Goal: Information Seeking & Learning: Check status

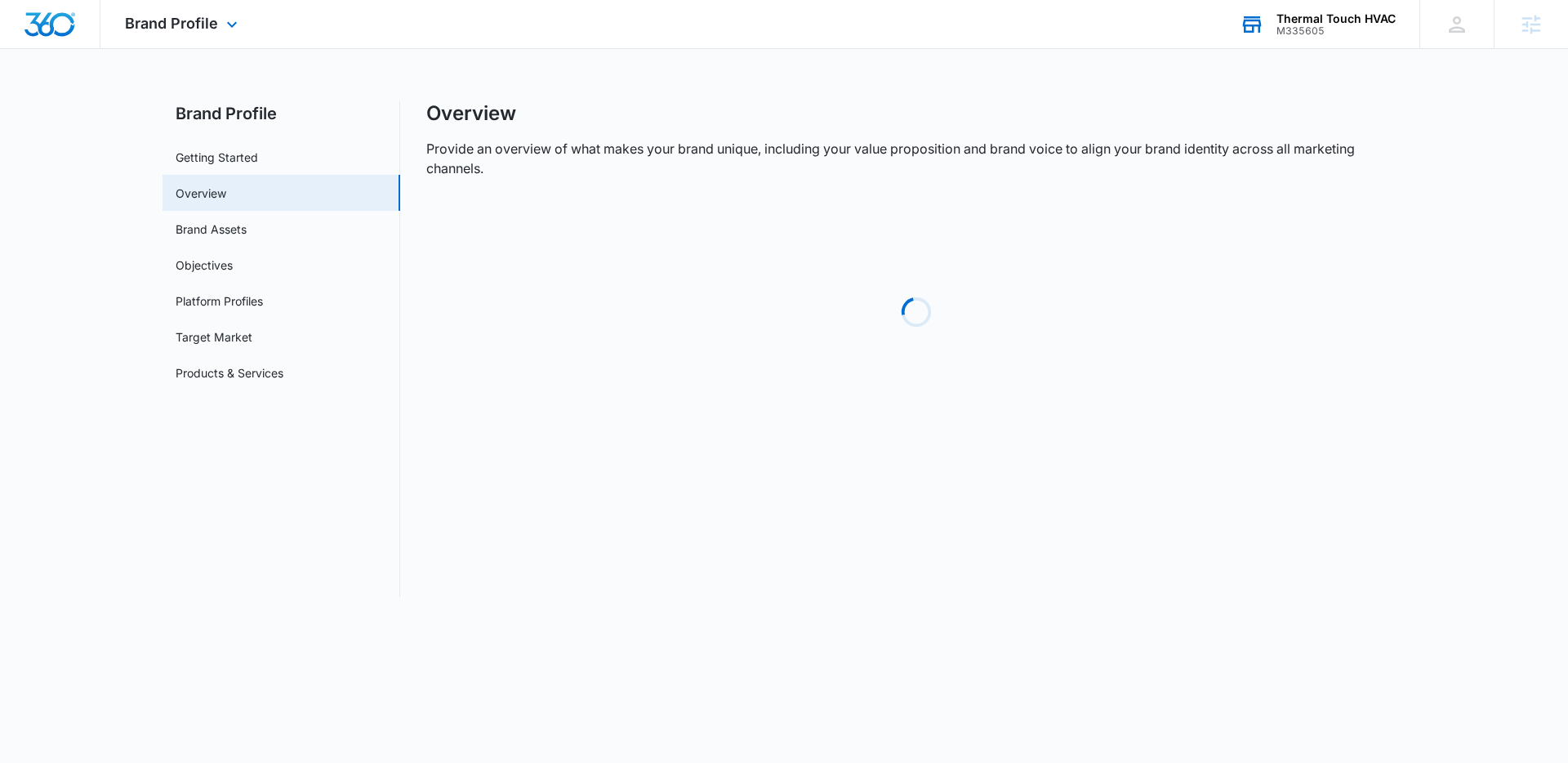
click at [1369, 4] on div "Thermal Touch HVAC M335605 Your Accounts View All" at bounding box center [1317, 24] width 204 height 48
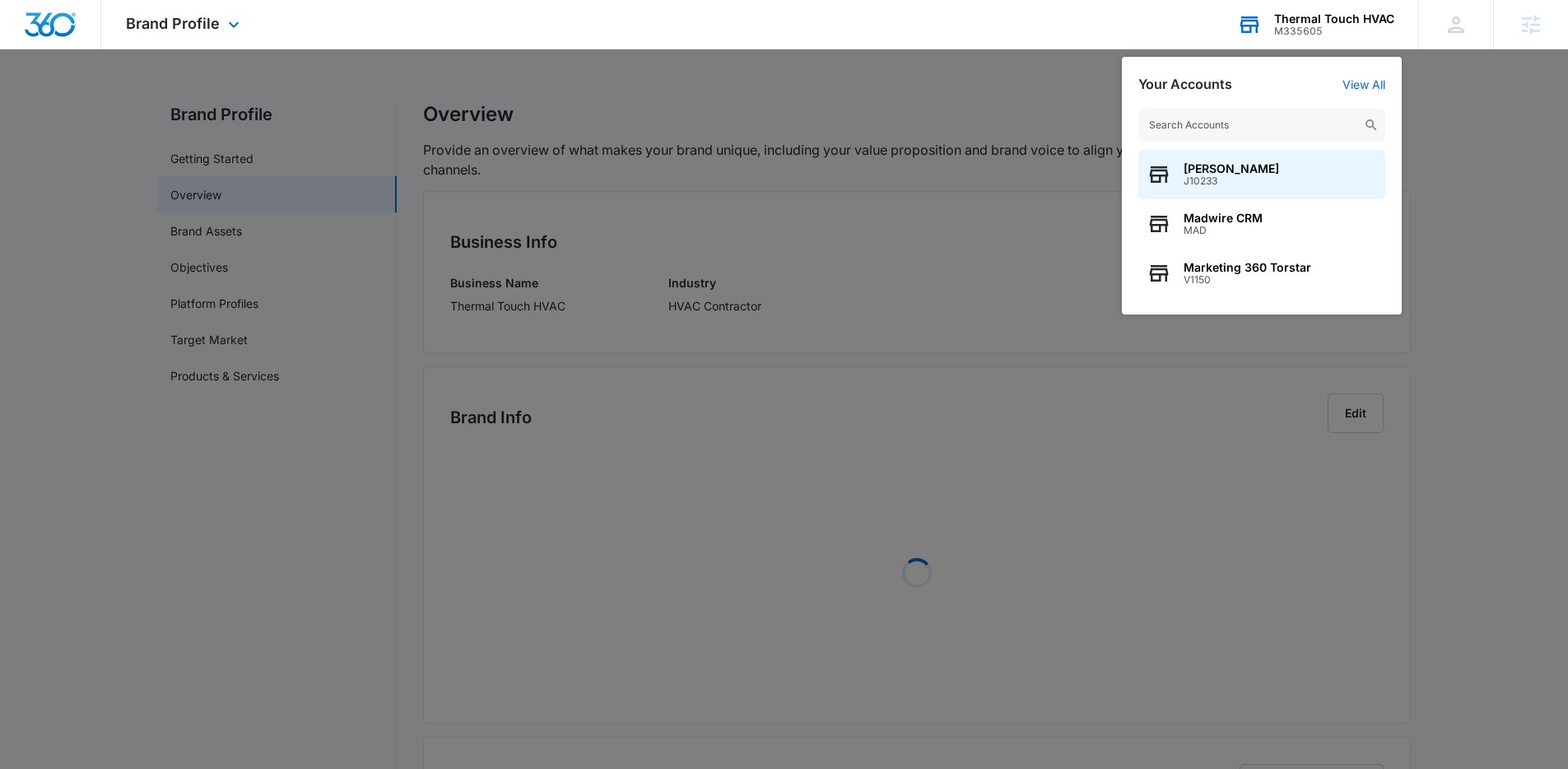
click at [1246, 123] on input "text" at bounding box center [1261, 125] width 247 height 33
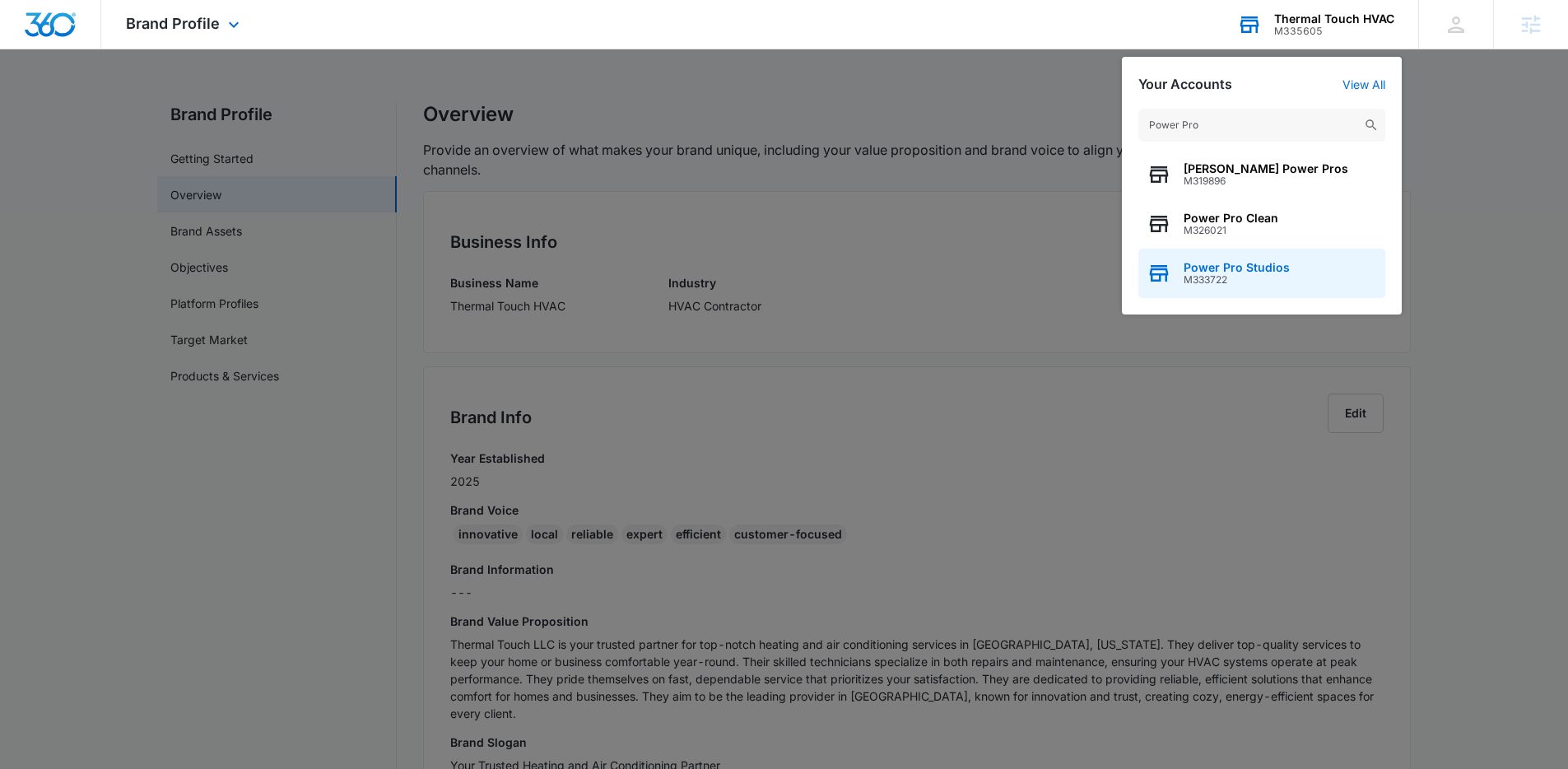
type input "Power Pro"
click at [1266, 281] on span "M333722" at bounding box center [1237, 279] width 107 height 11
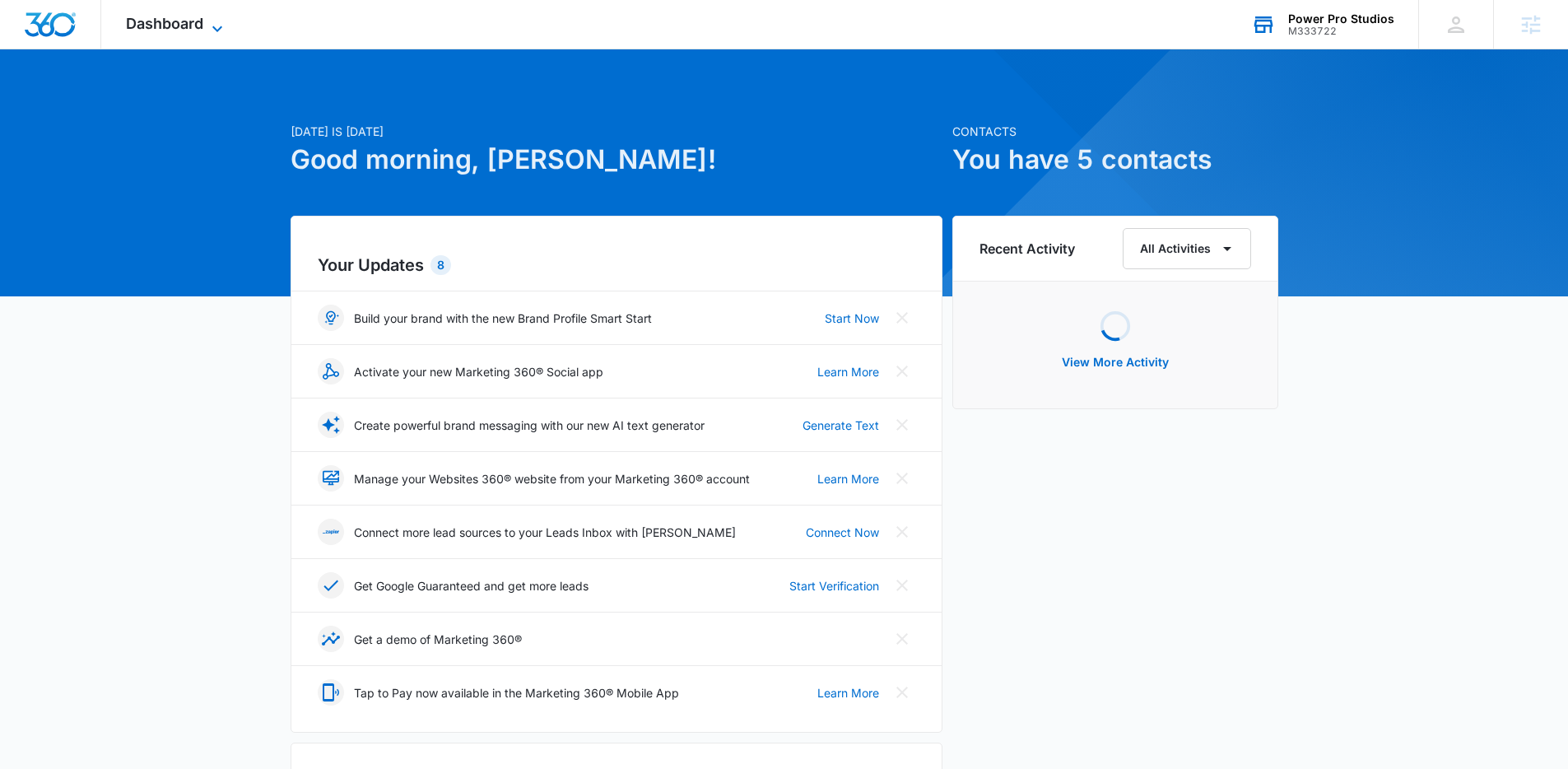
click at [177, 27] on span "Dashboard" at bounding box center [164, 23] width 77 height 17
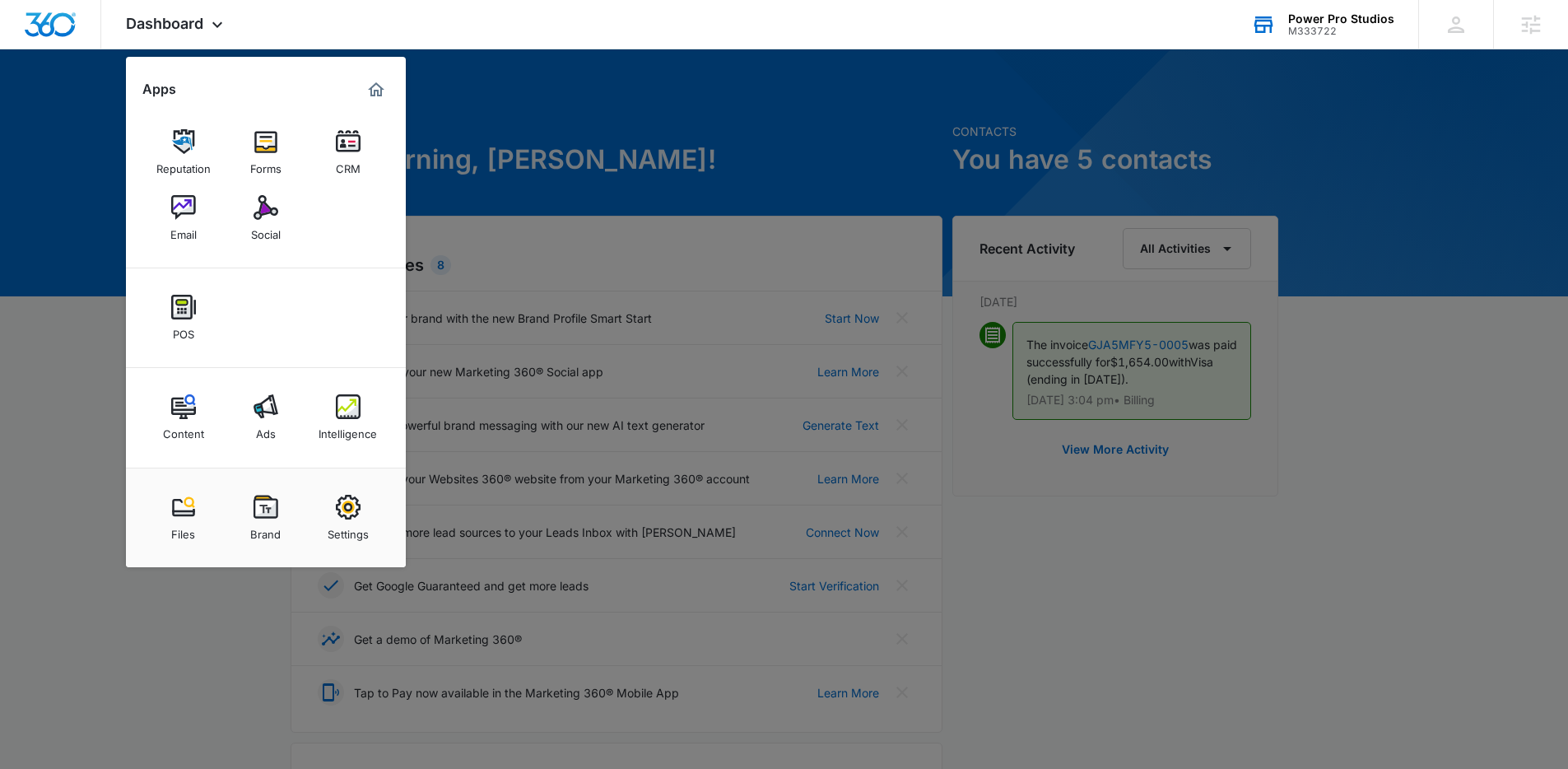
click at [736, 218] on div at bounding box center [784, 384] width 1568 height 769
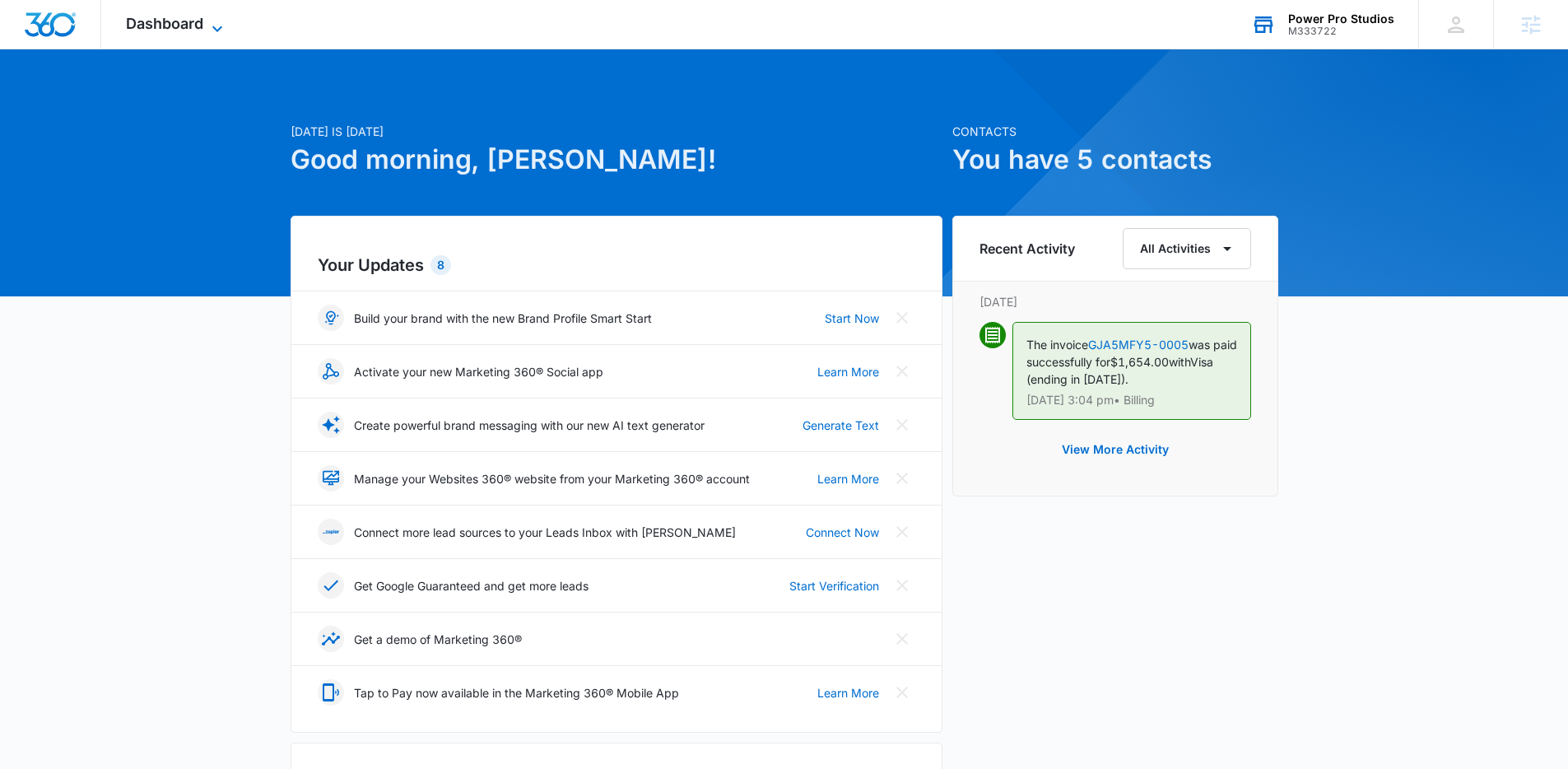
click at [207, 26] on icon at bounding box center [217, 29] width 20 height 20
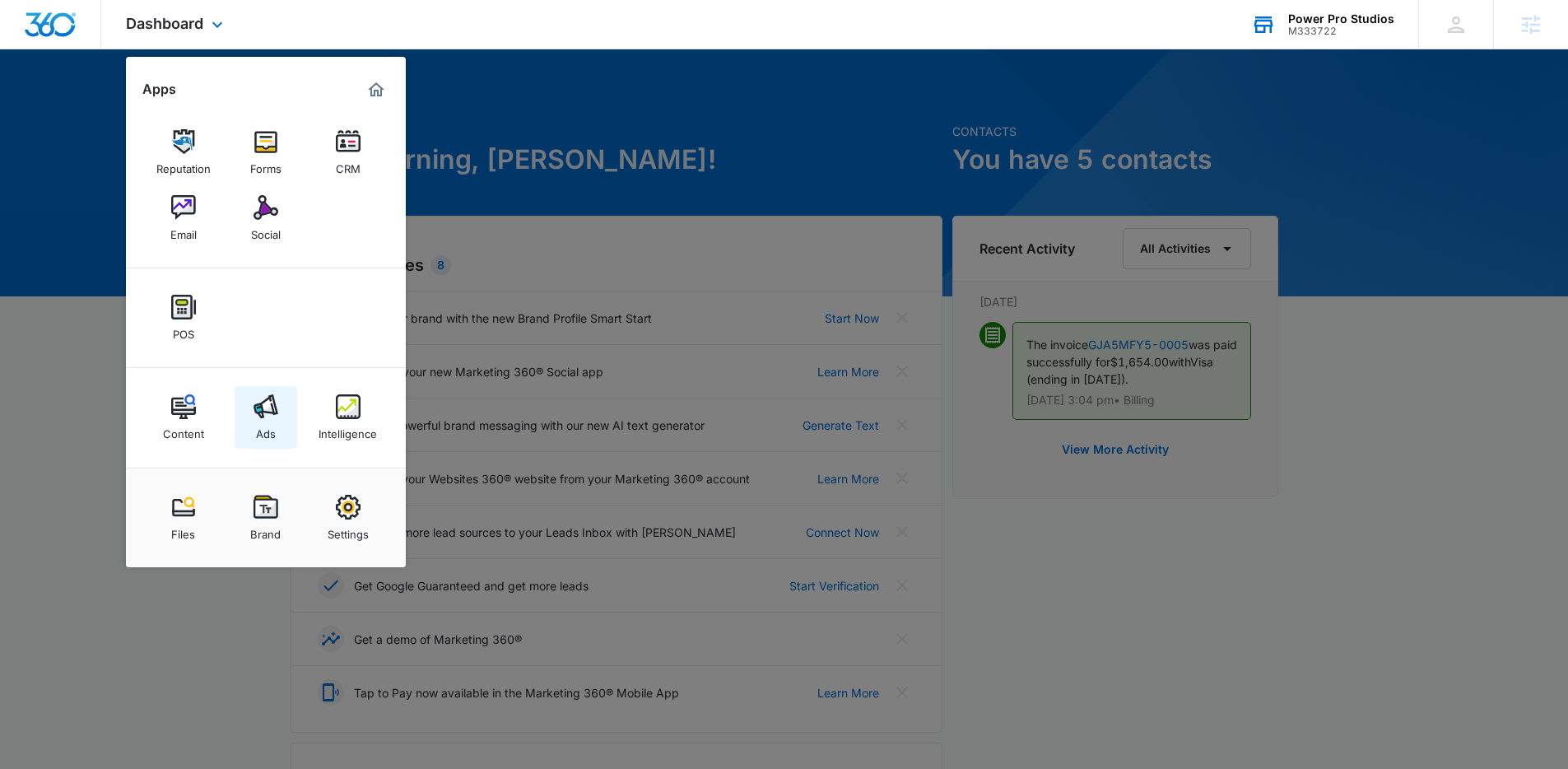
click at [254, 410] on img at bounding box center [266, 407] width 24 height 24
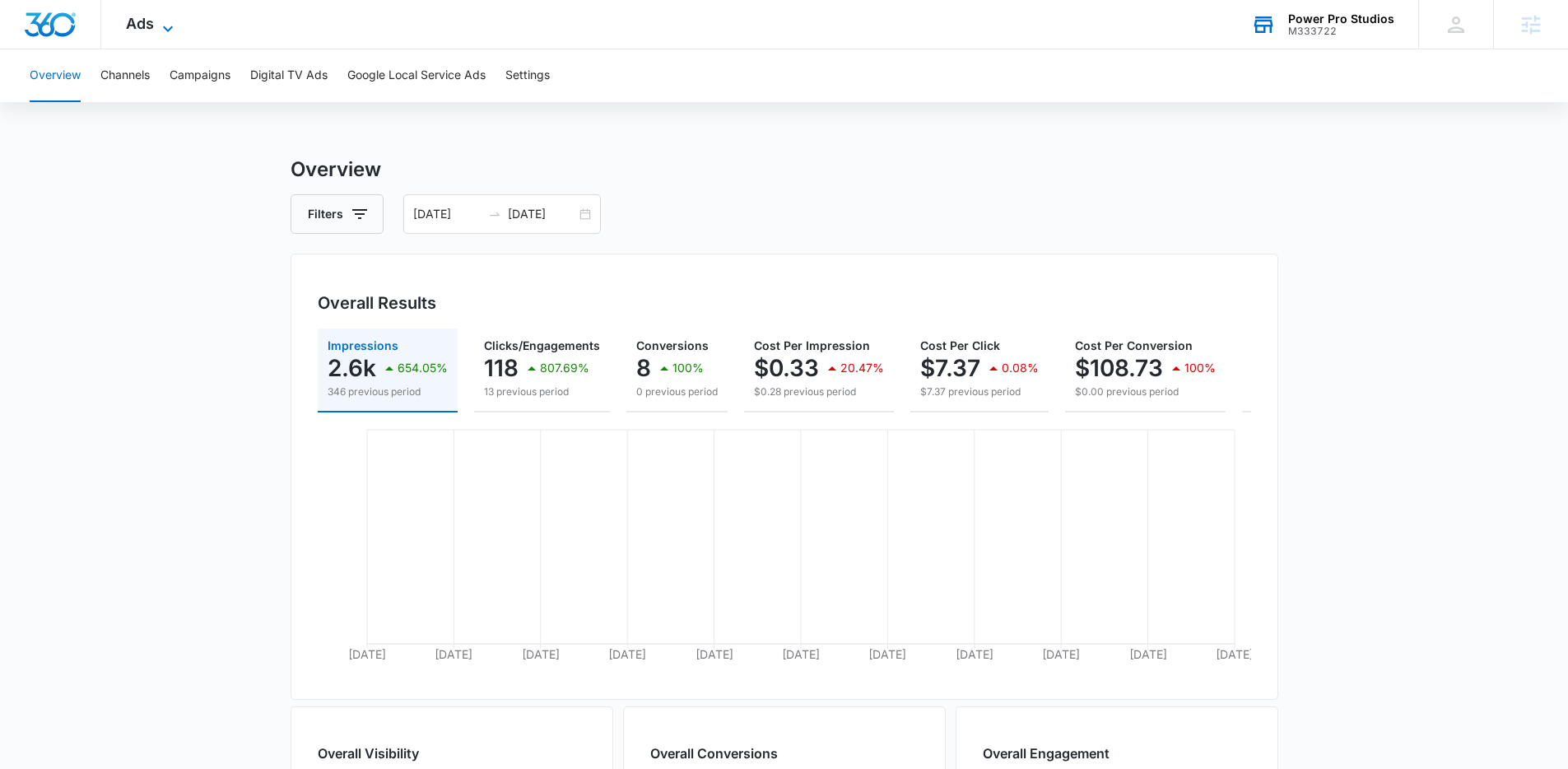
click at [151, 24] on span "Ads" at bounding box center [140, 23] width 28 height 17
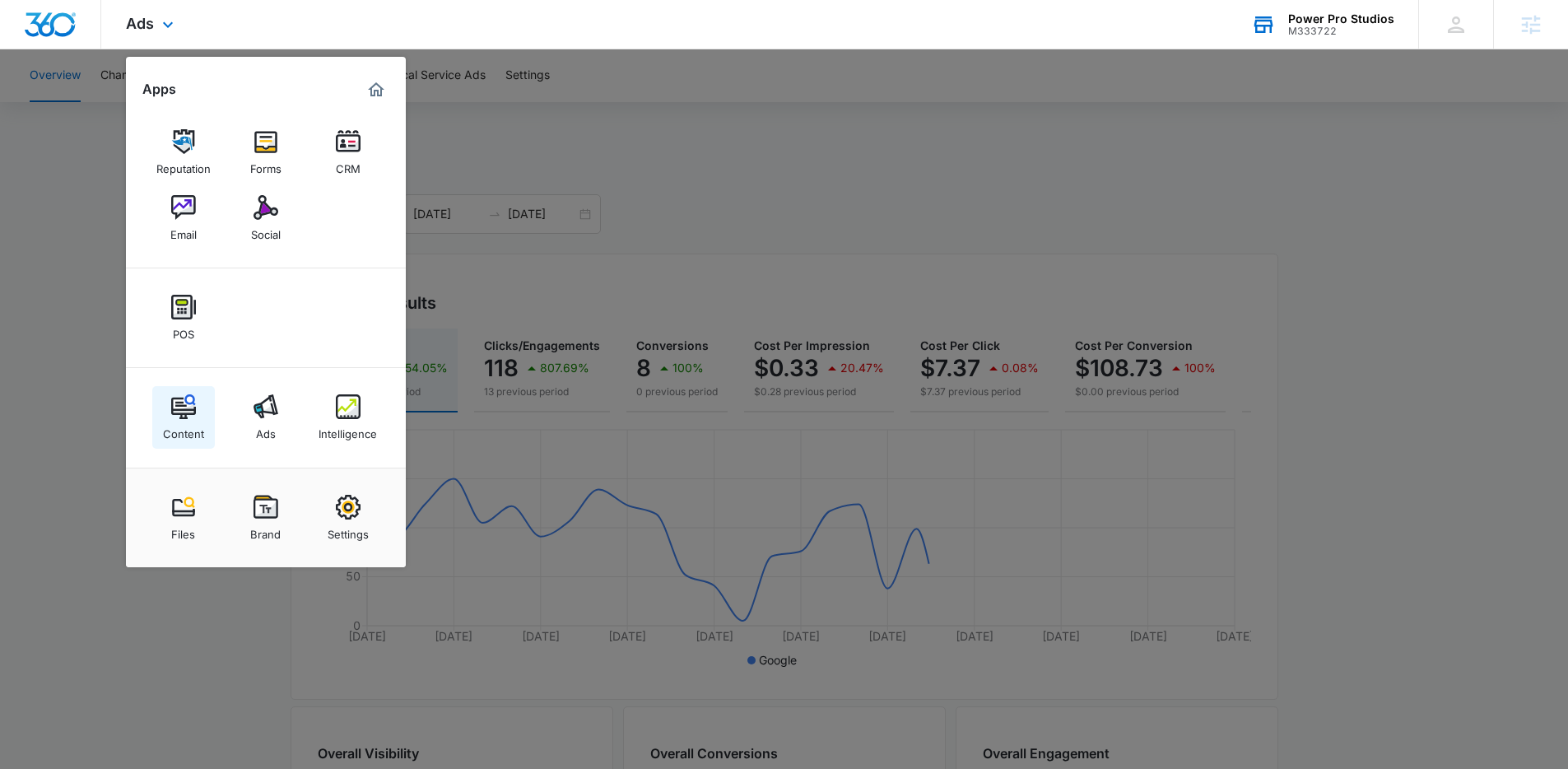
click at [188, 392] on link "Content" at bounding box center [184, 417] width 62 height 62
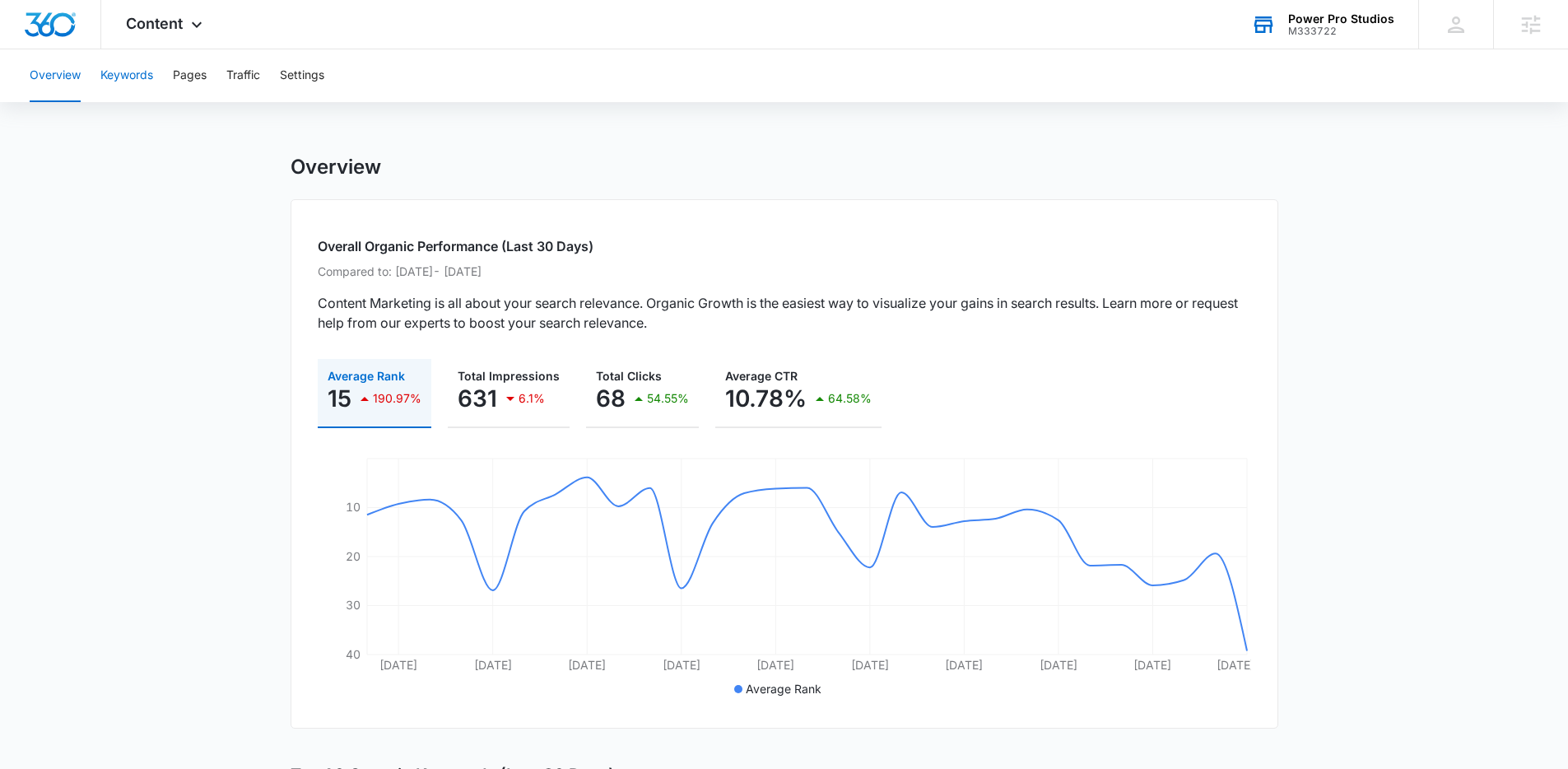
click at [113, 69] on button "Keywords" at bounding box center [127, 75] width 53 height 53
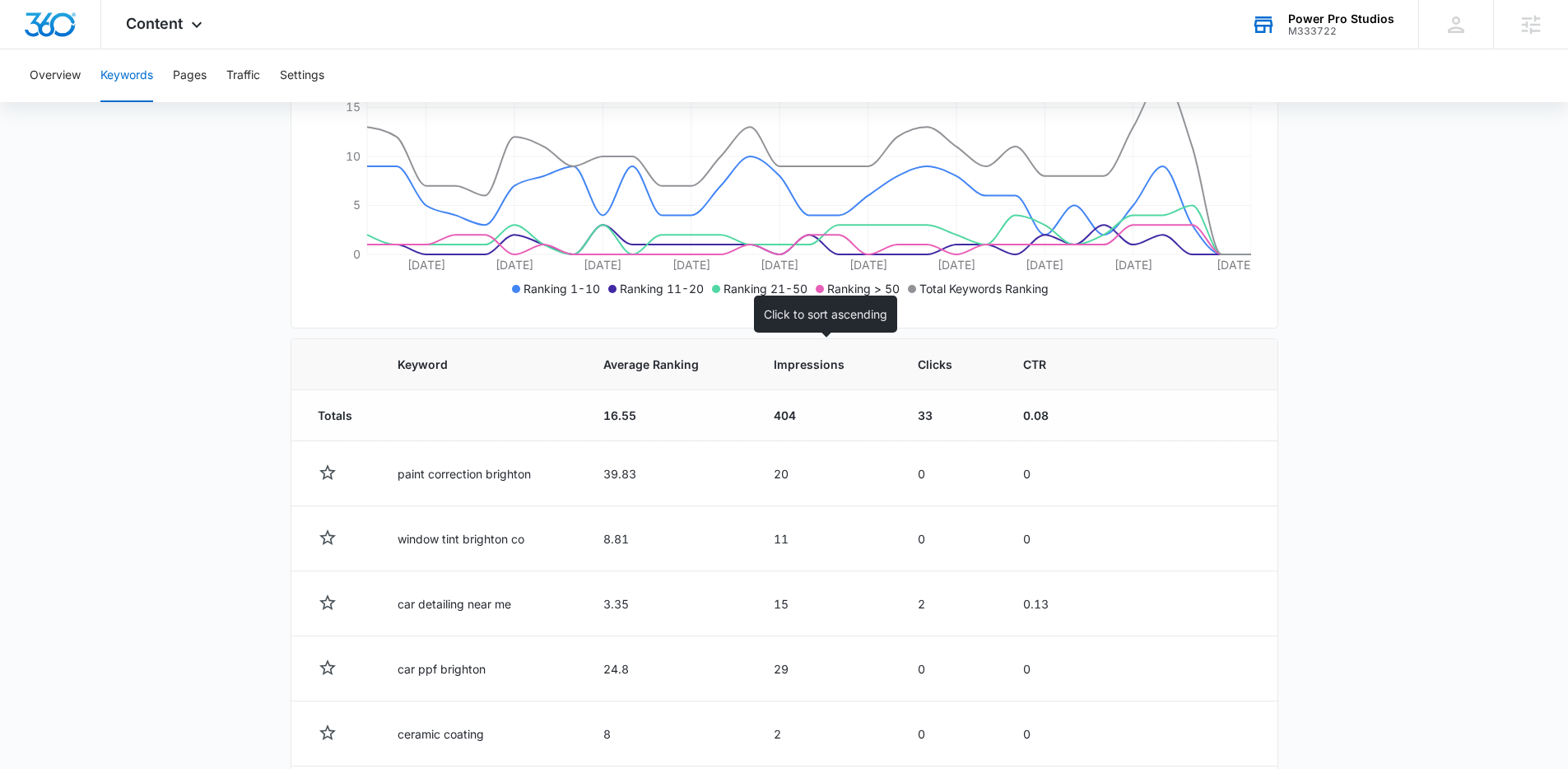
click at [791, 353] on th "Impressions" at bounding box center [826, 364] width 144 height 51
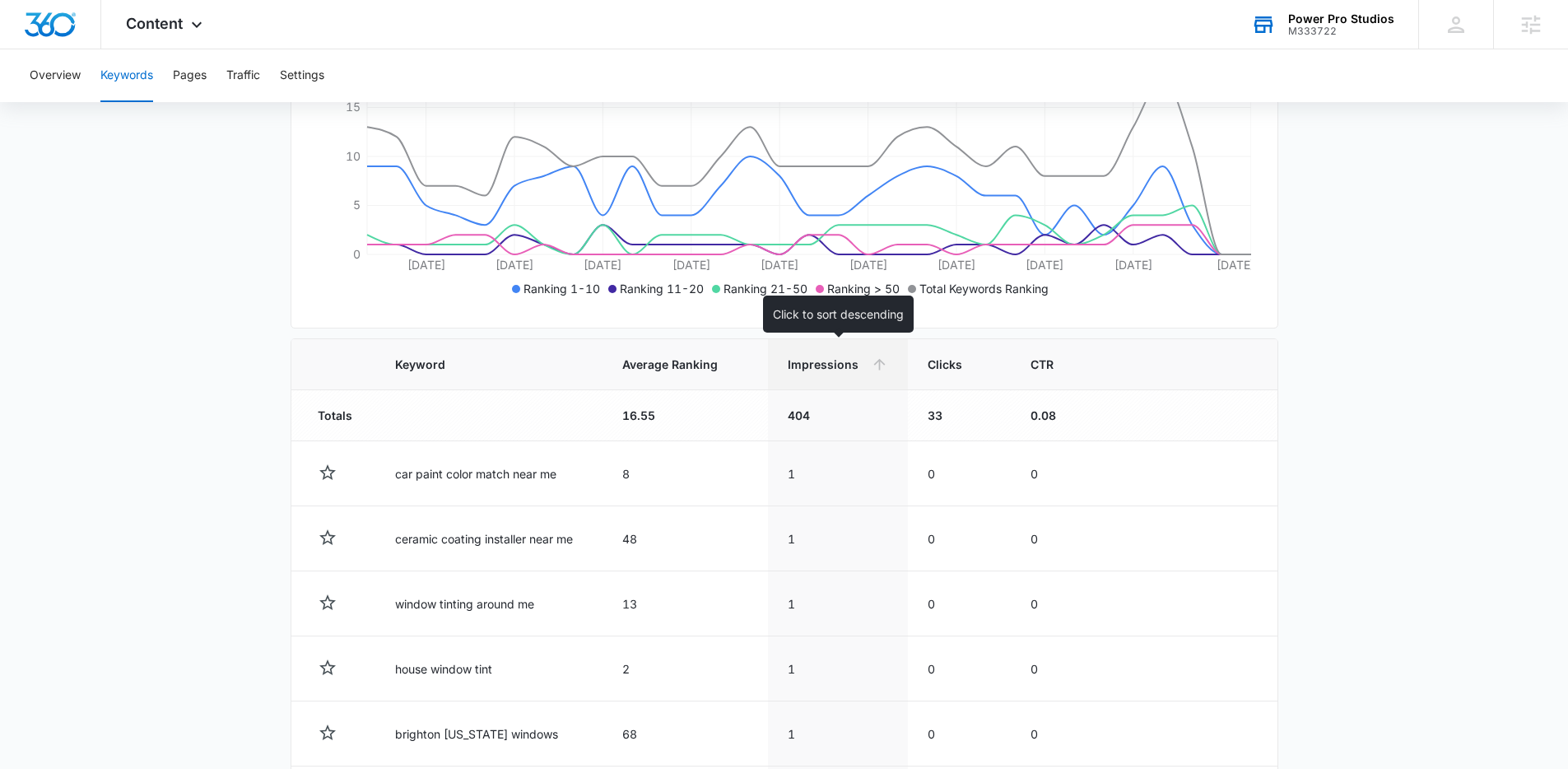
click at [823, 373] on th "Impressions" at bounding box center [837, 364] width 140 height 51
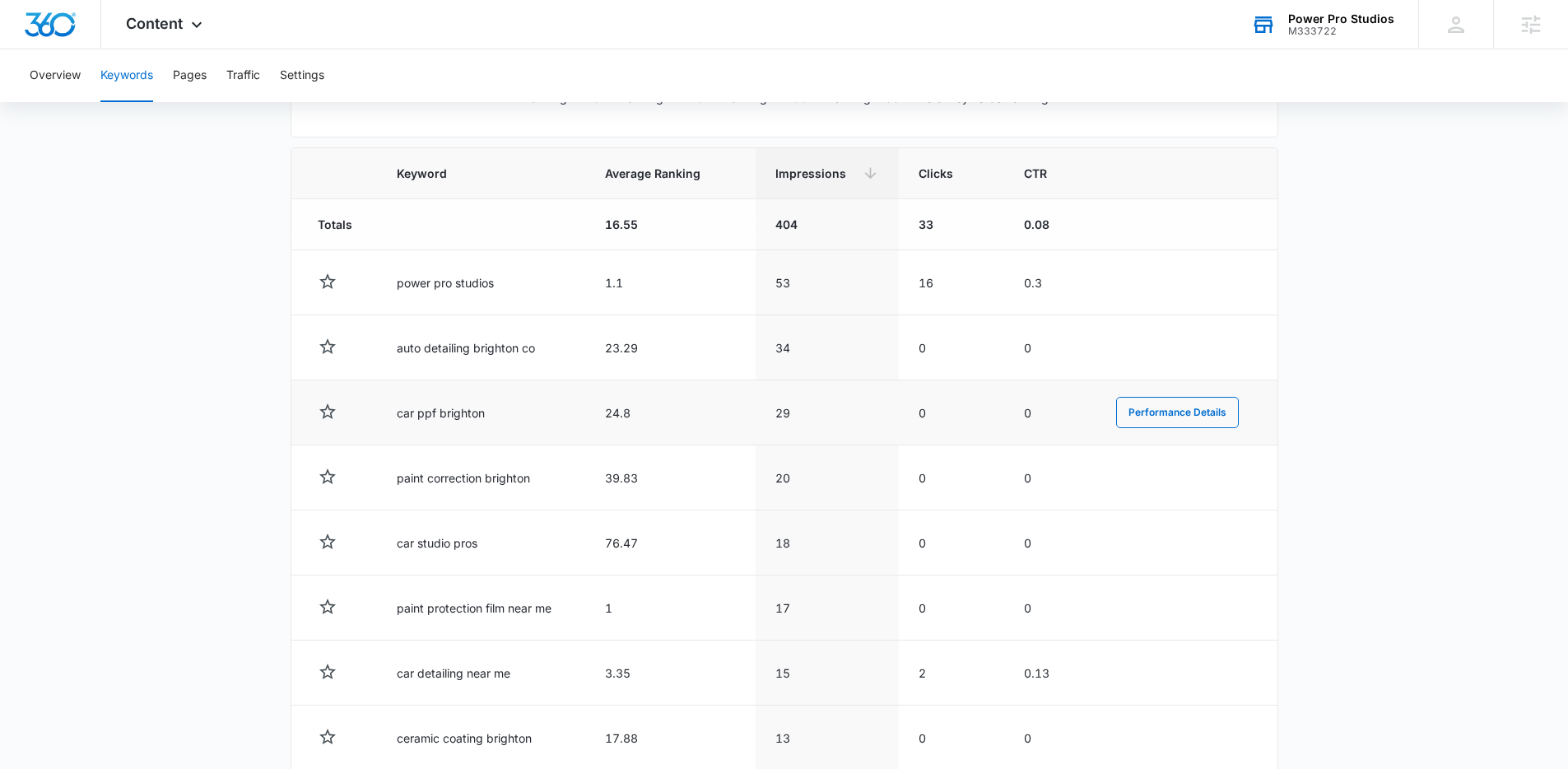
scroll to position [549, 0]
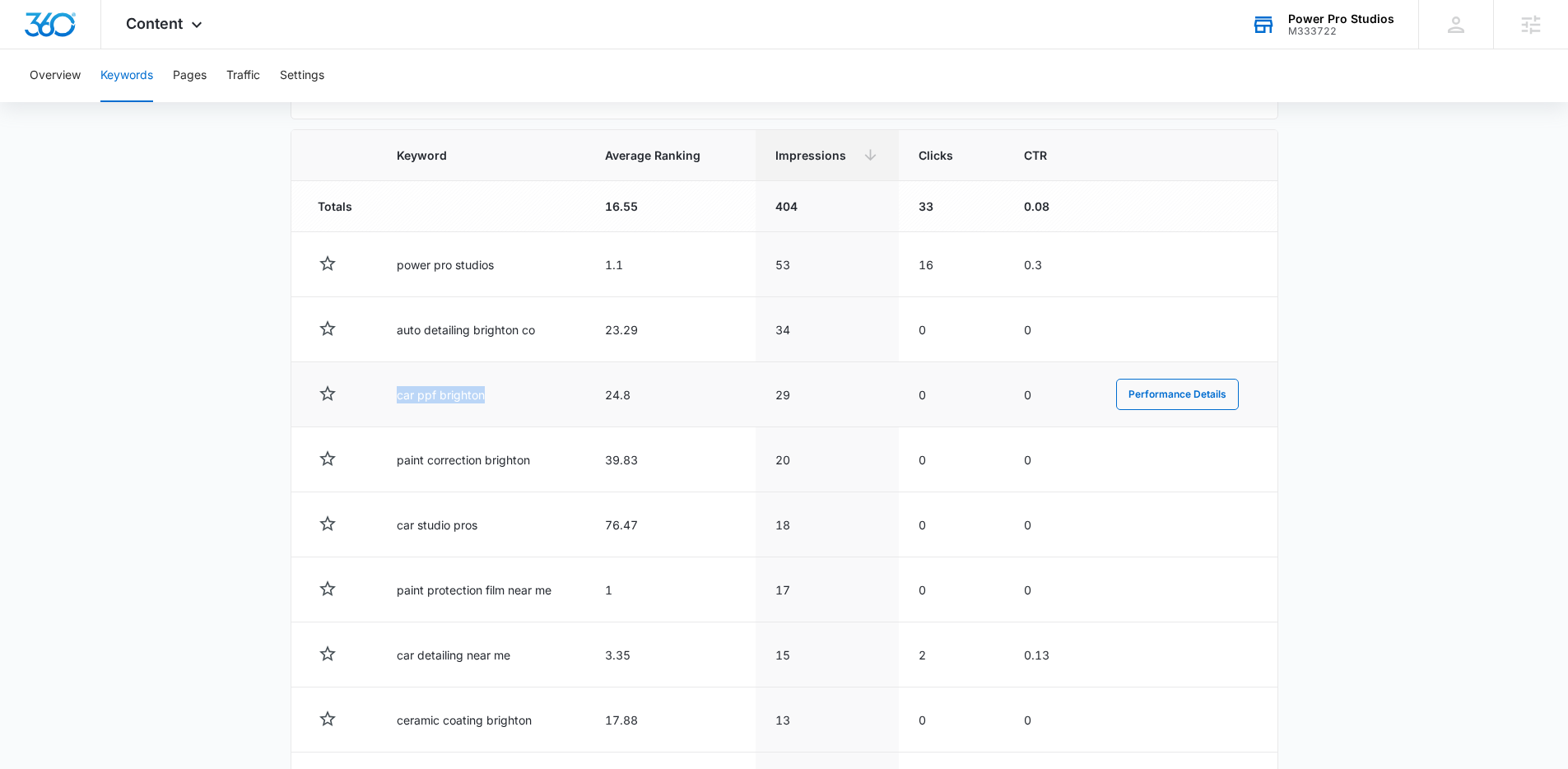
drag, startPoint x: 484, startPoint y: 403, endPoint x: 542, endPoint y: 362, distance: 71.0
click at [394, 398] on td "car ppf brighton" at bounding box center [481, 394] width 208 height 65
copy td "car ppf brighton"
click at [496, 351] on td "auto detailing brighton co" at bounding box center [481, 329] width 208 height 65
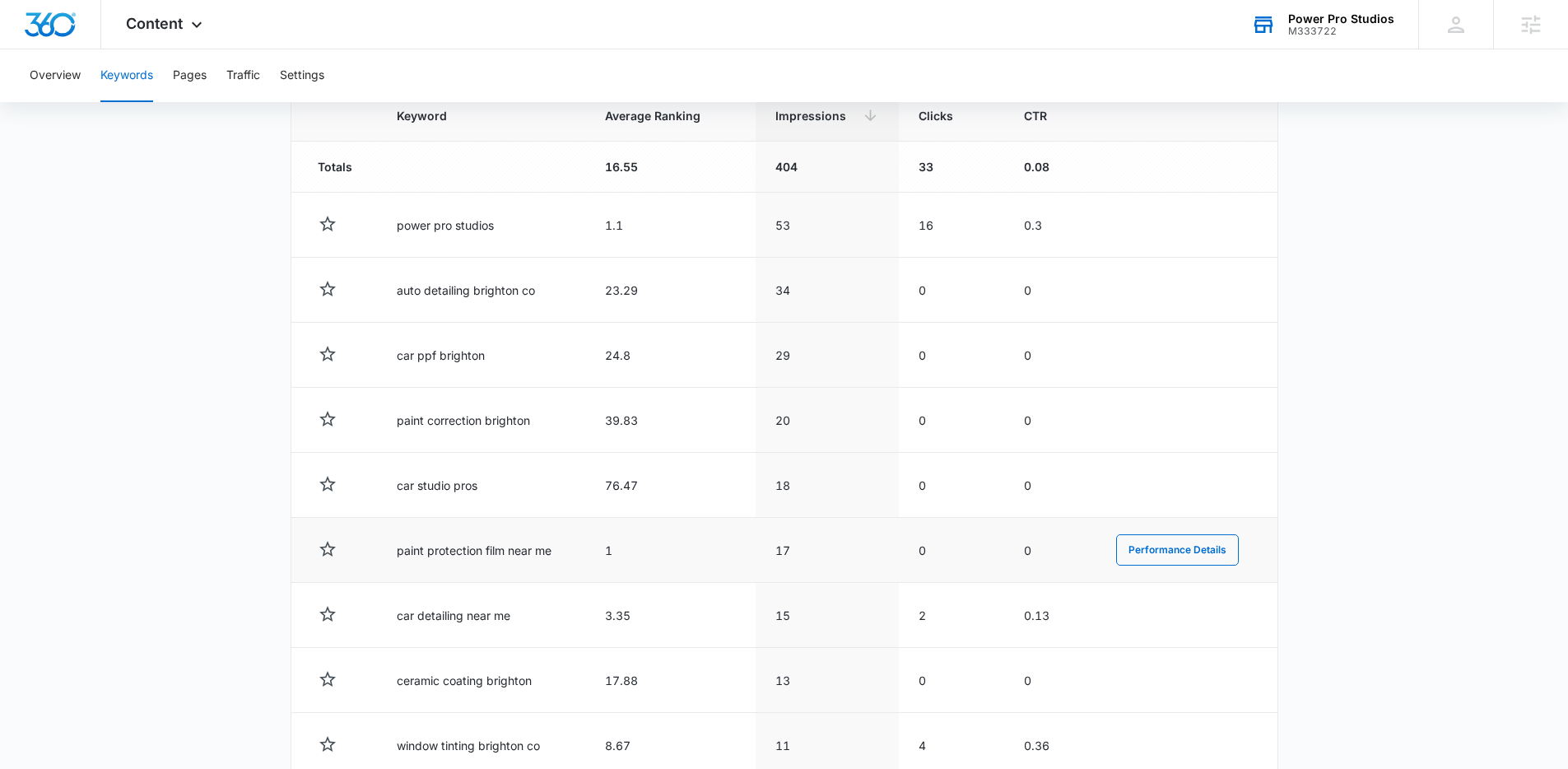
scroll to position [672, 0]
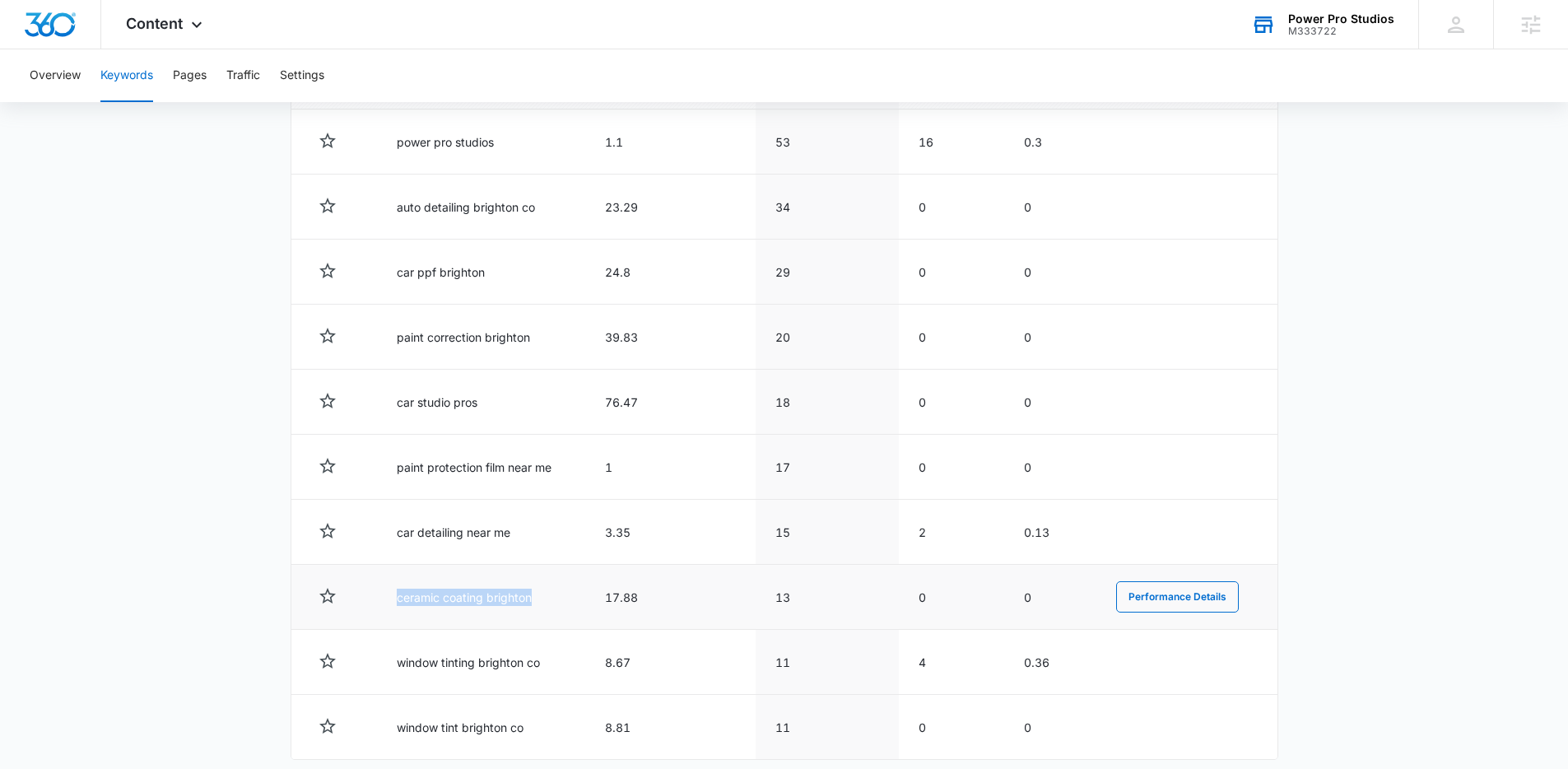
drag, startPoint x: 537, startPoint y: 605, endPoint x: 377, endPoint y: 603, distance: 160.0
click at [377, 603] on td "ceramic coating brighton" at bounding box center [481, 596] width 208 height 65
copy td "ceramic coating brighton"
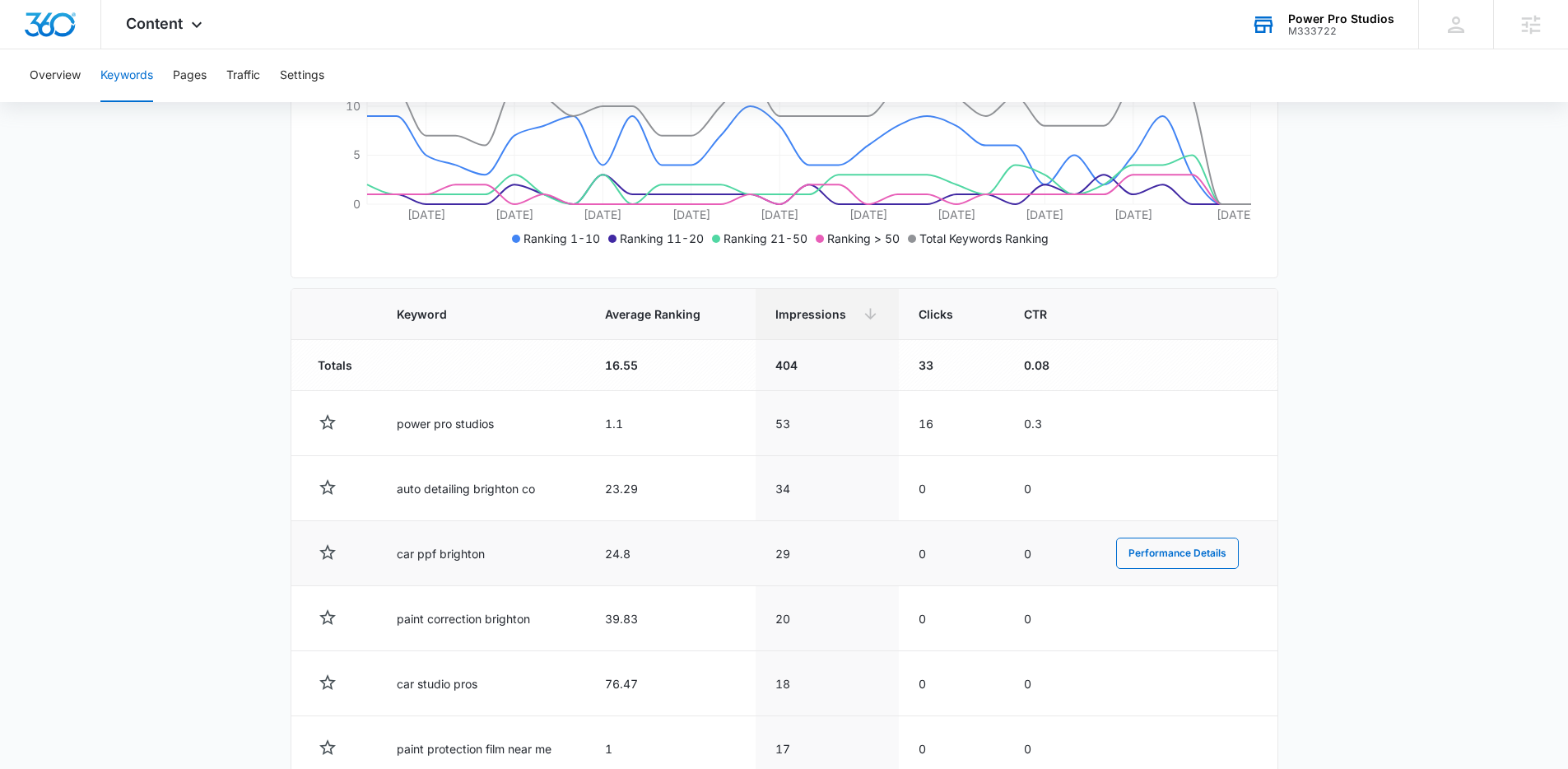
scroll to position [0, 0]
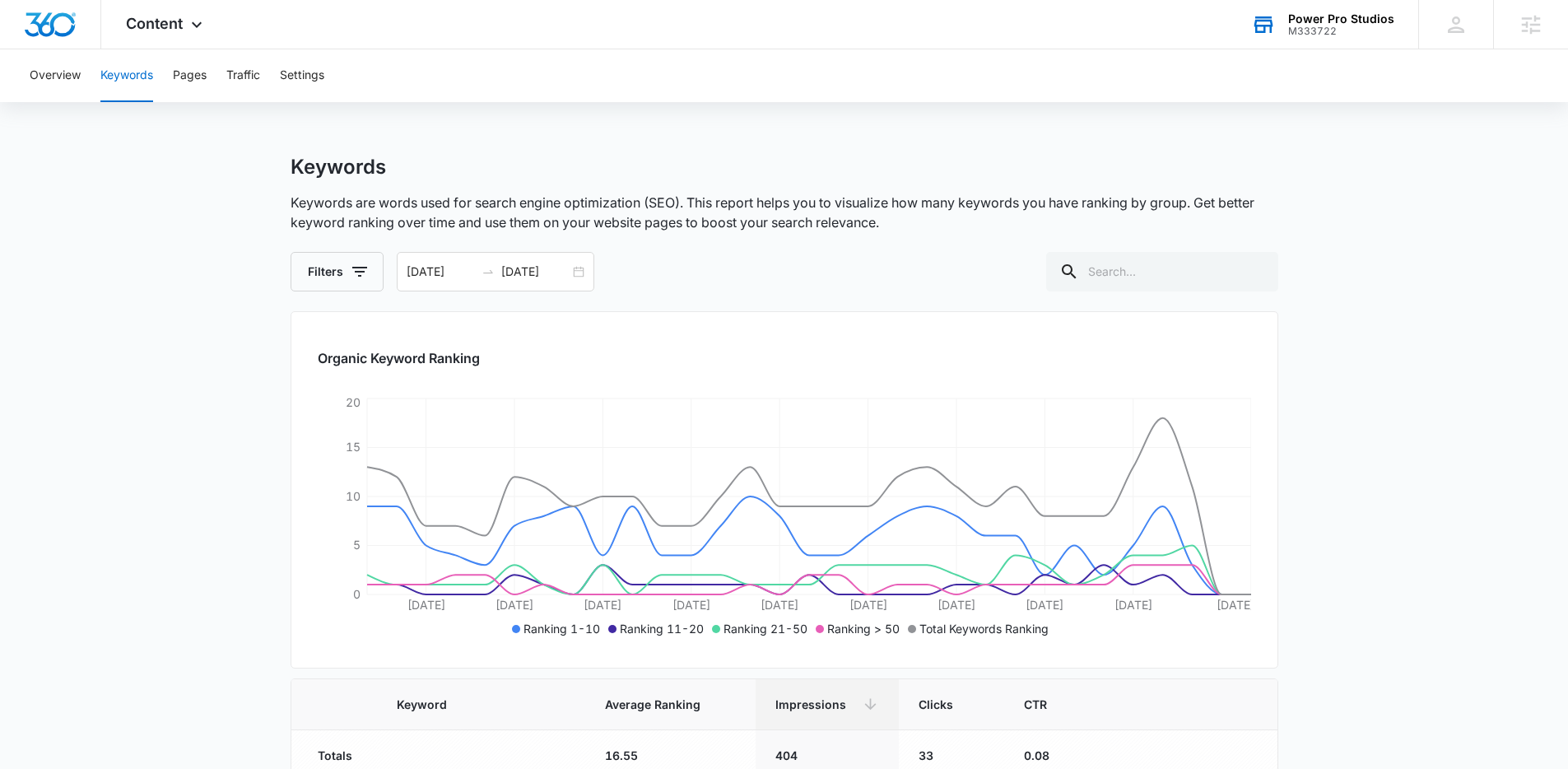
click at [838, 225] on p "Keywords are words used for search engine optimization (SEO). This report helps…" at bounding box center [784, 212] width 988 height 40
click at [197, 16] on div "Content Apps Reputation Forms CRM Email Social POS Content Ads Intelligence Fil…" at bounding box center [166, 24] width 130 height 49
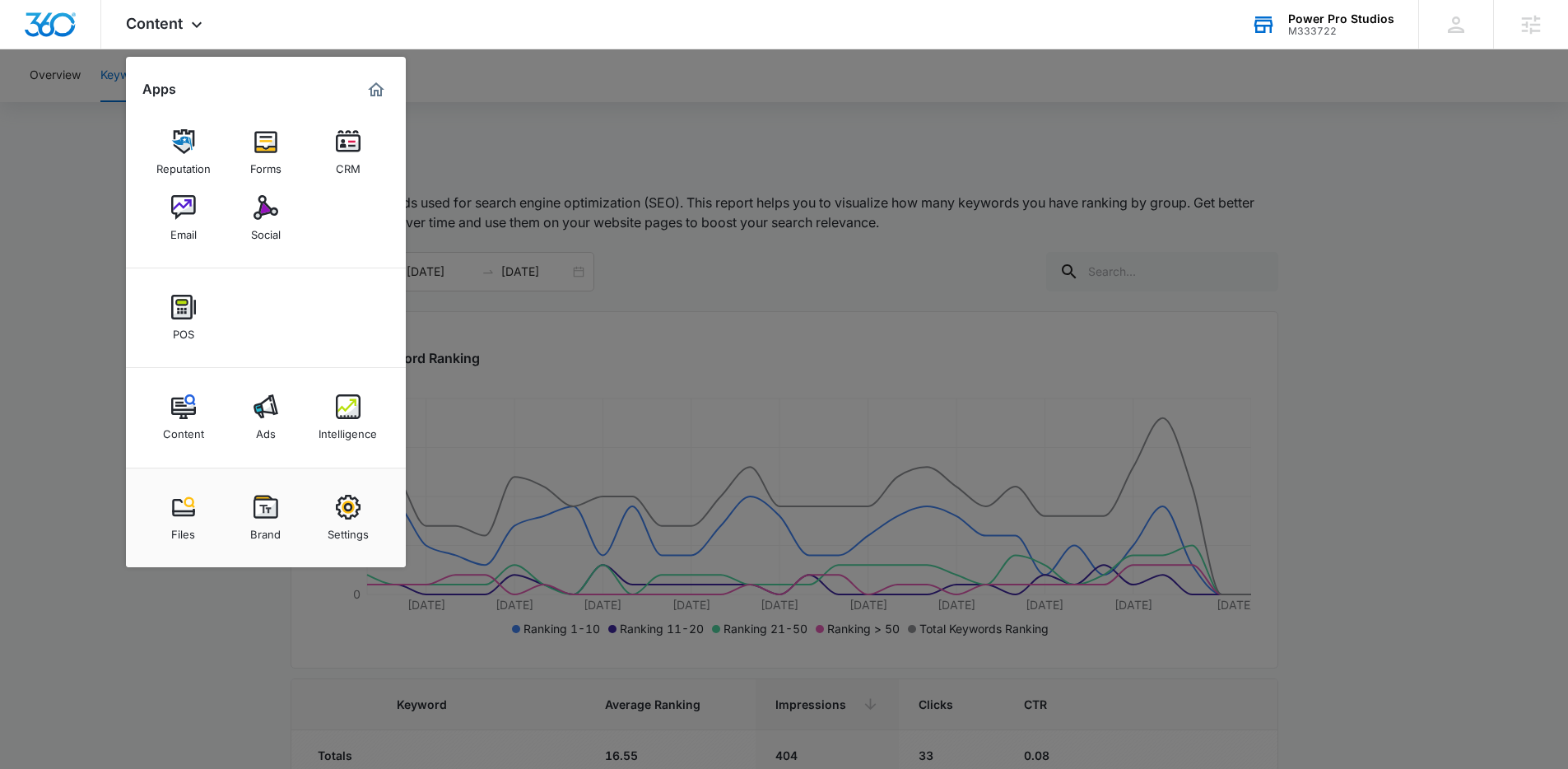
click at [486, 78] on div at bounding box center [784, 384] width 1568 height 769
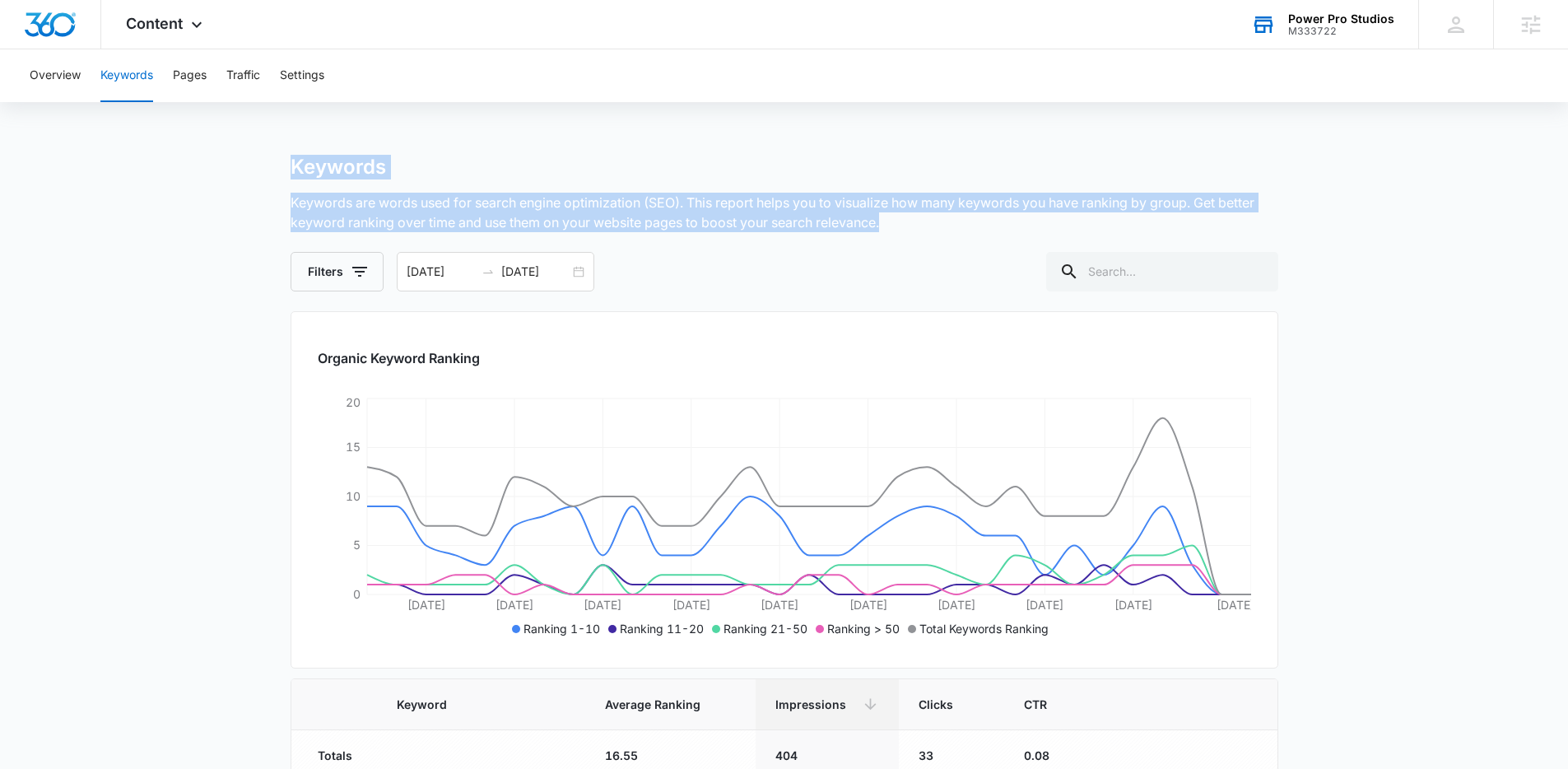
drag, startPoint x: 437, startPoint y: 134, endPoint x: 901, endPoint y: 223, distance: 472.5
click at [901, 223] on p "Keywords are words used for search engine optimization (SEO). This report helps…" at bounding box center [784, 212] width 988 height 40
drag, startPoint x: 590, startPoint y: 262, endPoint x: 245, endPoint y: 158, distance: 360.3
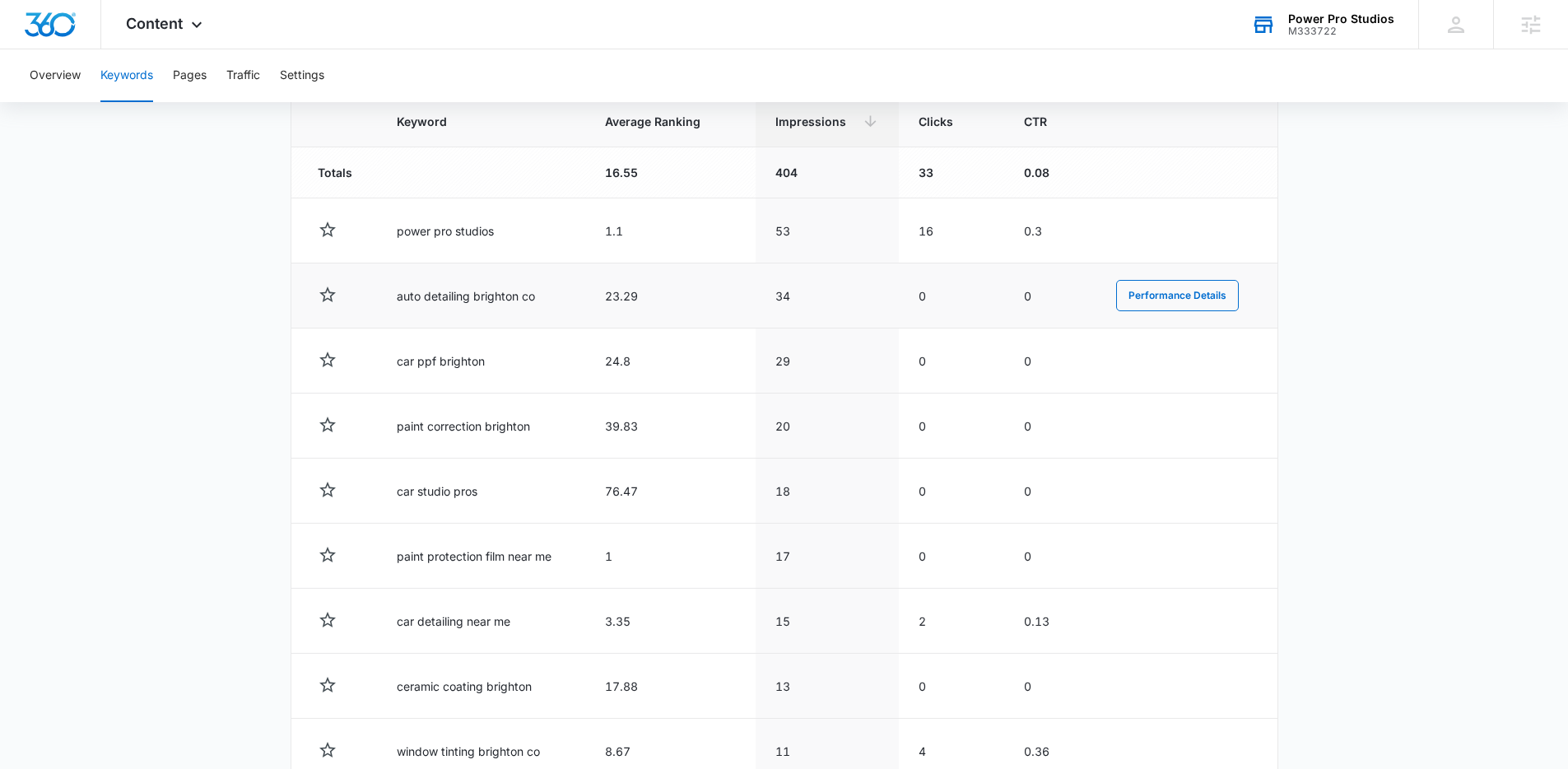
scroll to position [583, 0]
drag, startPoint x: 381, startPoint y: 295, endPoint x: 568, endPoint y: 297, distance: 187.0
click at [568, 297] on td "auto detailing brighton co" at bounding box center [481, 295] width 208 height 65
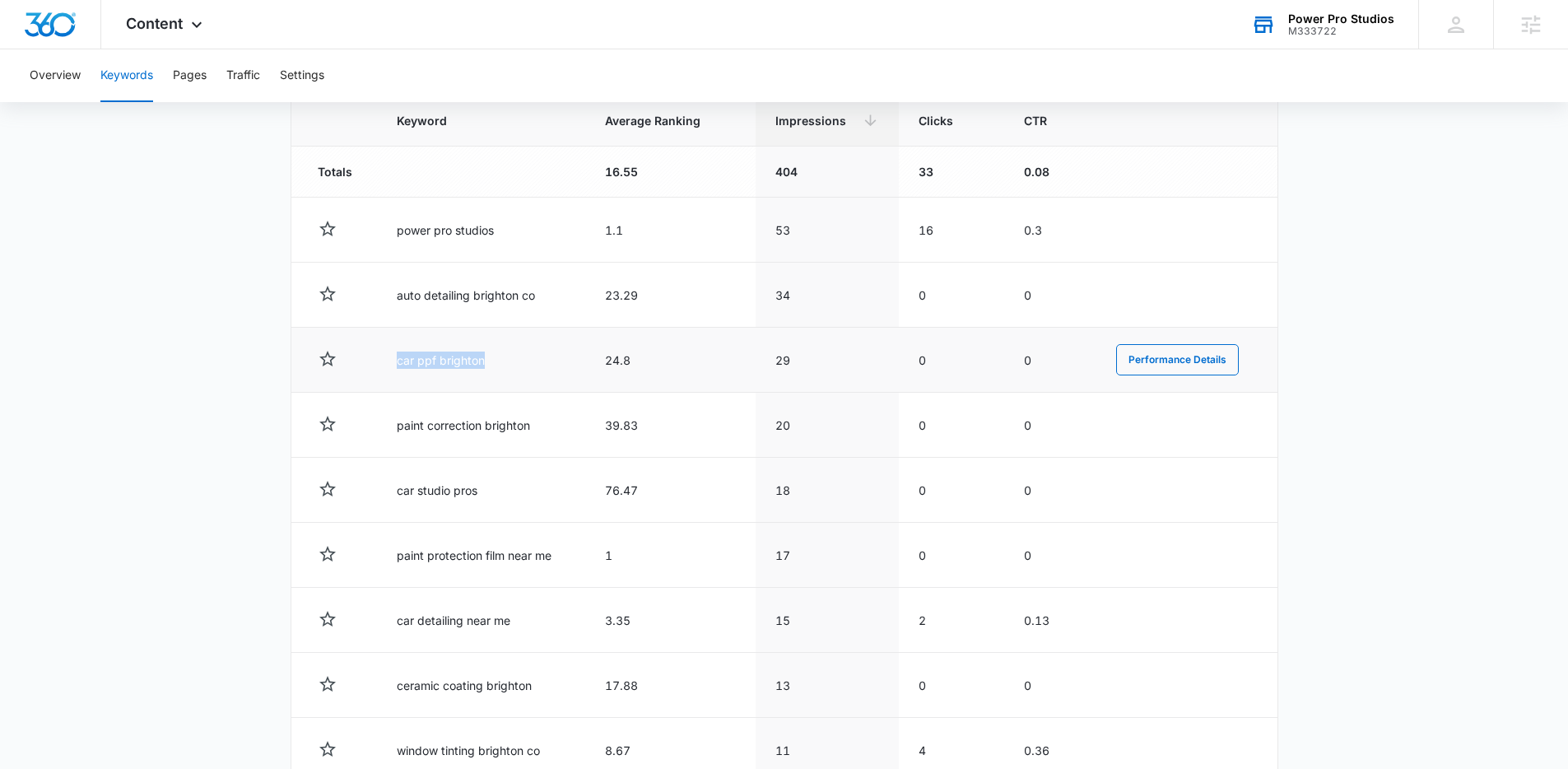
drag, startPoint x: 387, startPoint y: 362, endPoint x: 500, endPoint y: 364, distance: 113.0
click at [500, 364] on td "car ppf brighton" at bounding box center [481, 360] width 208 height 65
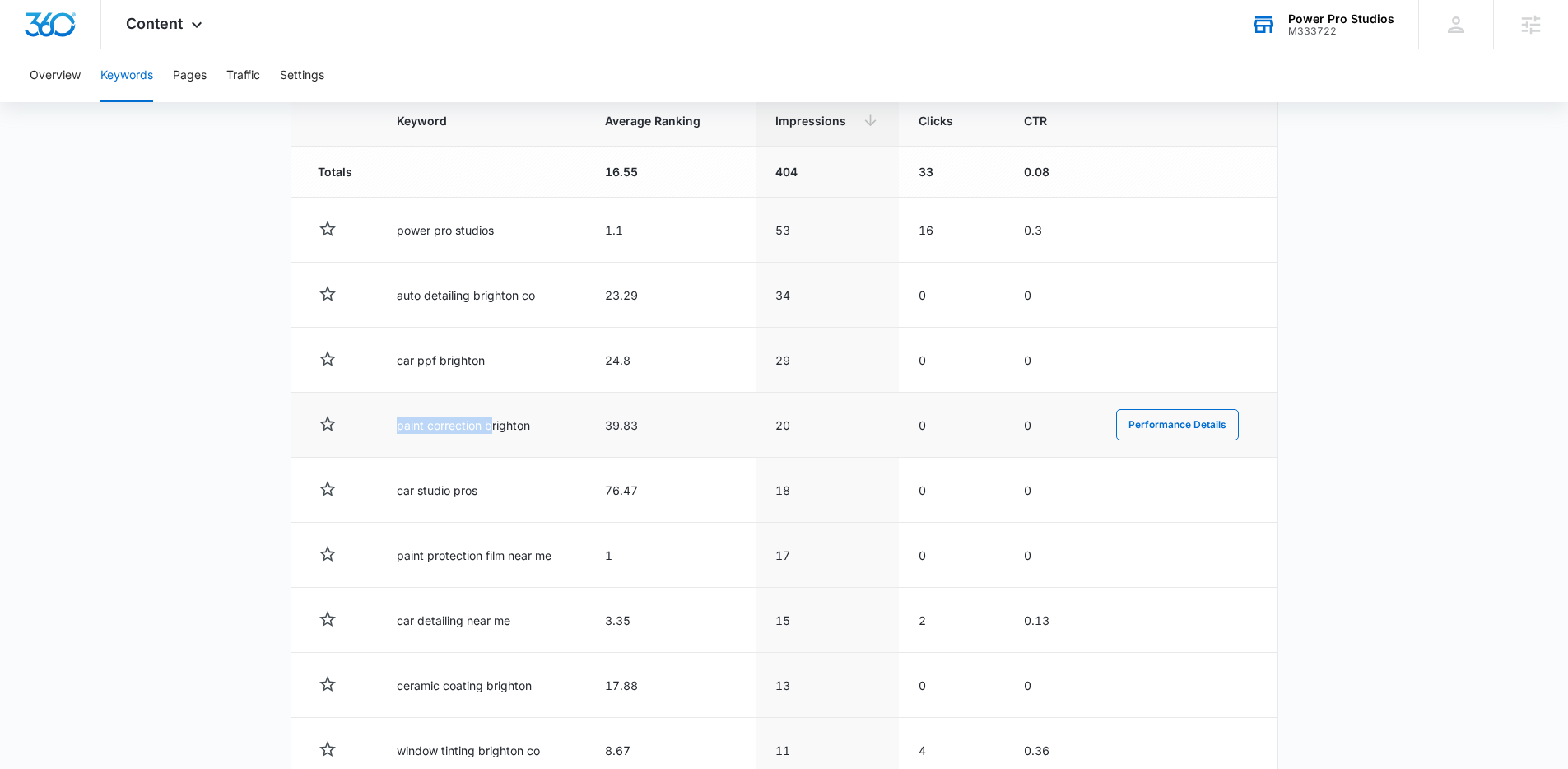
drag, startPoint x: 390, startPoint y: 427, endPoint x: 490, endPoint y: 429, distance: 100.0
click at [490, 429] on td "paint correction brighton" at bounding box center [481, 425] width 208 height 65
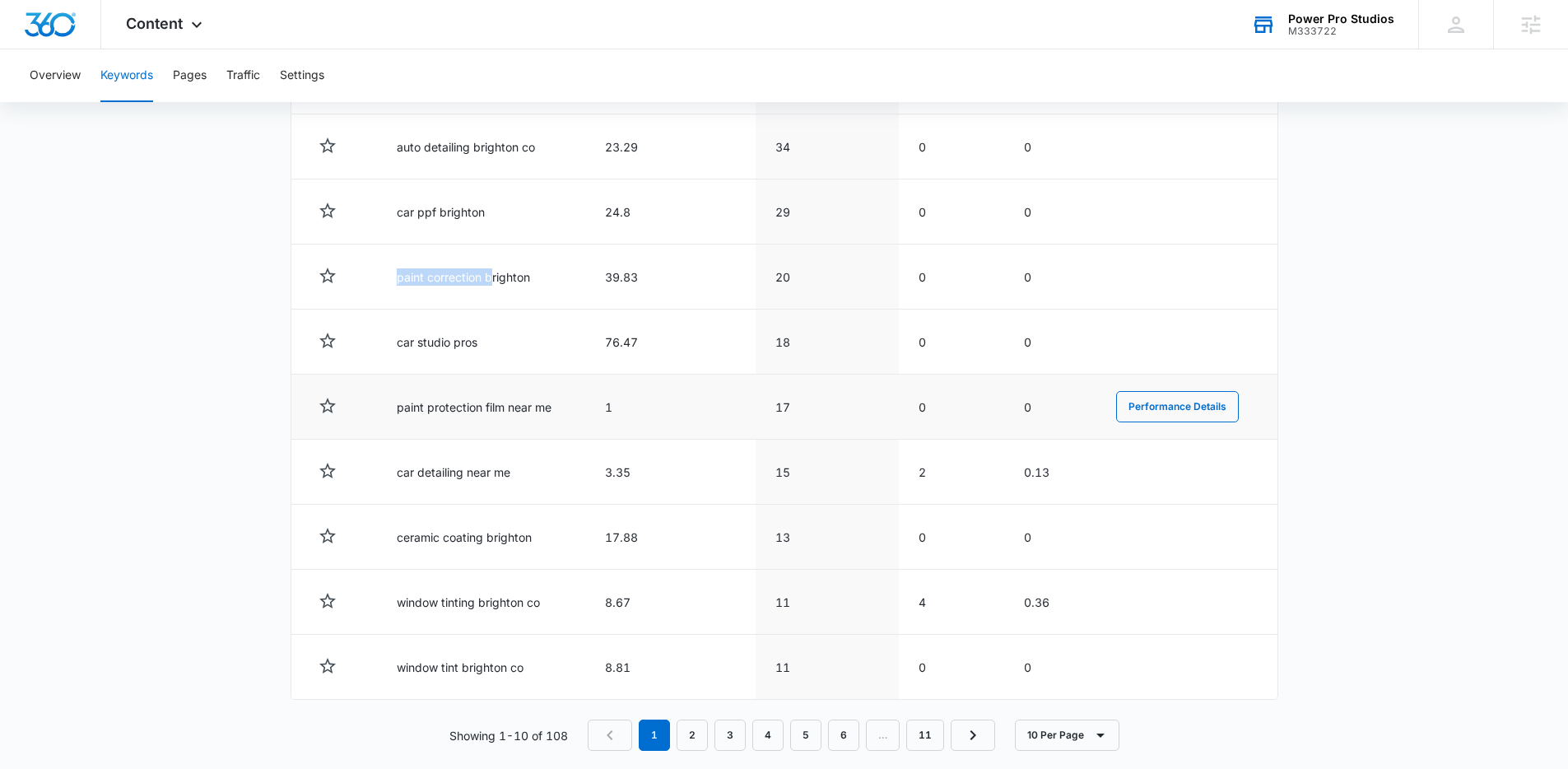
scroll to position [753, 0]
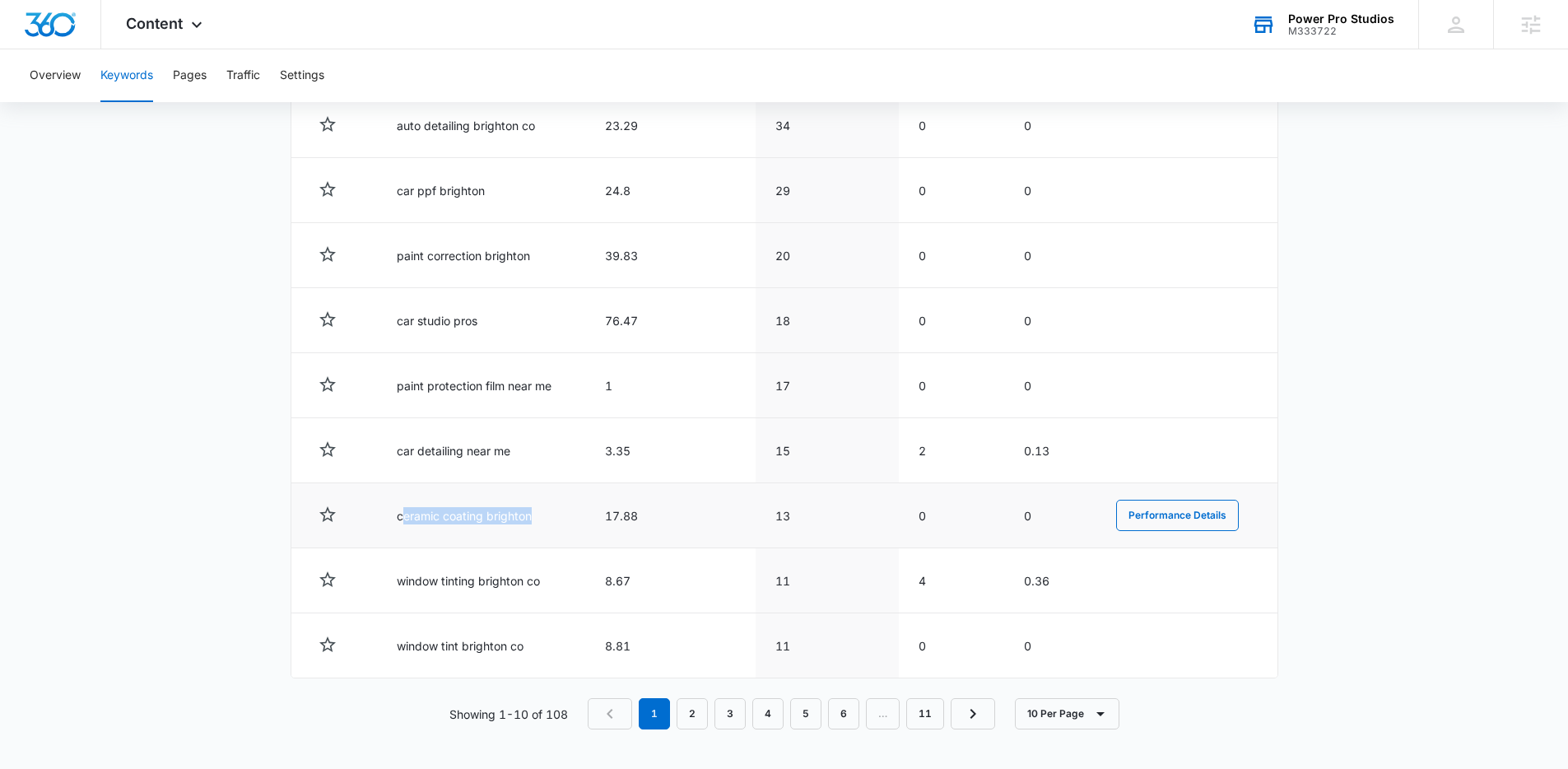
drag, startPoint x: 406, startPoint y: 511, endPoint x: 483, endPoint y: 531, distance: 79.6
click at [483, 531] on td "ceramic coating brighton" at bounding box center [481, 515] width 208 height 65
click at [474, 531] on td "ceramic coating brighton" at bounding box center [481, 515] width 208 height 65
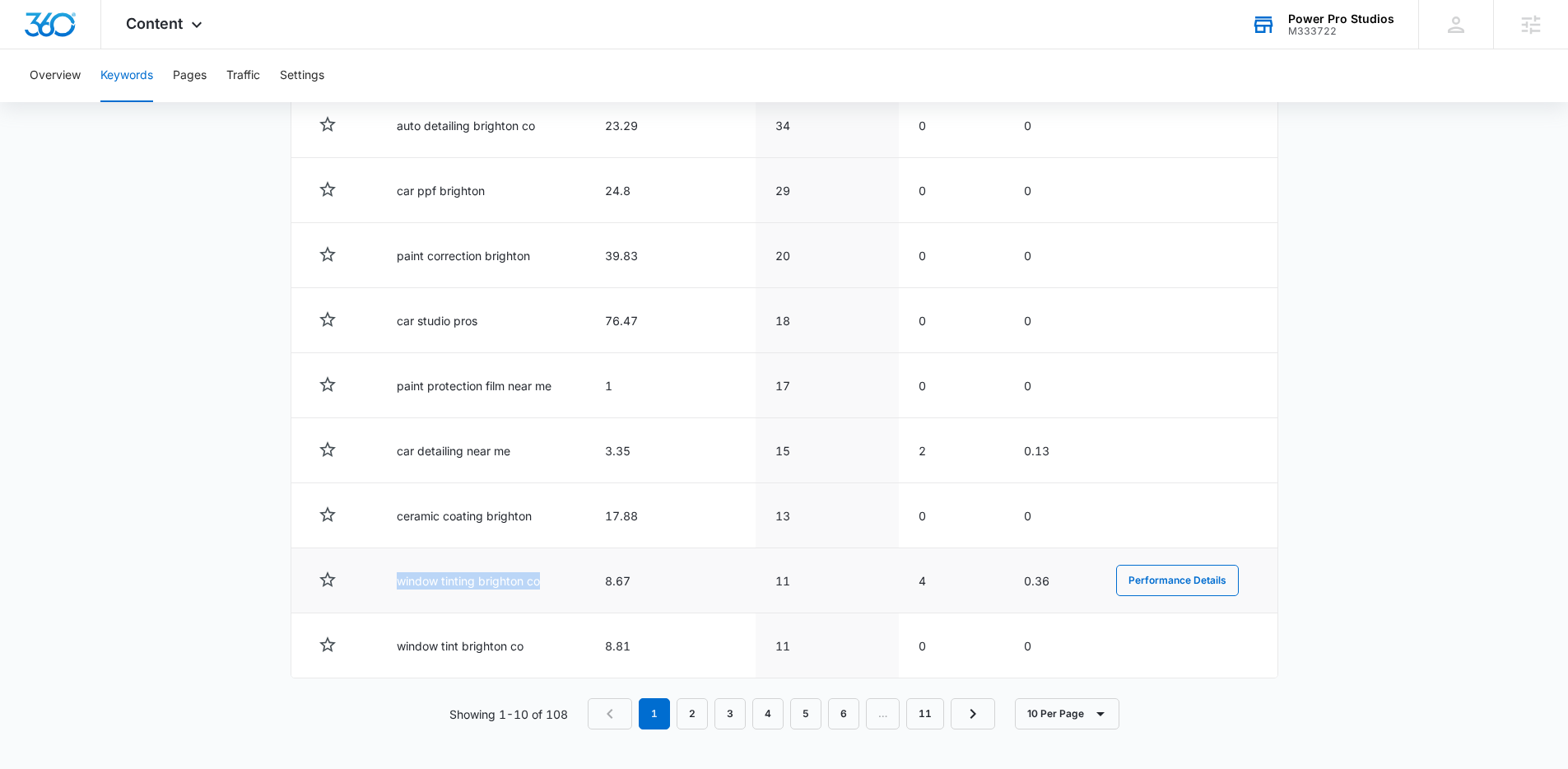
drag, startPoint x: 387, startPoint y: 577, endPoint x: 480, endPoint y: 596, distance: 94.9
click at [480, 596] on td "window tinting brighton co" at bounding box center [481, 580] width 208 height 65
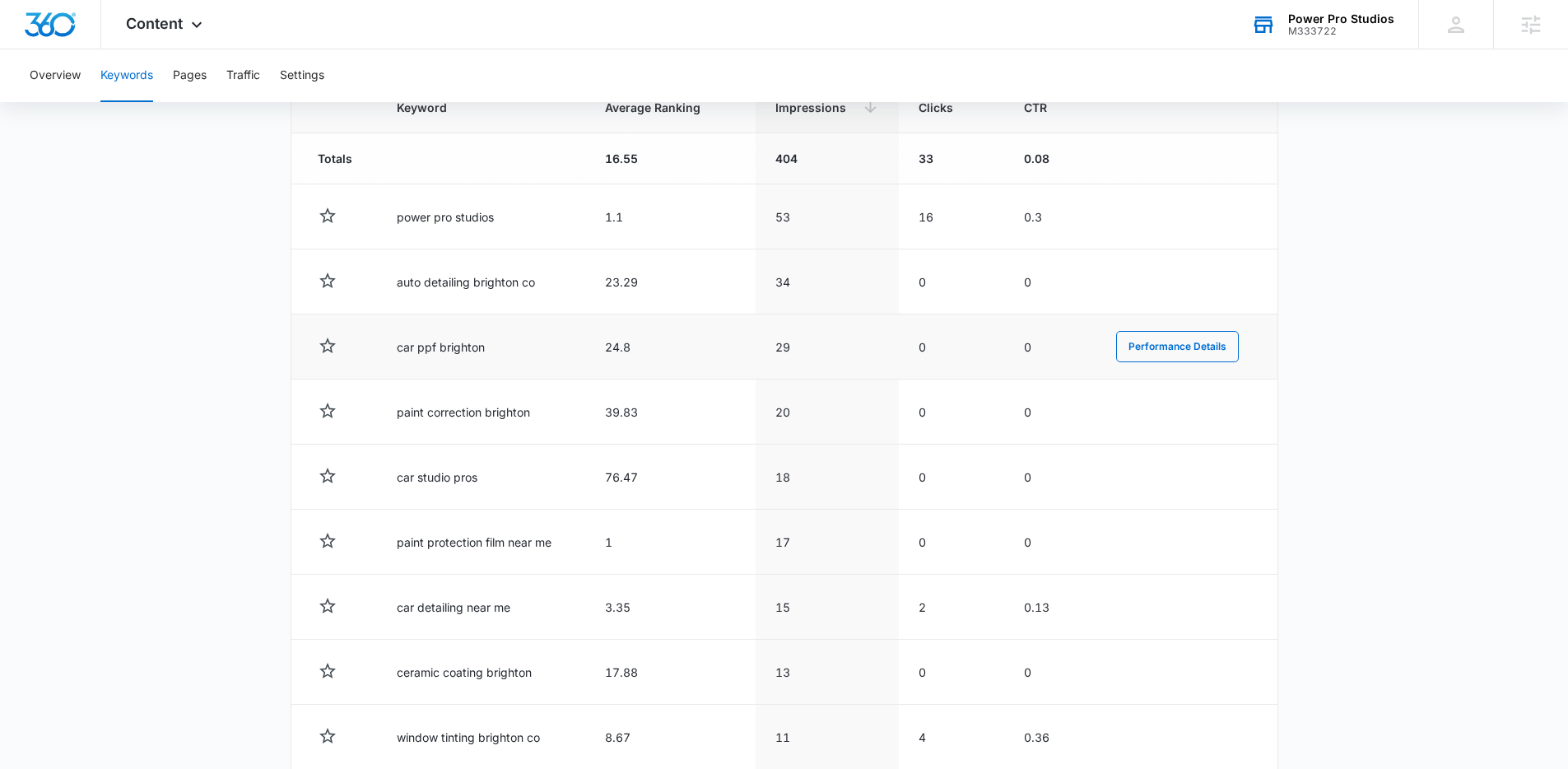
scroll to position [587, 0]
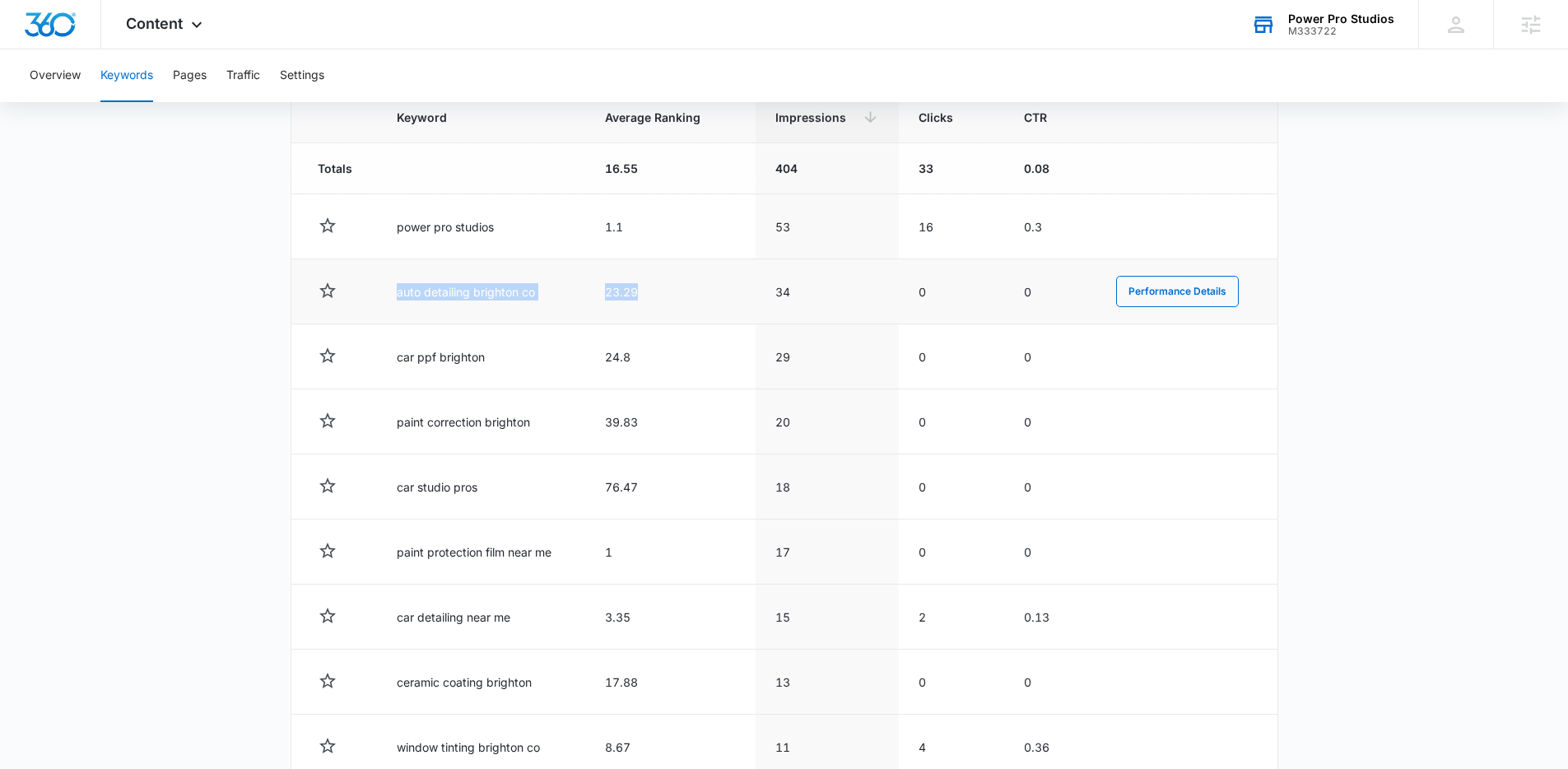
drag, startPoint x: 401, startPoint y: 286, endPoint x: 647, endPoint y: 288, distance: 246.0
click at [647, 288] on tr "auto detailing brighton co 23.29 34 0 0 Performance Details" at bounding box center [784, 291] width 986 height 65
click at [647, 288] on td "23.29" at bounding box center [670, 291] width 171 height 65
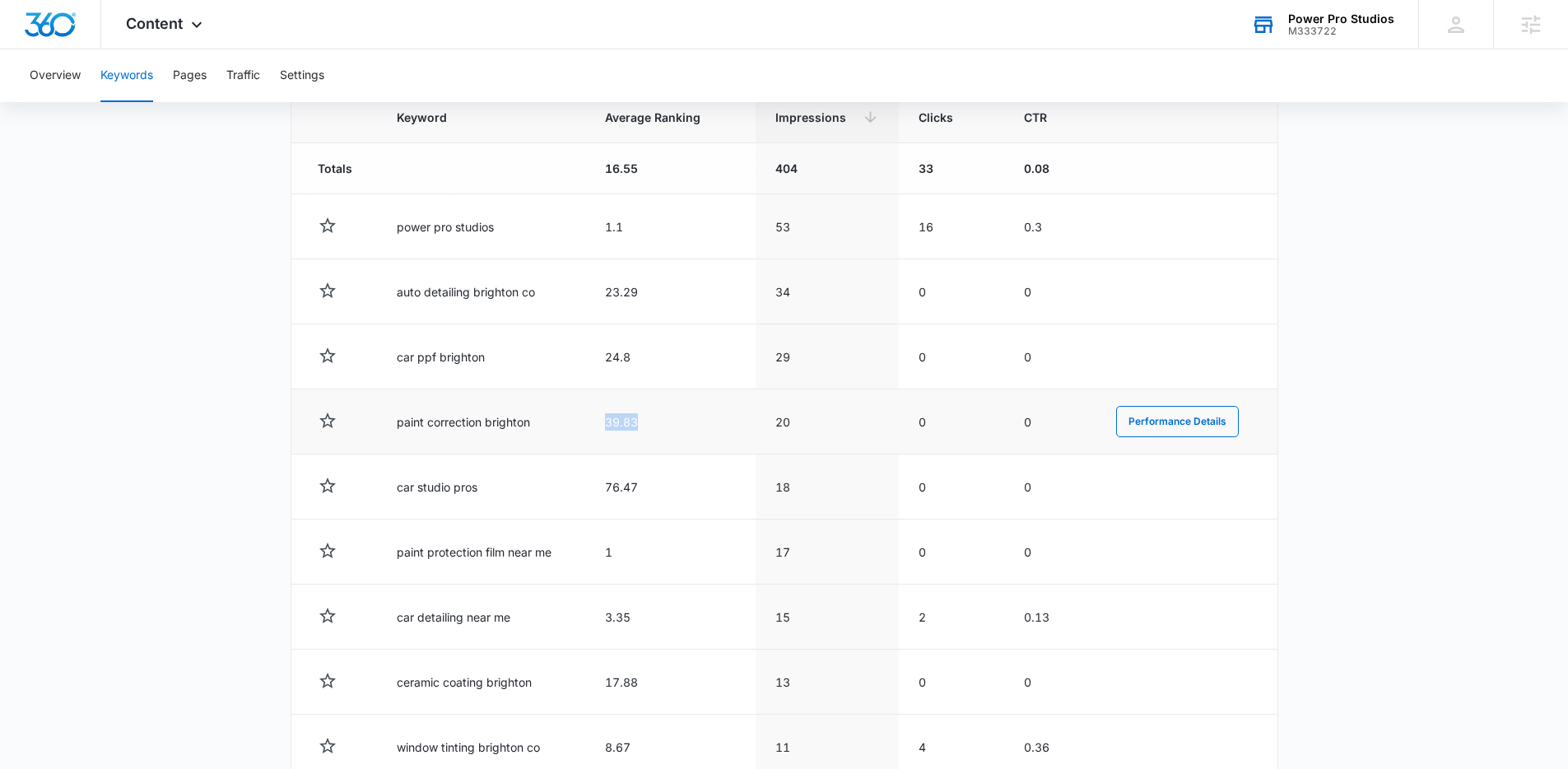
drag, startPoint x: 596, startPoint y: 407, endPoint x: 645, endPoint y: 426, distance: 52.6
click at [645, 426] on td "39.83" at bounding box center [670, 421] width 171 height 65
drag, startPoint x: 589, startPoint y: 472, endPoint x: 641, endPoint y: 487, distance: 54.1
click at [641, 487] on td "76.47" at bounding box center [670, 486] width 171 height 65
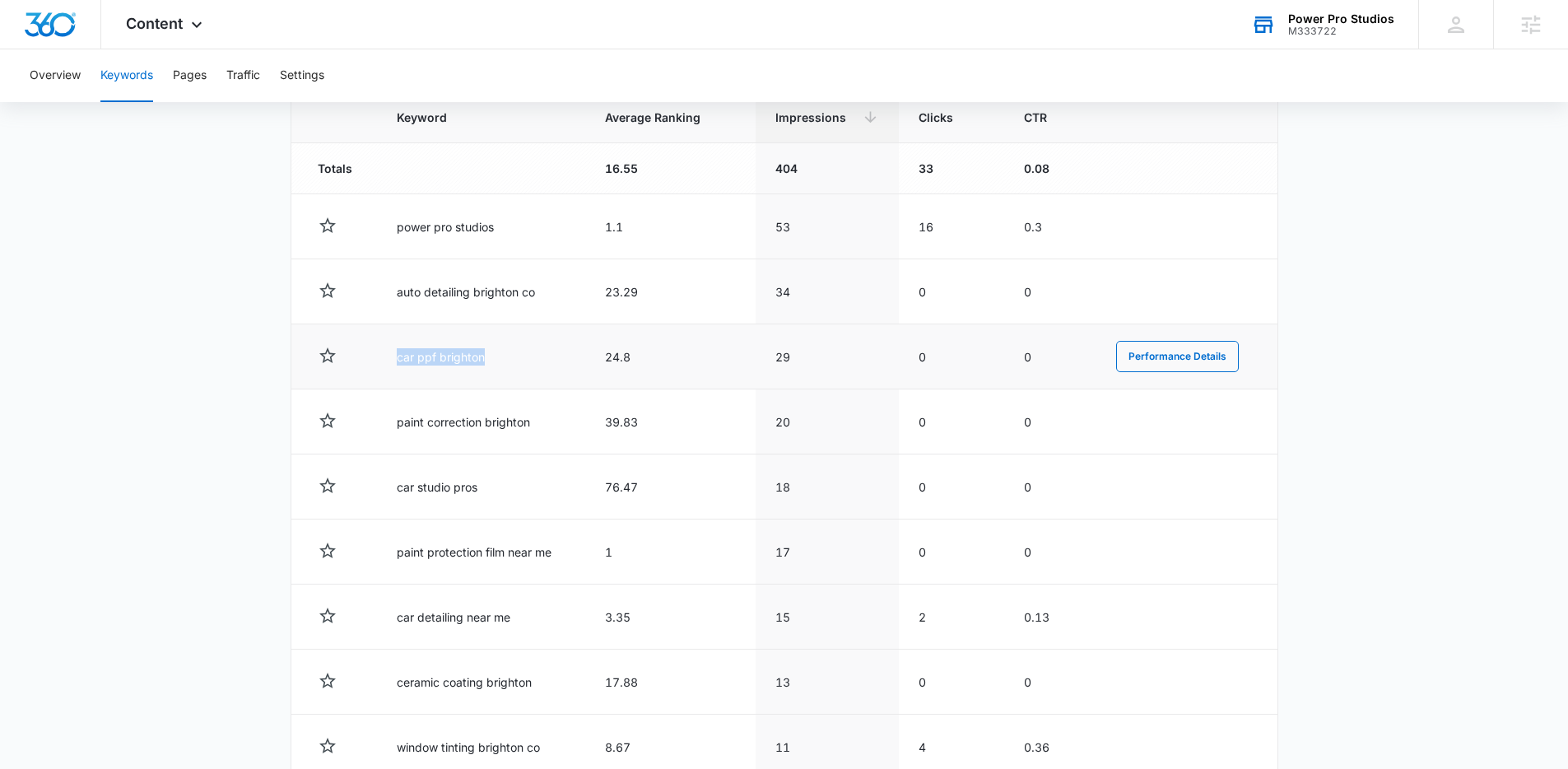
drag, startPoint x: 399, startPoint y: 356, endPoint x: 523, endPoint y: 362, distance: 124.1
click at [523, 362] on td "car ppf brighton" at bounding box center [481, 356] width 208 height 65
drag, startPoint x: 777, startPoint y: 355, endPoint x: 744, endPoint y: 364, distance: 34.2
click at [751, 364] on tr "car ppf brighton 24.8 29 0 0 Performance Details" at bounding box center [784, 356] width 986 height 65
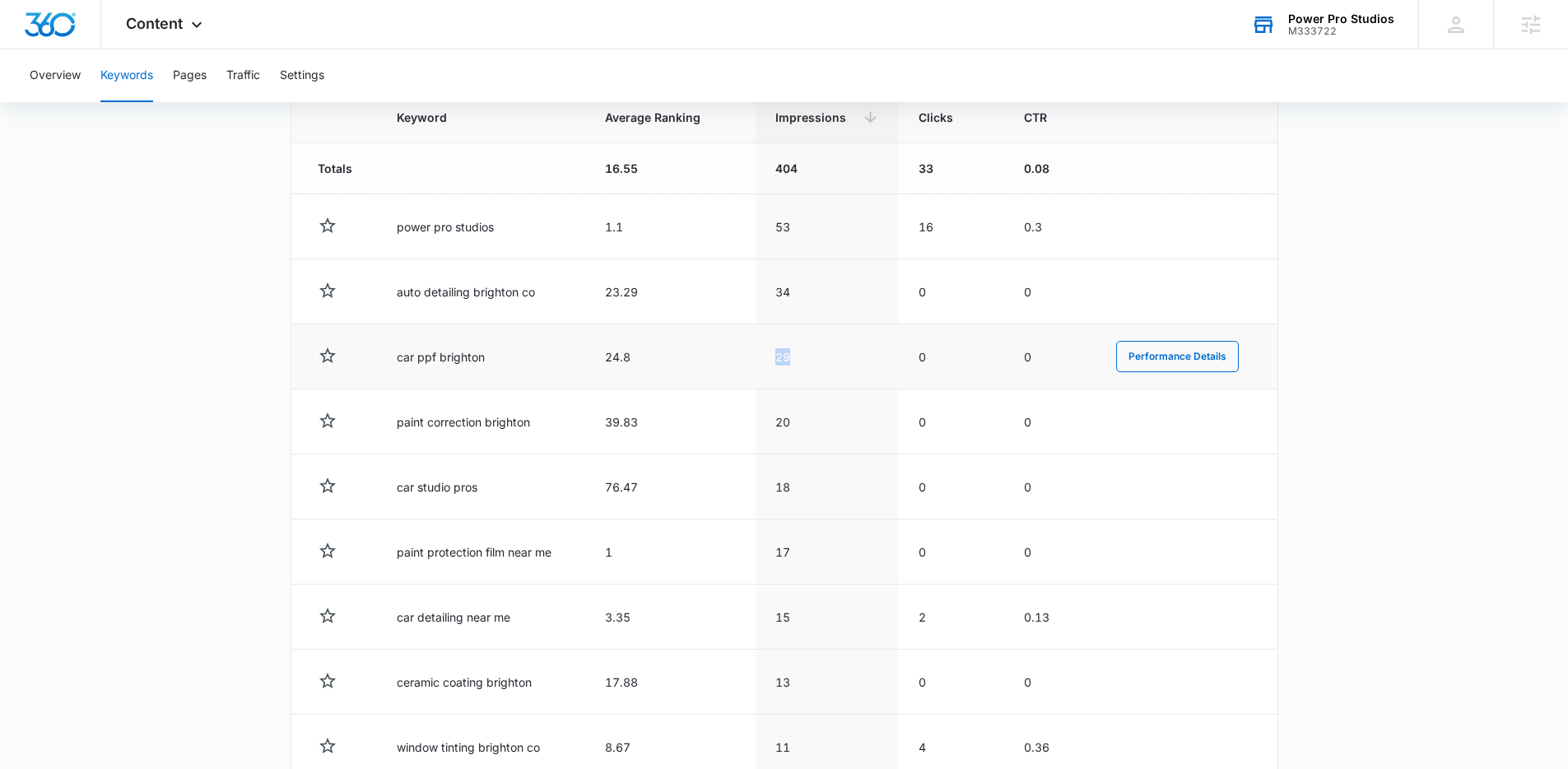
click at [742, 364] on td "24.8" at bounding box center [670, 356] width 171 height 65
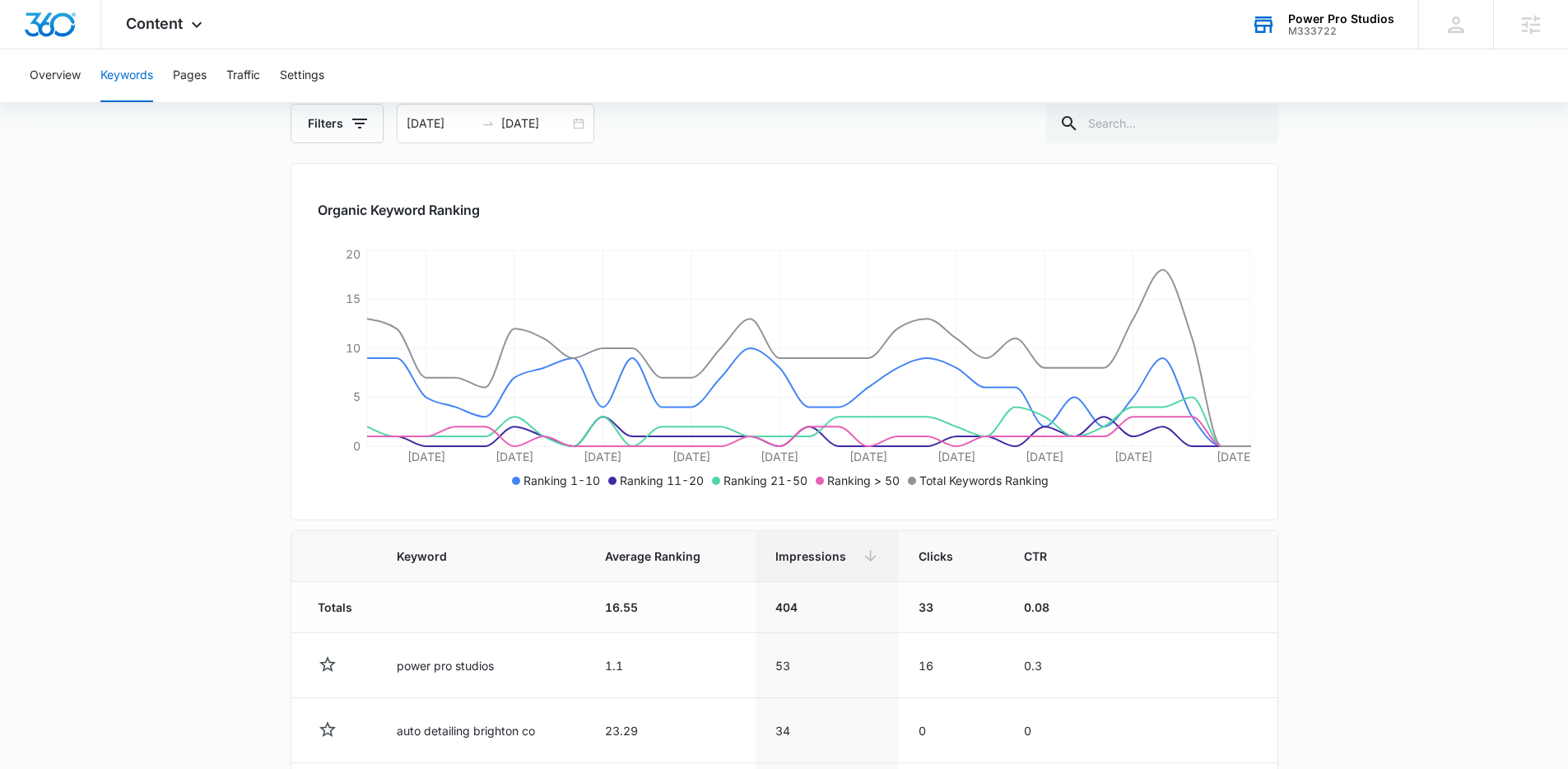
scroll to position [0, 0]
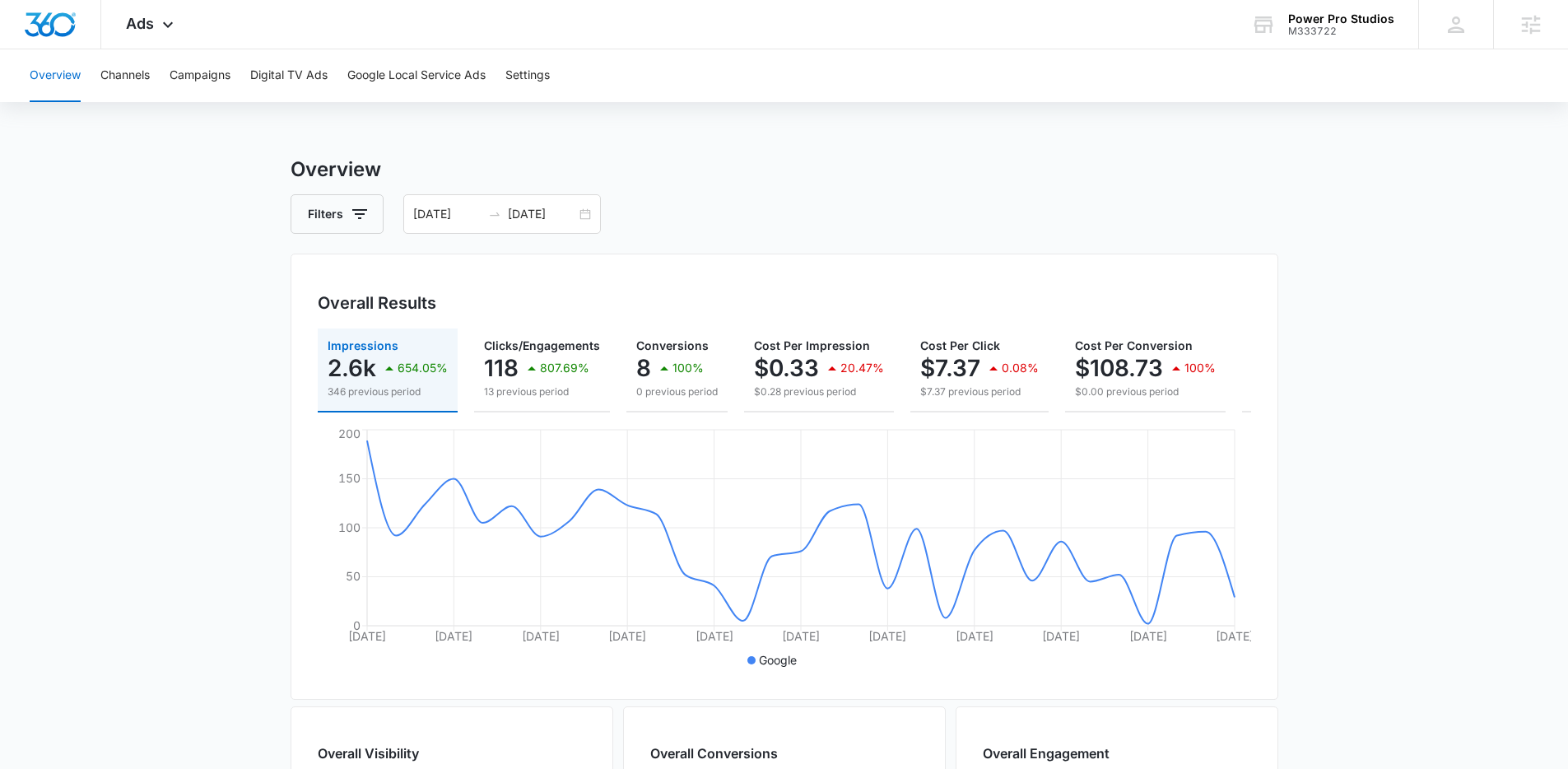
drag, startPoint x: 1325, startPoint y: 484, endPoint x: 977, endPoint y: 419, distance: 354.0
click at [1324, 484] on main "Overview Filters [DATE] [DATE] Overall Results Impressions 2.6k 654.05% 346 pre…" at bounding box center [784, 746] width 1568 height 1183
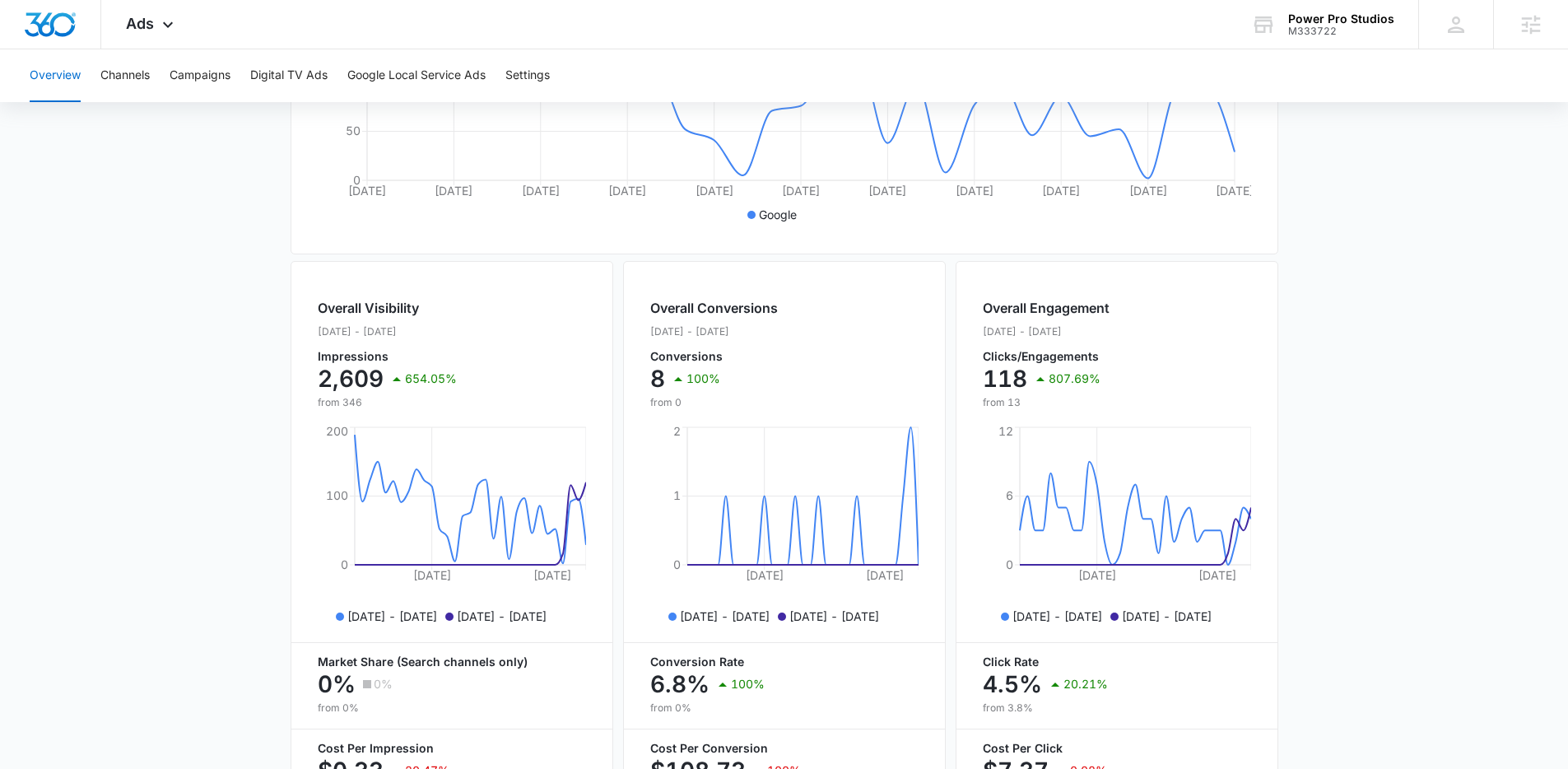
scroll to position [581, 0]
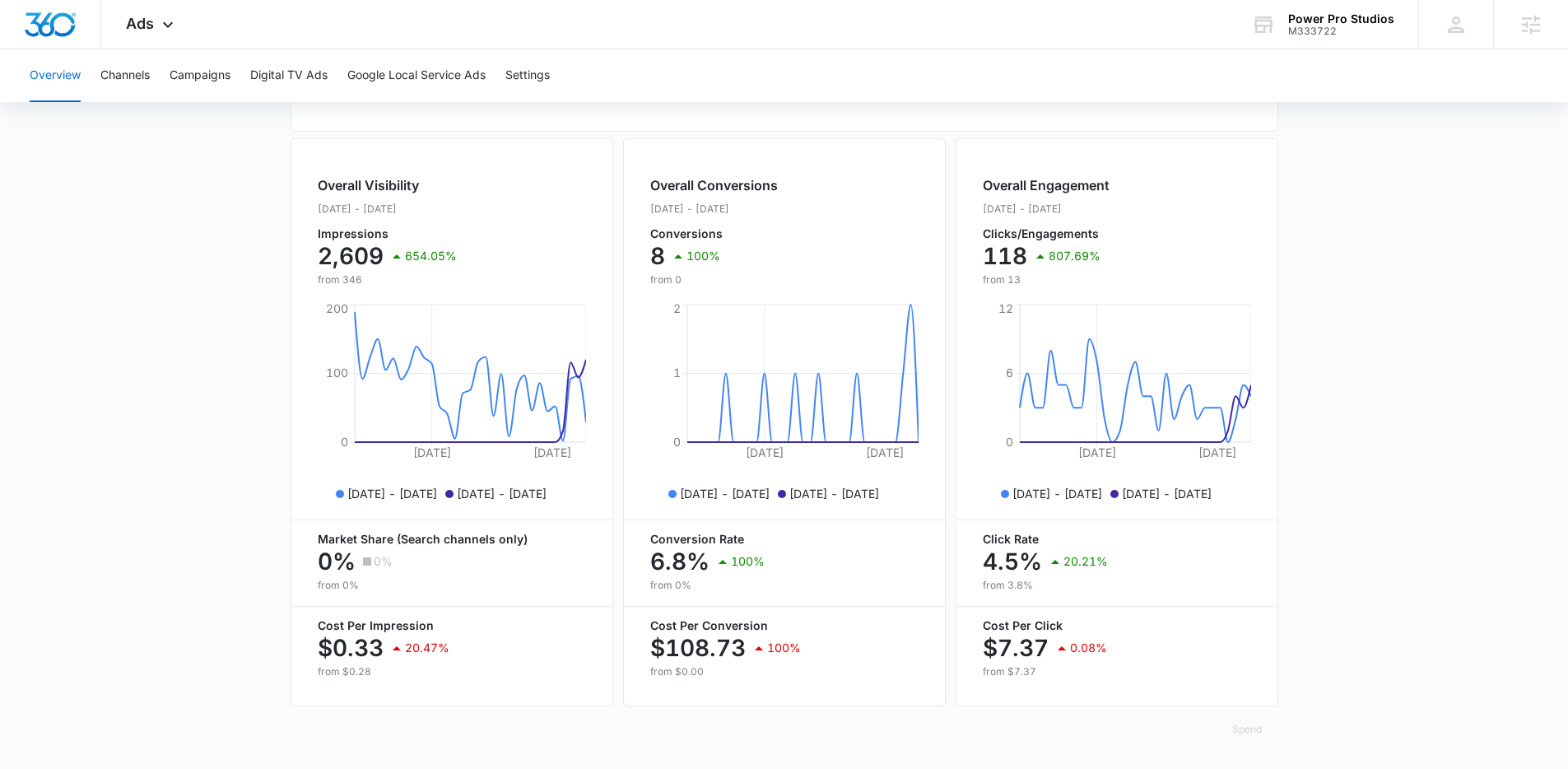
click at [1298, 413] on main "Overview Filters [DATE] [DATE] Overall Results Impressions 2.6k 654.05% 346 pre…" at bounding box center [784, 178] width 1568 height 1183
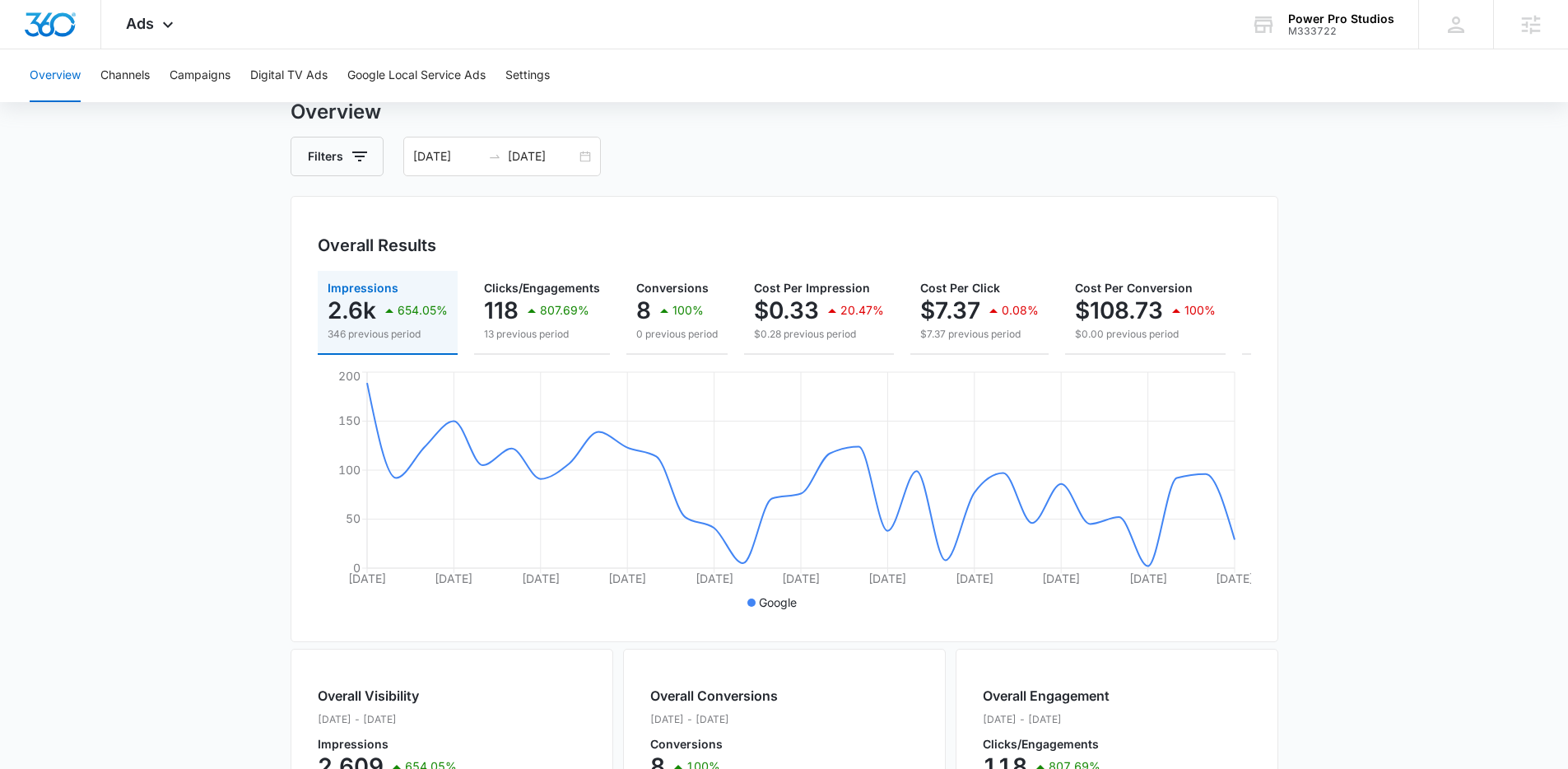
scroll to position [0, 0]
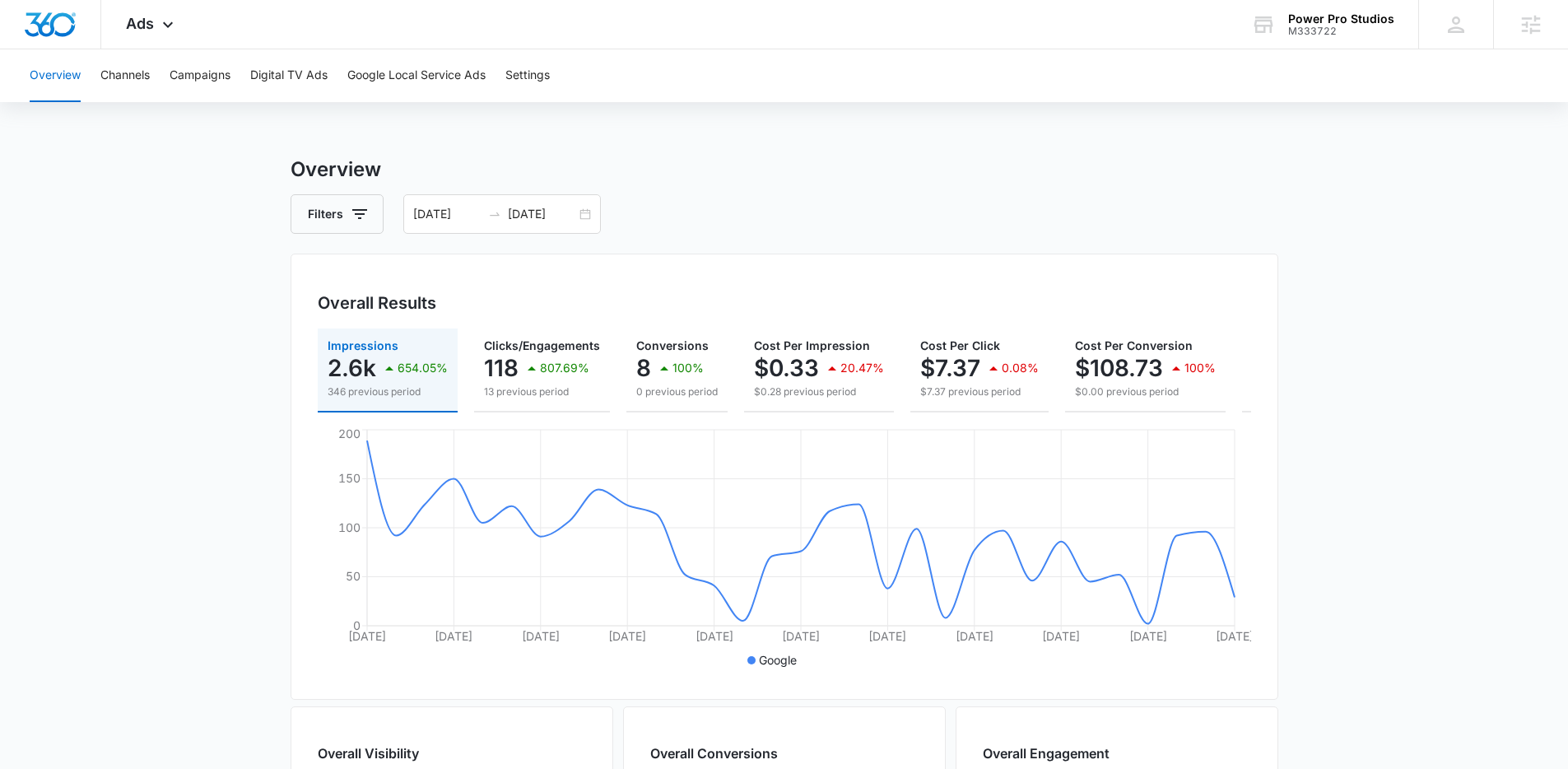
click at [657, 140] on div "Overview Channels Campaigns Digital TV Ads Google Local Service Ads Settings Ov…" at bounding box center [784, 693] width 1568 height 1287
click at [160, 186] on main "Overview Filters [DATE] [DATE] Overall Results Impressions 2.6k 654.05% 346 pre…" at bounding box center [784, 746] width 1568 height 1183
drag, startPoint x: 198, startPoint y: 173, endPoint x: 459, endPoint y: 169, distance: 261.0
click at [459, 169] on main "Overview Filters [DATE] [DATE] Overall Results Impressions 2.6k 654.05% 346 pre…" at bounding box center [784, 746] width 1568 height 1183
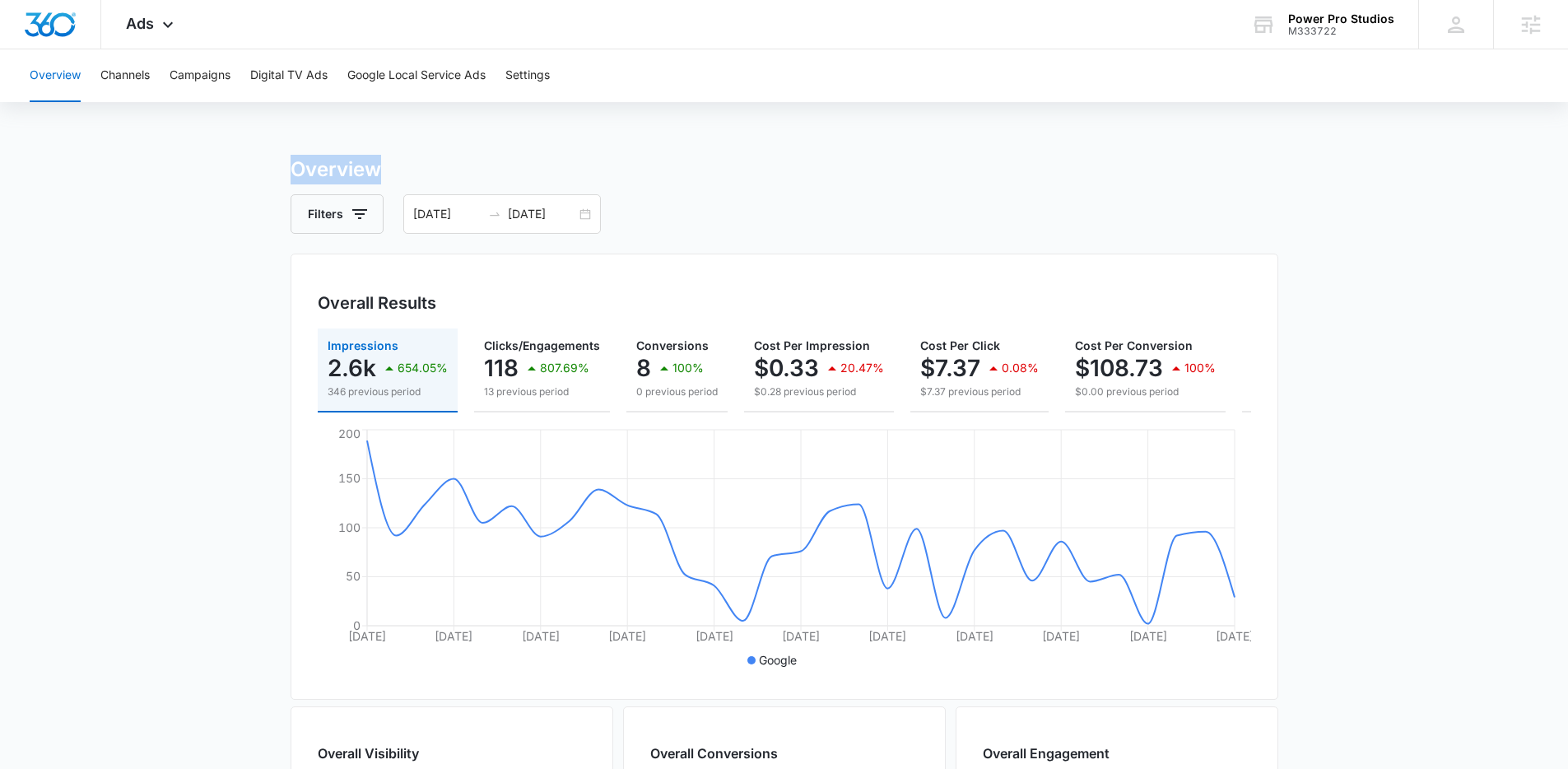
click at [454, 168] on h3 "Overview" at bounding box center [784, 170] width 988 height 29
click at [455, 167] on h3 "Overview" at bounding box center [784, 170] width 988 height 29
click at [226, 218] on main "Overview Filters [DATE] [DATE] Overall Results Impressions 2.6k 654.05% 346 pre…" at bounding box center [784, 746] width 1568 height 1183
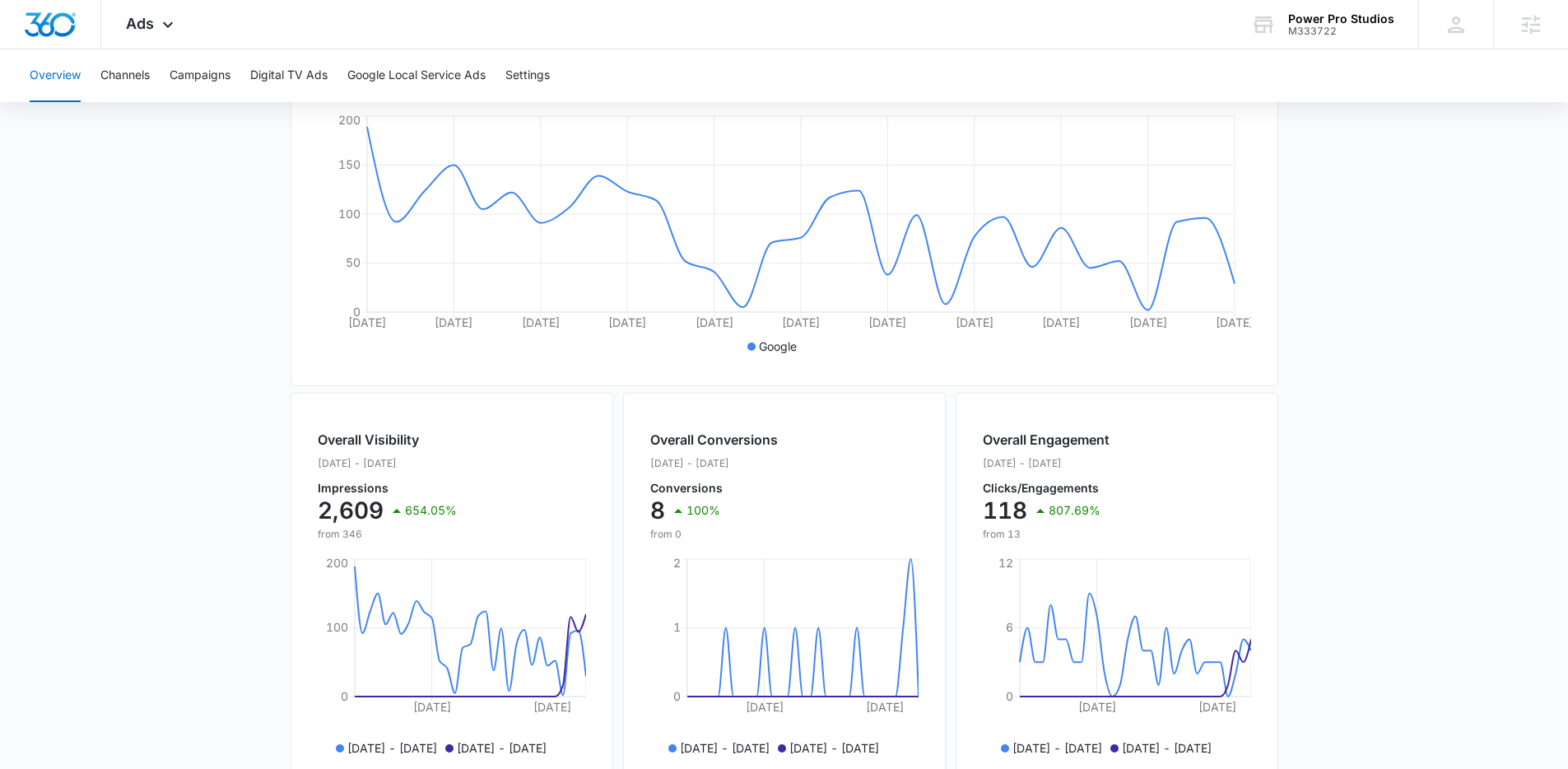
scroll to position [322, 0]
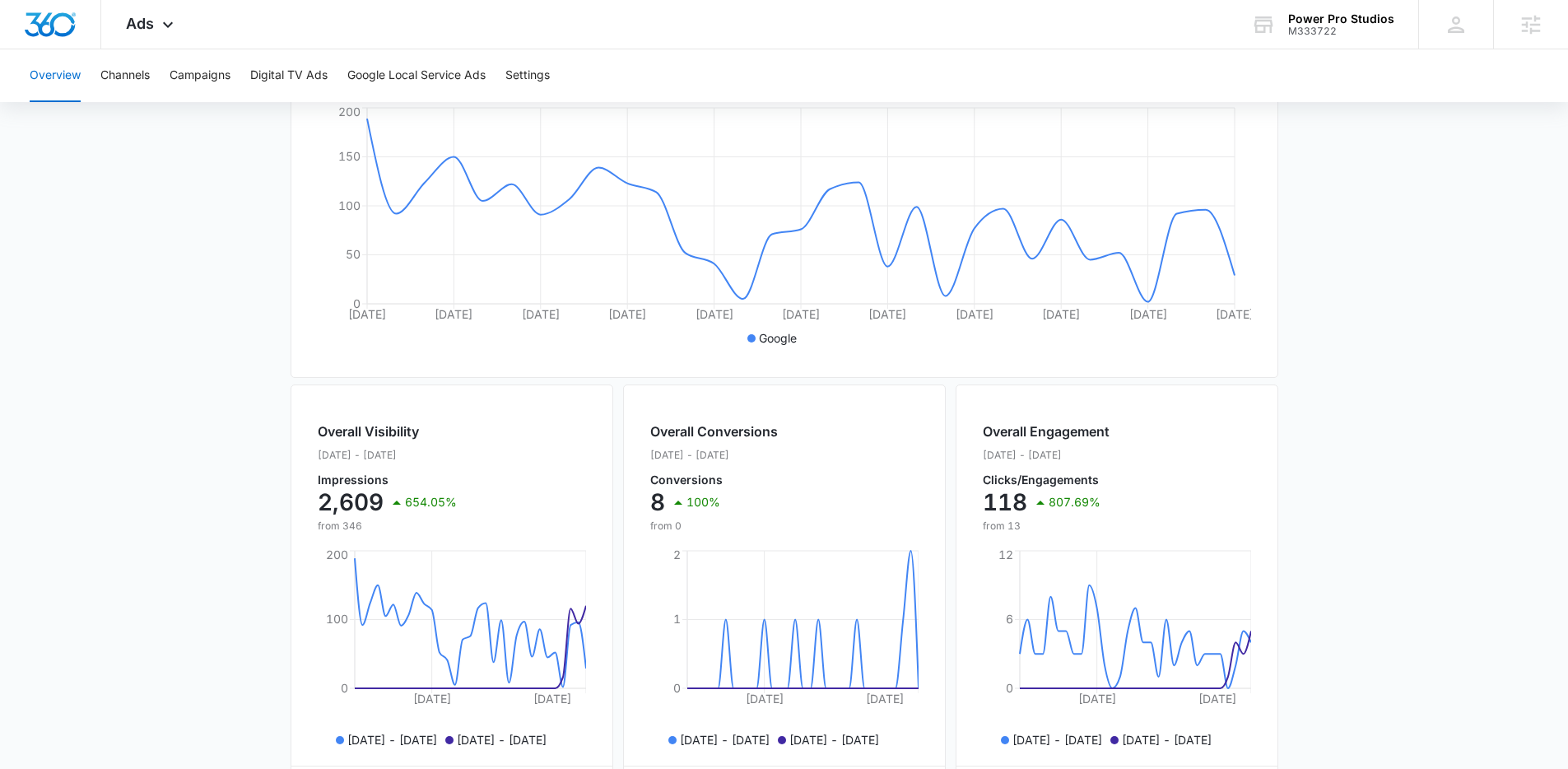
click at [233, 373] on main "Overview Filters [DATE] [DATE] Overall Results Impressions 2.6k 654.05% 346 pre…" at bounding box center [784, 424] width 1568 height 1183
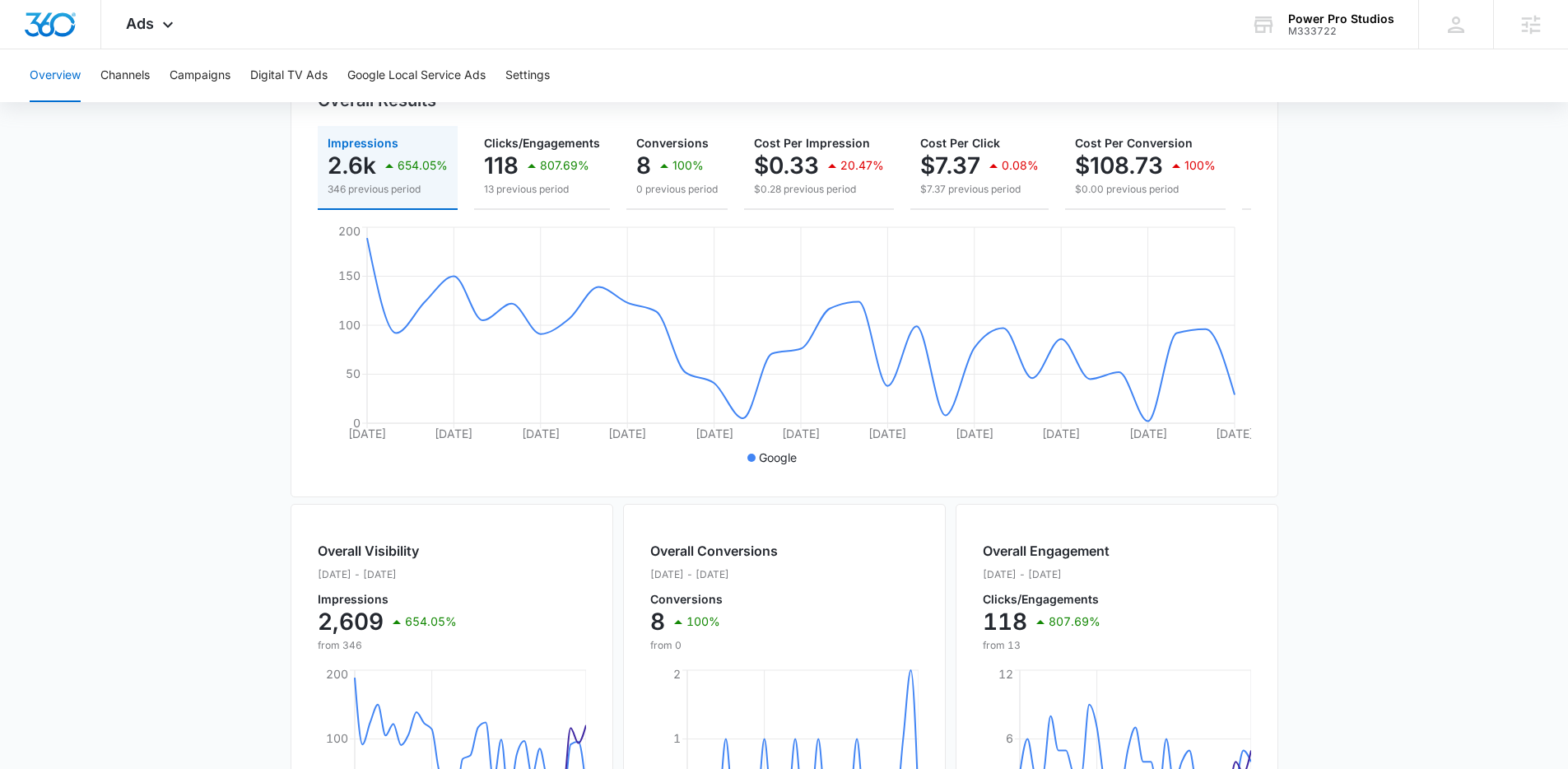
scroll to position [204, 0]
click at [217, 355] on main "Overview Filters [DATE] [DATE] Overall Results Impressions 2.6k 654.05% 346 pre…" at bounding box center [784, 543] width 1568 height 1183
click at [303, 350] on div "Overall Results Impressions 2.6k 654.05% 346 previous period Clicks/Engagements…" at bounding box center [784, 273] width 988 height 446
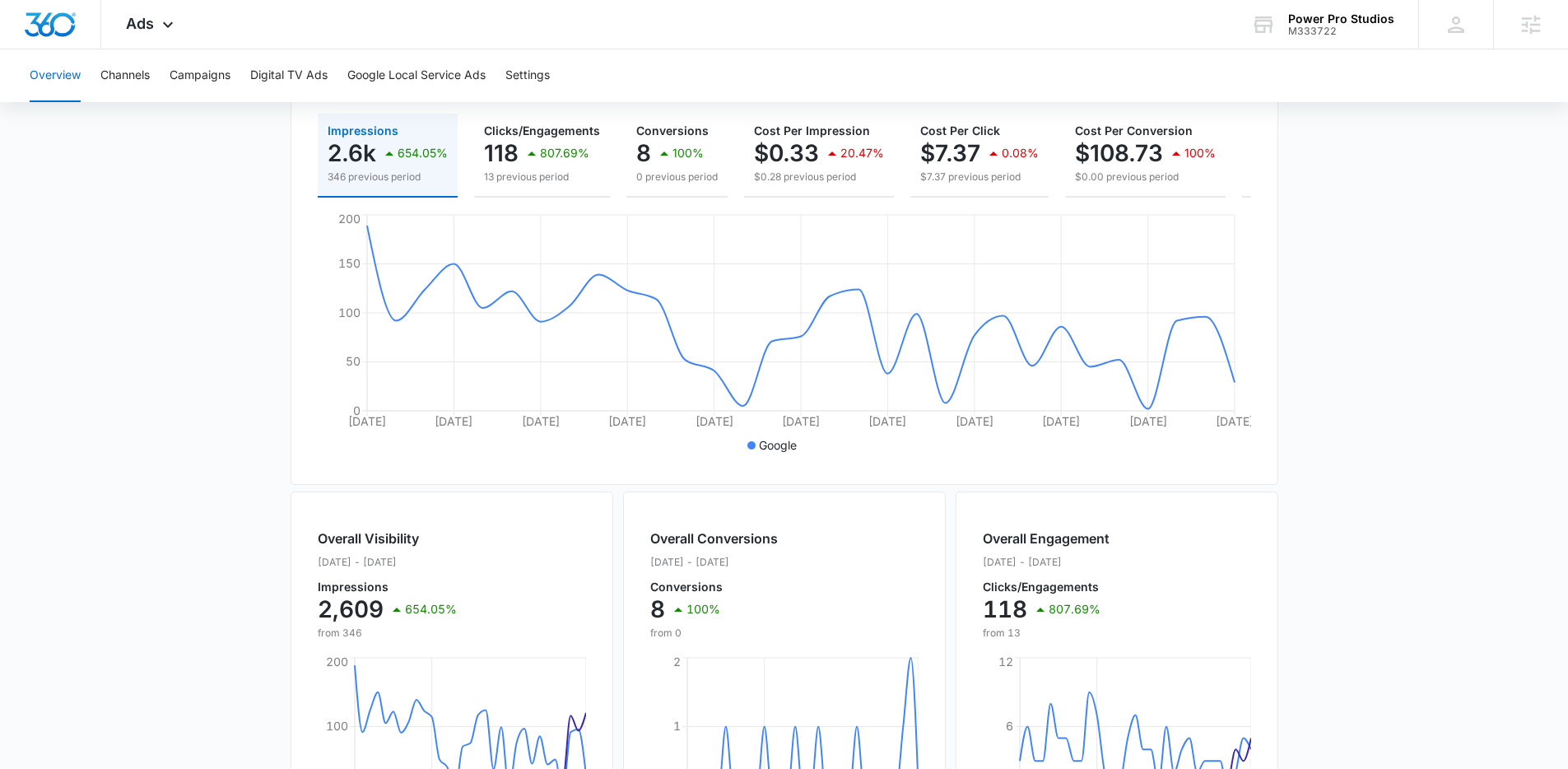
scroll to position [198, 0]
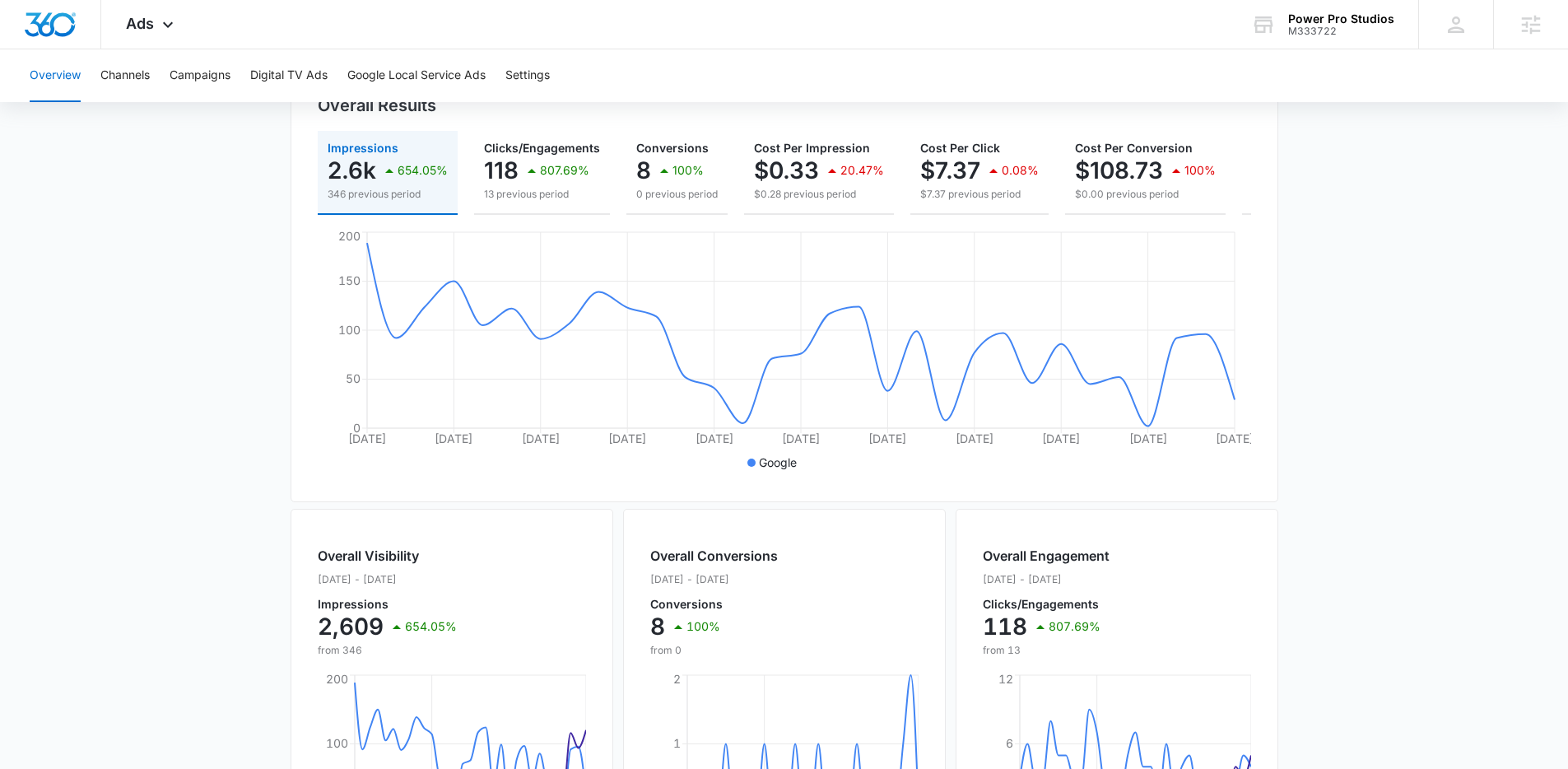
click at [270, 257] on main "Overview Filters [DATE] [DATE] Overall Results Impressions 2.6k 654.05% 346 pre…" at bounding box center [784, 549] width 1568 height 1183
click at [244, 220] on main "Overview Filters [DATE] [DATE] Overall Results Impressions 2.6k 654.05% 346 pre…" at bounding box center [784, 549] width 1568 height 1183
click at [196, 258] on main "Overview Filters [DATE] [DATE] Overall Results Impressions 2.6k 654.05% 346 pre…" at bounding box center [784, 549] width 1568 height 1183
click at [1426, 384] on main "Overview Filters [DATE] [DATE] Overall Results Impressions 2.6k 654.05% 346 pre…" at bounding box center [784, 549] width 1568 height 1183
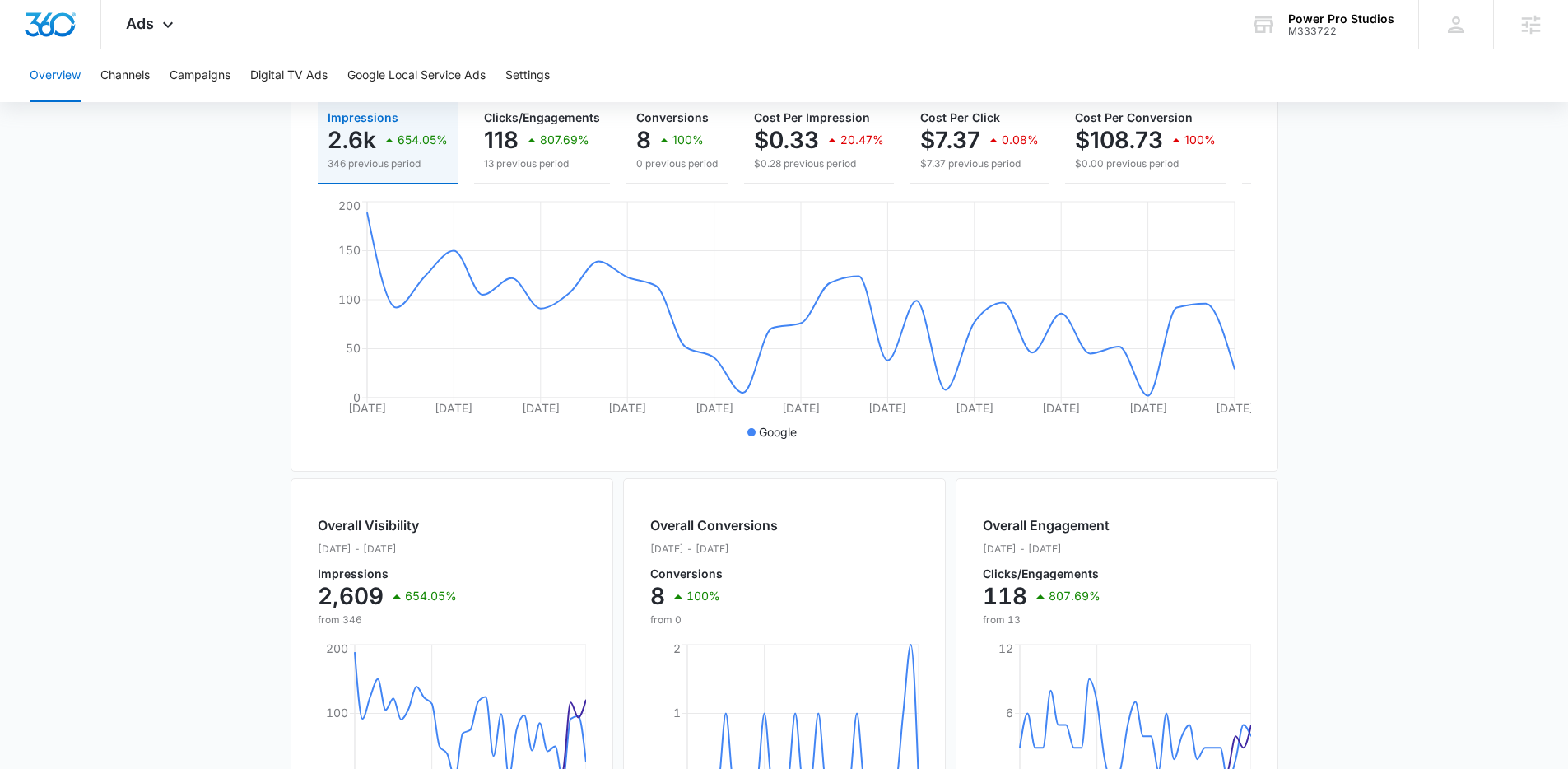
scroll to position [233, 0]
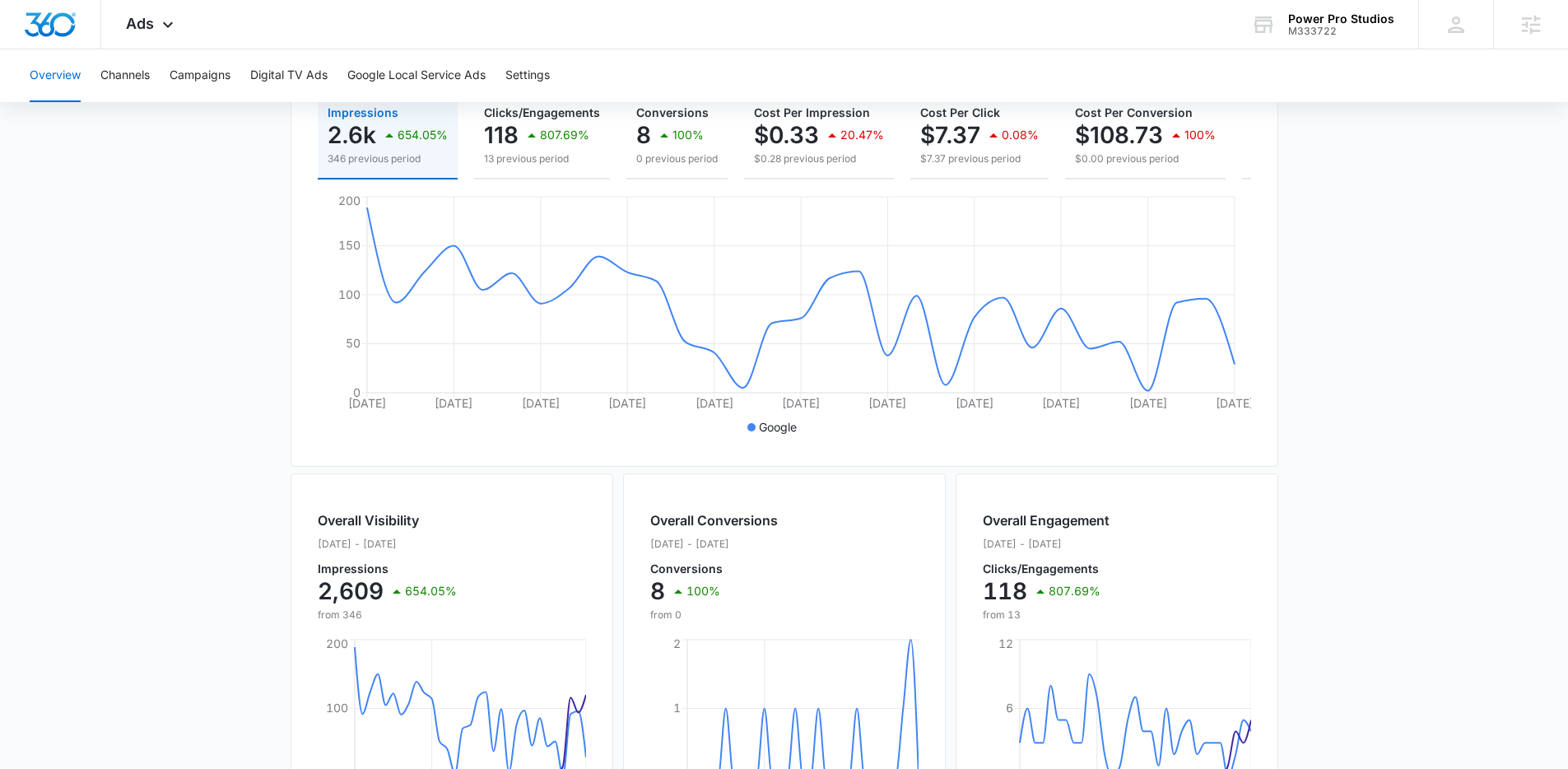
click at [1438, 358] on main "Overview Filters [DATE] [DATE] Overall Results Impressions 2.6k 654.05% 346 pre…" at bounding box center [784, 513] width 1568 height 1183
click at [1428, 359] on main "Overview Filters [DATE] [DATE] Overall Results Impressions 2.6k 654.05% 346 pre…" at bounding box center [784, 513] width 1568 height 1183
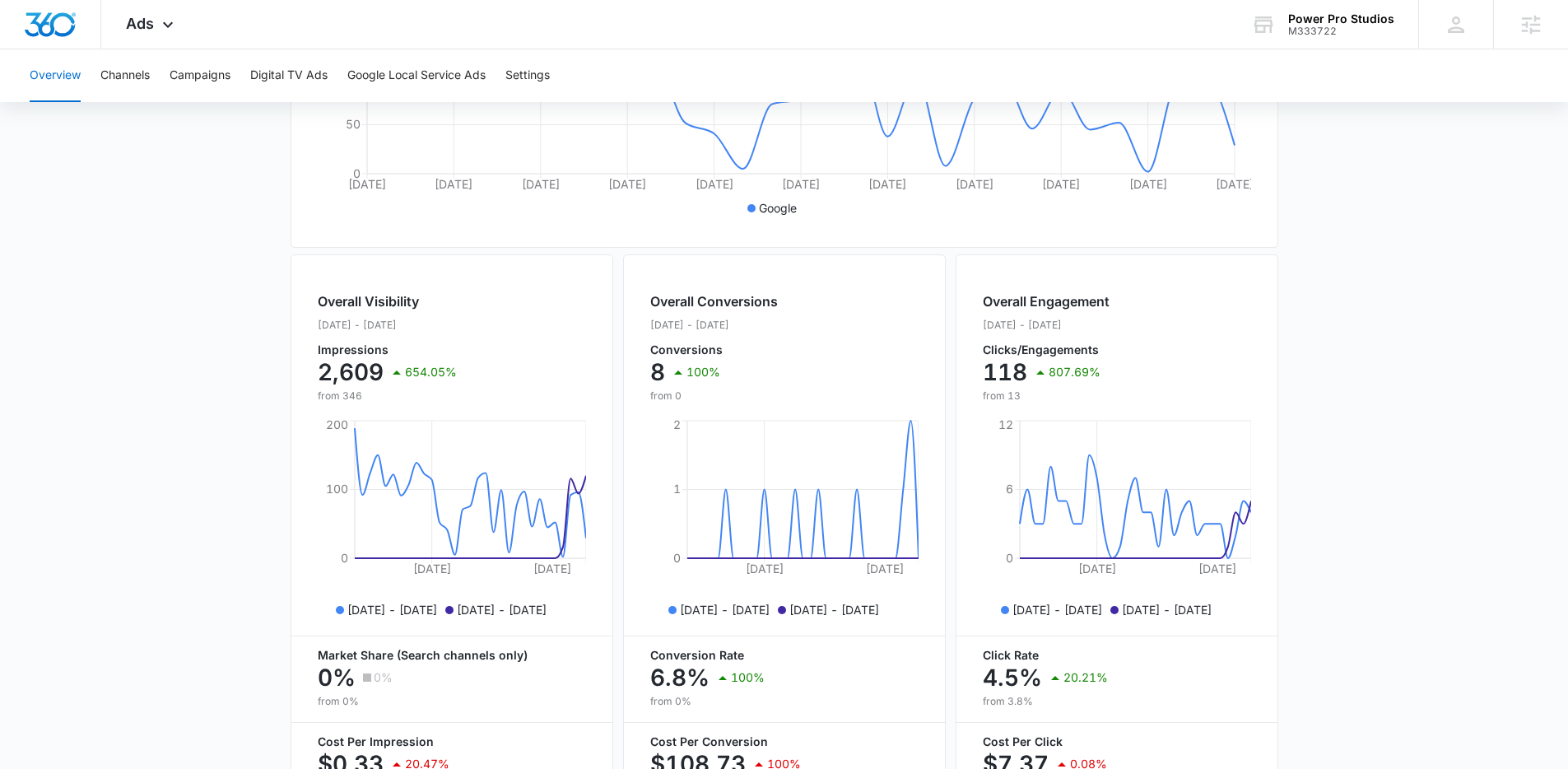
scroll to position [0, 0]
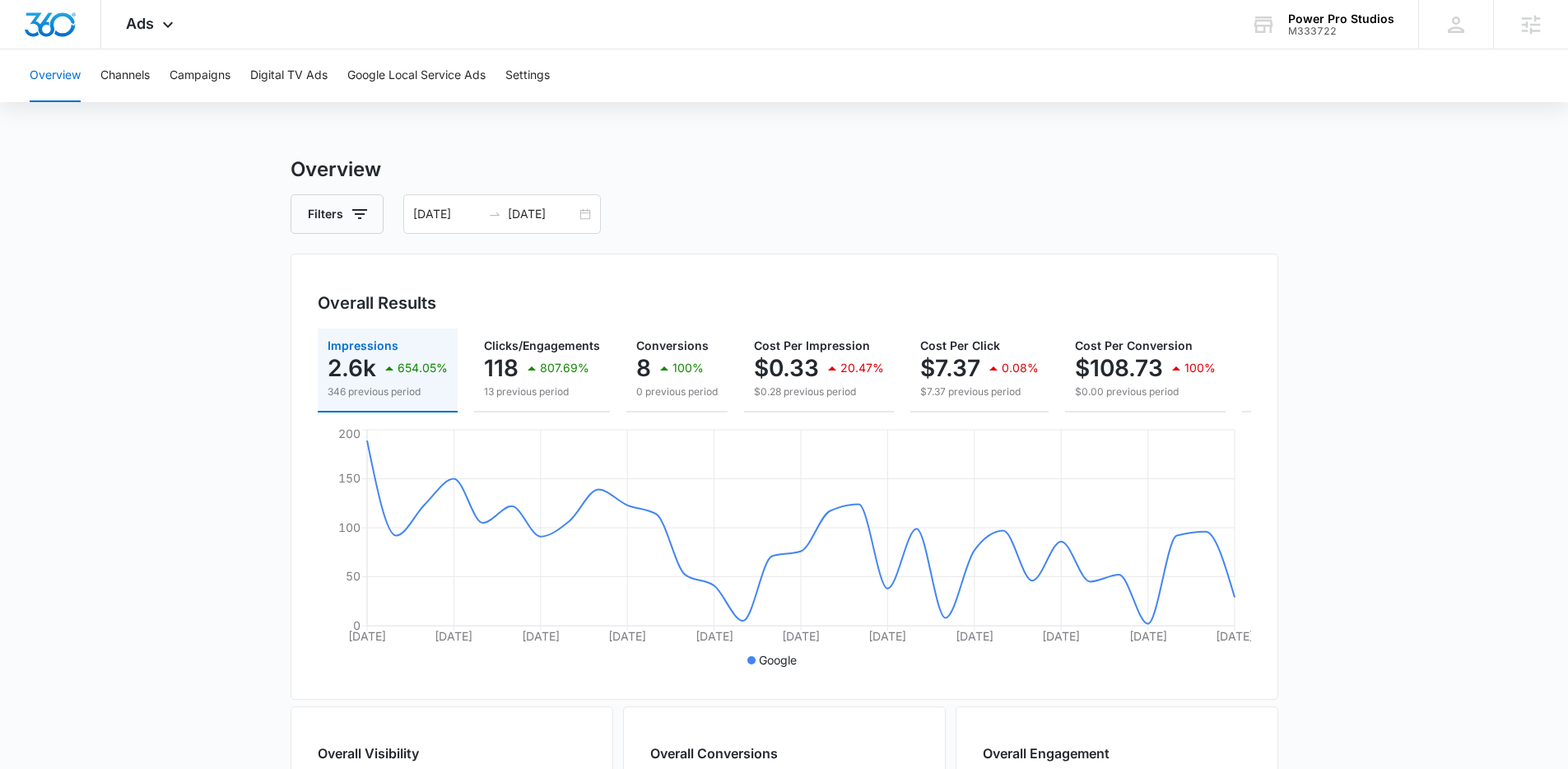
click at [240, 407] on main "Overview Filters [DATE] [DATE] Overall Results Impressions 2.6k 654.05% 346 pre…" at bounding box center [784, 746] width 1568 height 1183
click at [179, 394] on main "Overview Filters [DATE] [DATE] Overall Results Impressions 2.6k 654.05% 346 pre…" at bounding box center [784, 746] width 1568 height 1183
click at [175, 394] on main "Overview Filters [DATE] [DATE] Overall Results Impressions 2.6k 654.05% 346 pre…" at bounding box center [784, 746] width 1568 height 1183
click at [176, 393] on main "Overview Filters [DATE] [DATE] Overall Results Impressions 2.6k 654.05% 346 pre…" at bounding box center [784, 746] width 1568 height 1183
click at [189, 384] on main "Overview Filters [DATE] [DATE] Overall Results Impressions 2.6k 654.05% 346 pre…" at bounding box center [784, 746] width 1568 height 1183
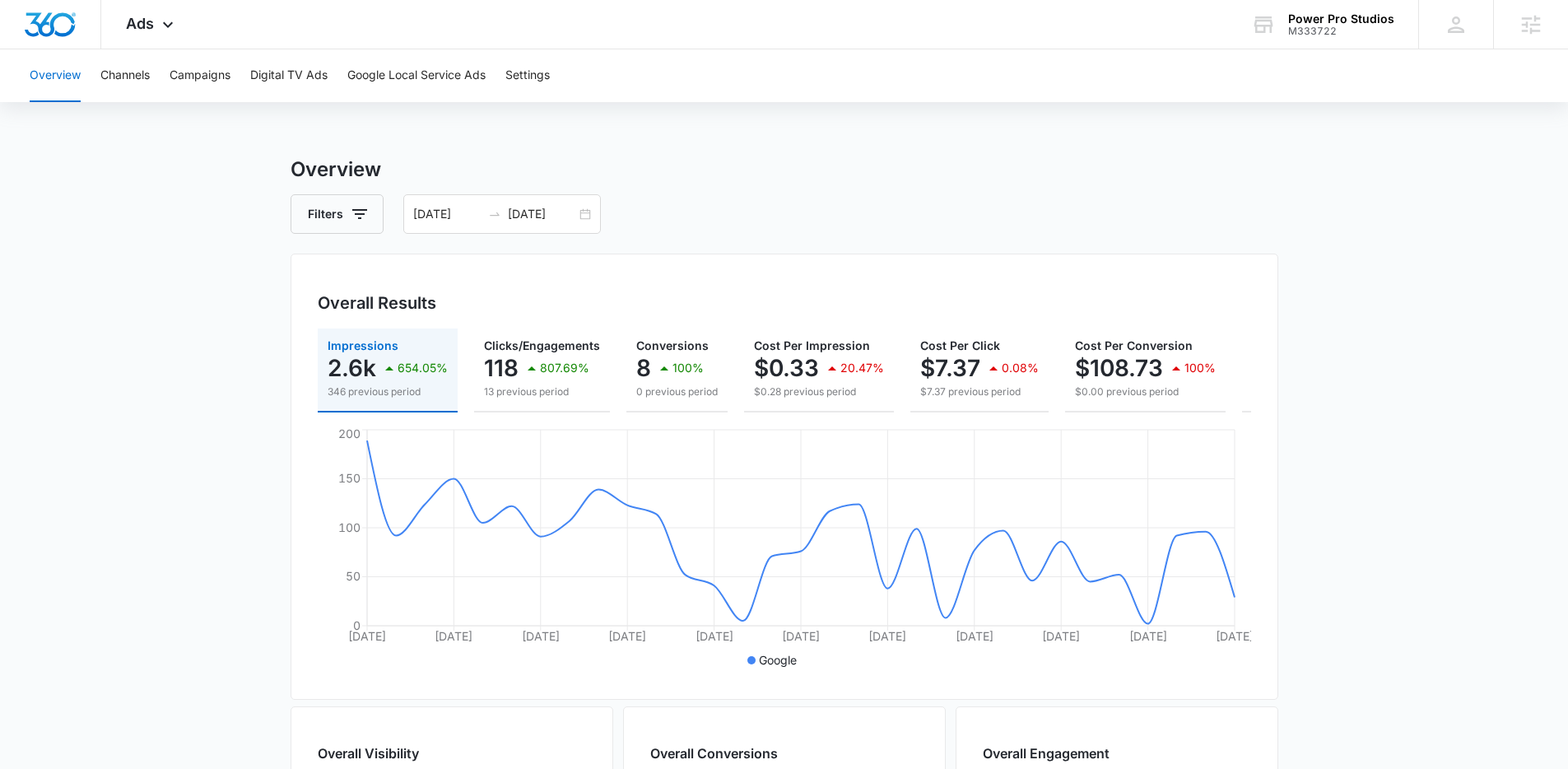
click at [940, 186] on div "Overview Filters [DATE] [DATE] Overall Results Impressions 2.6k 654.05% 346 pre…" at bounding box center [784, 746] width 988 height 1183
click at [1439, 319] on main "Overview Filters [DATE] [DATE] Overall Results Impressions 2.6k 654.05% 346 pre…" at bounding box center [784, 746] width 1568 height 1183
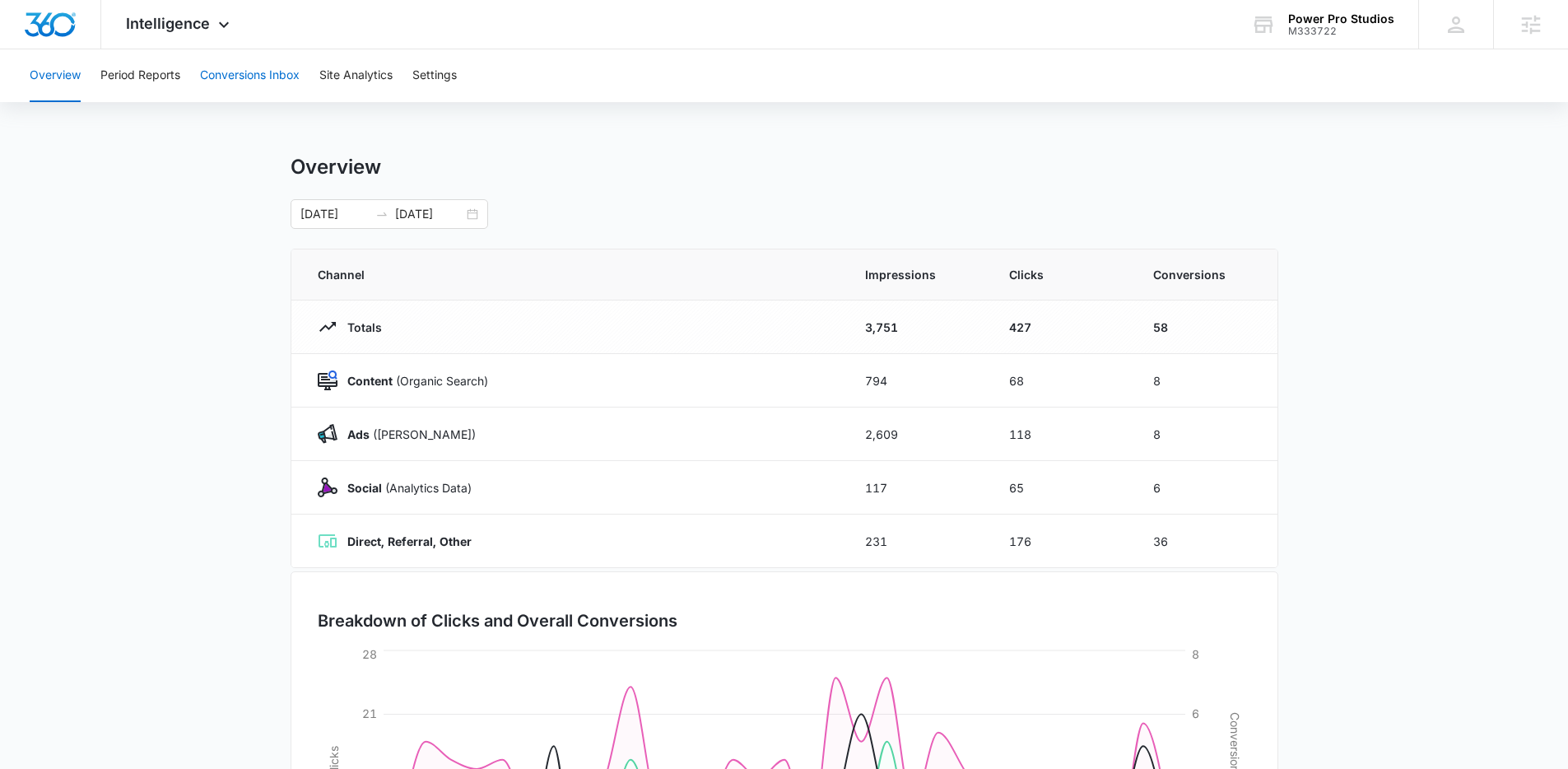
click at [257, 66] on button "Conversions Inbox" at bounding box center [250, 75] width 100 height 53
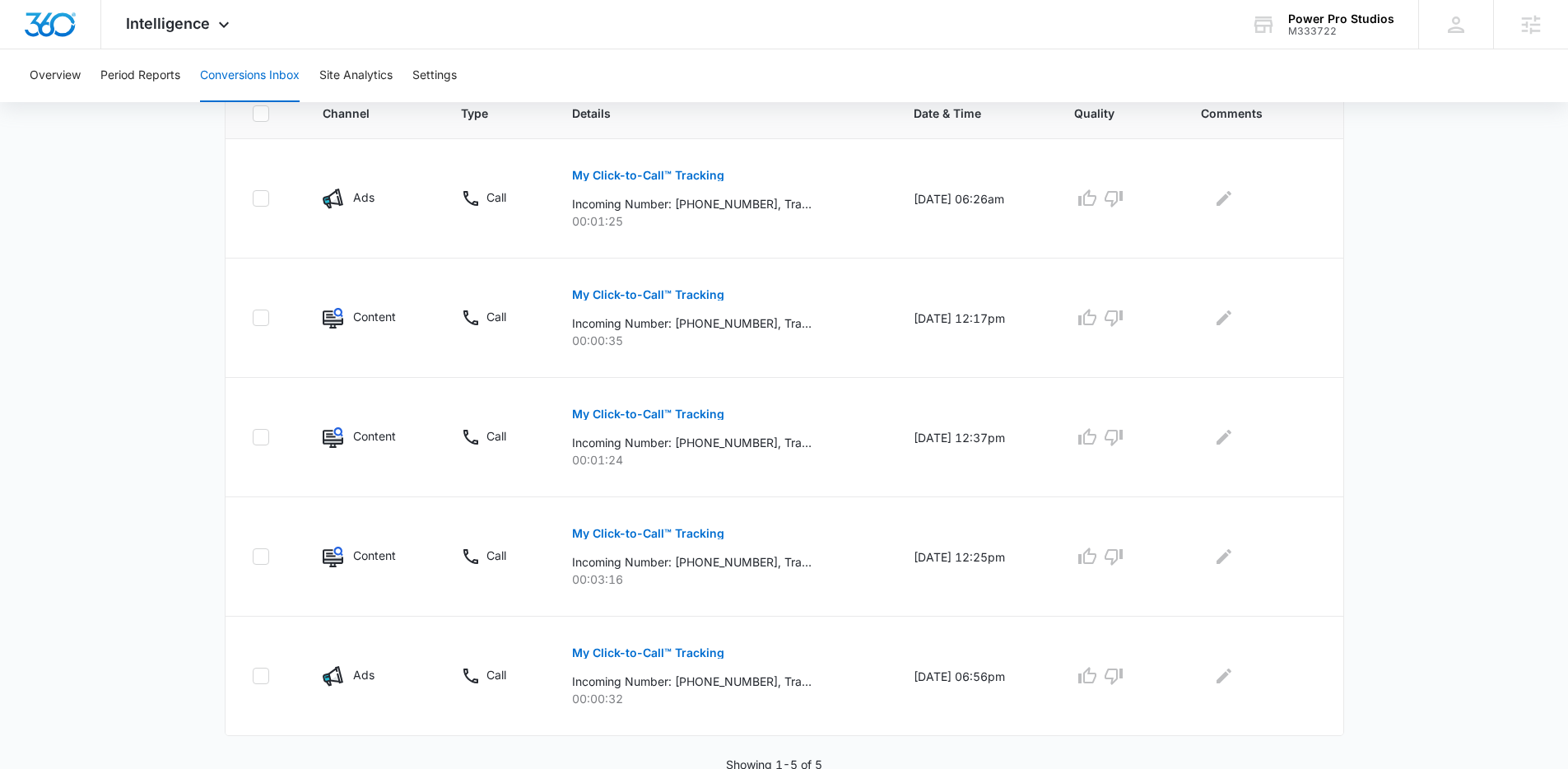
scroll to position [384, 0]
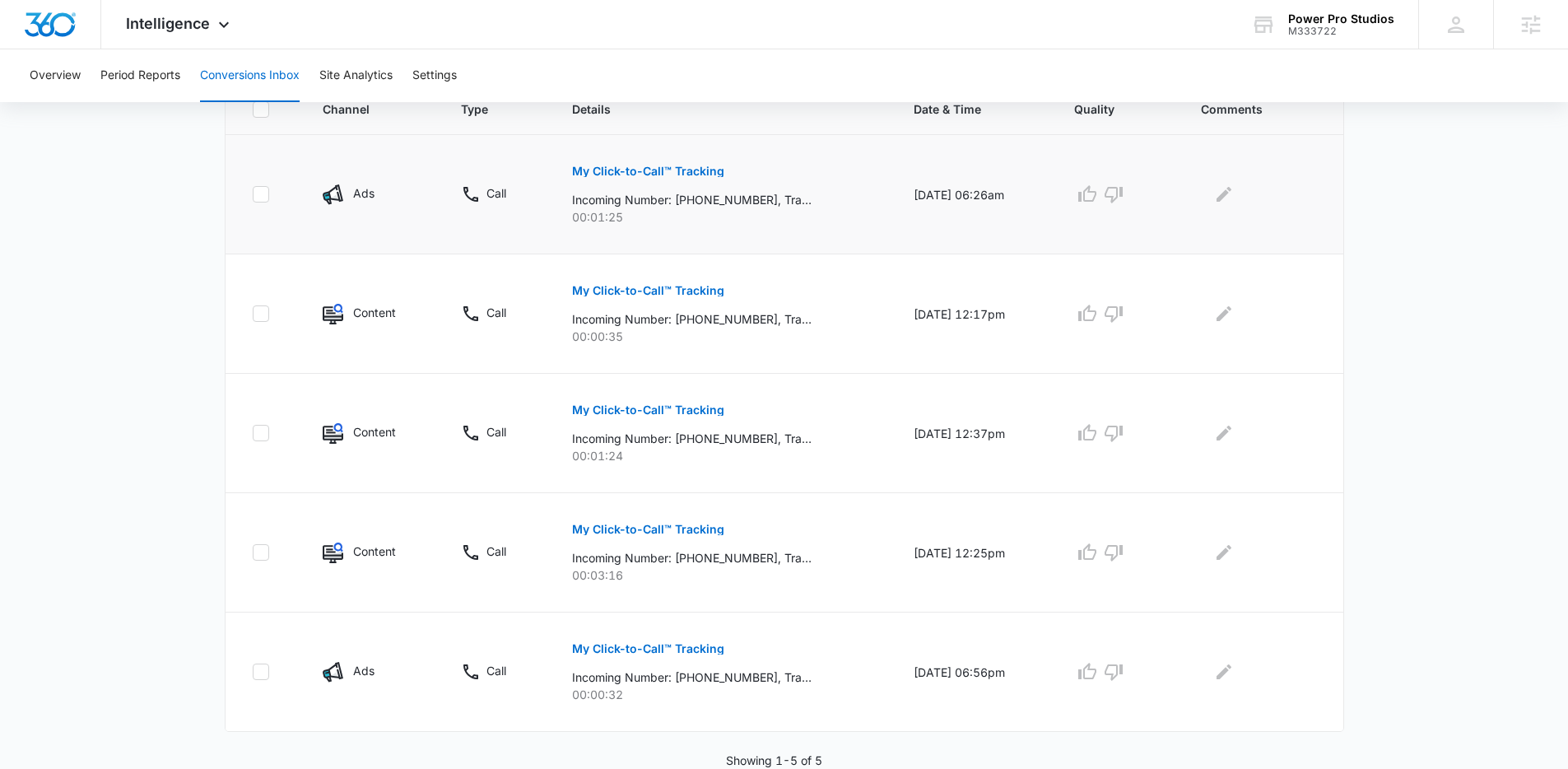
click at [671, 170] on p "My Click-to-Call™ Tracking" at bounding box center [648, 171] width 153 height 11
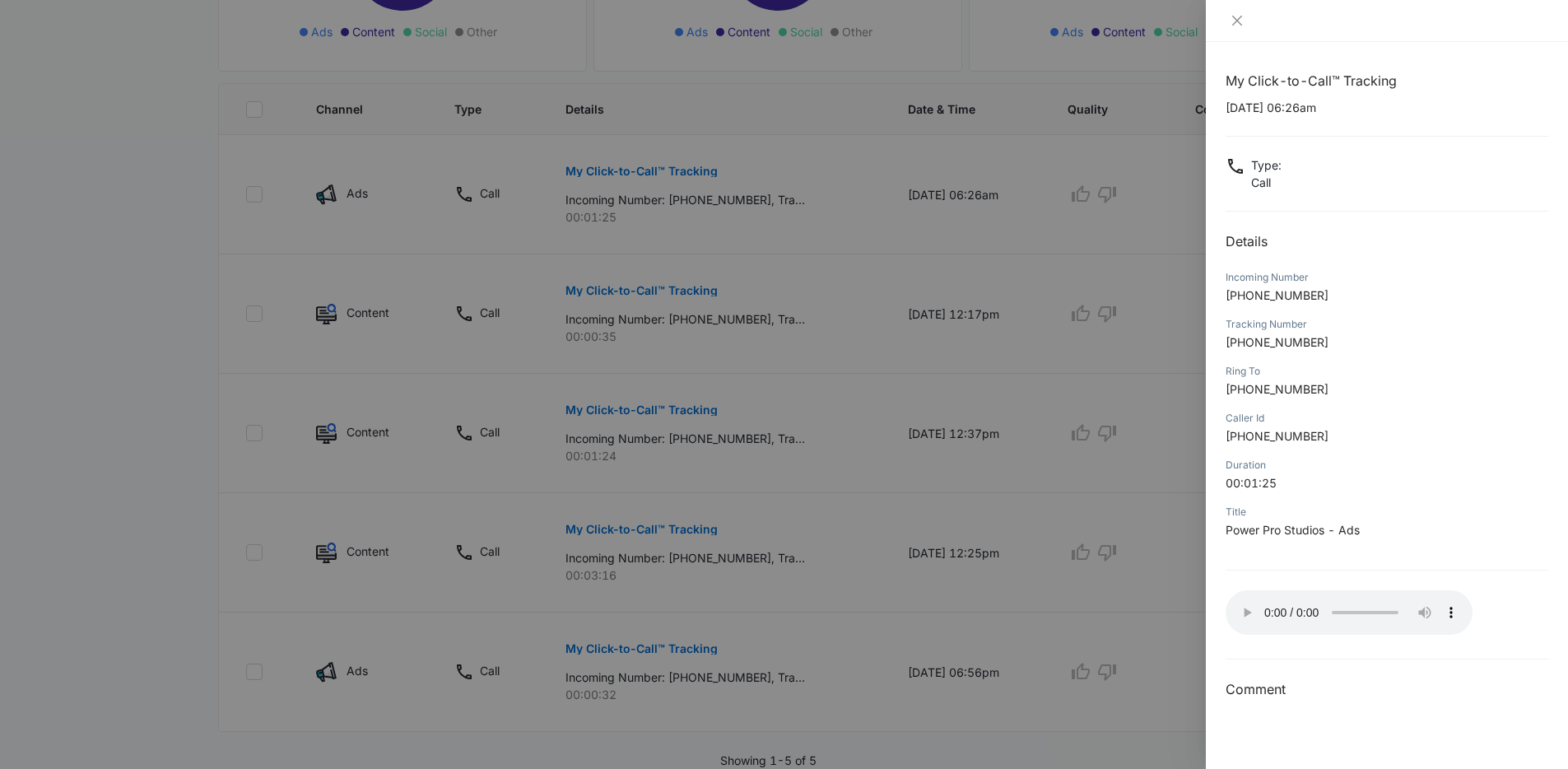
click at [1388, 541] on div "Title Power Pro Studios - Ads" at bounding box center [1387, 526] width 322 height 47
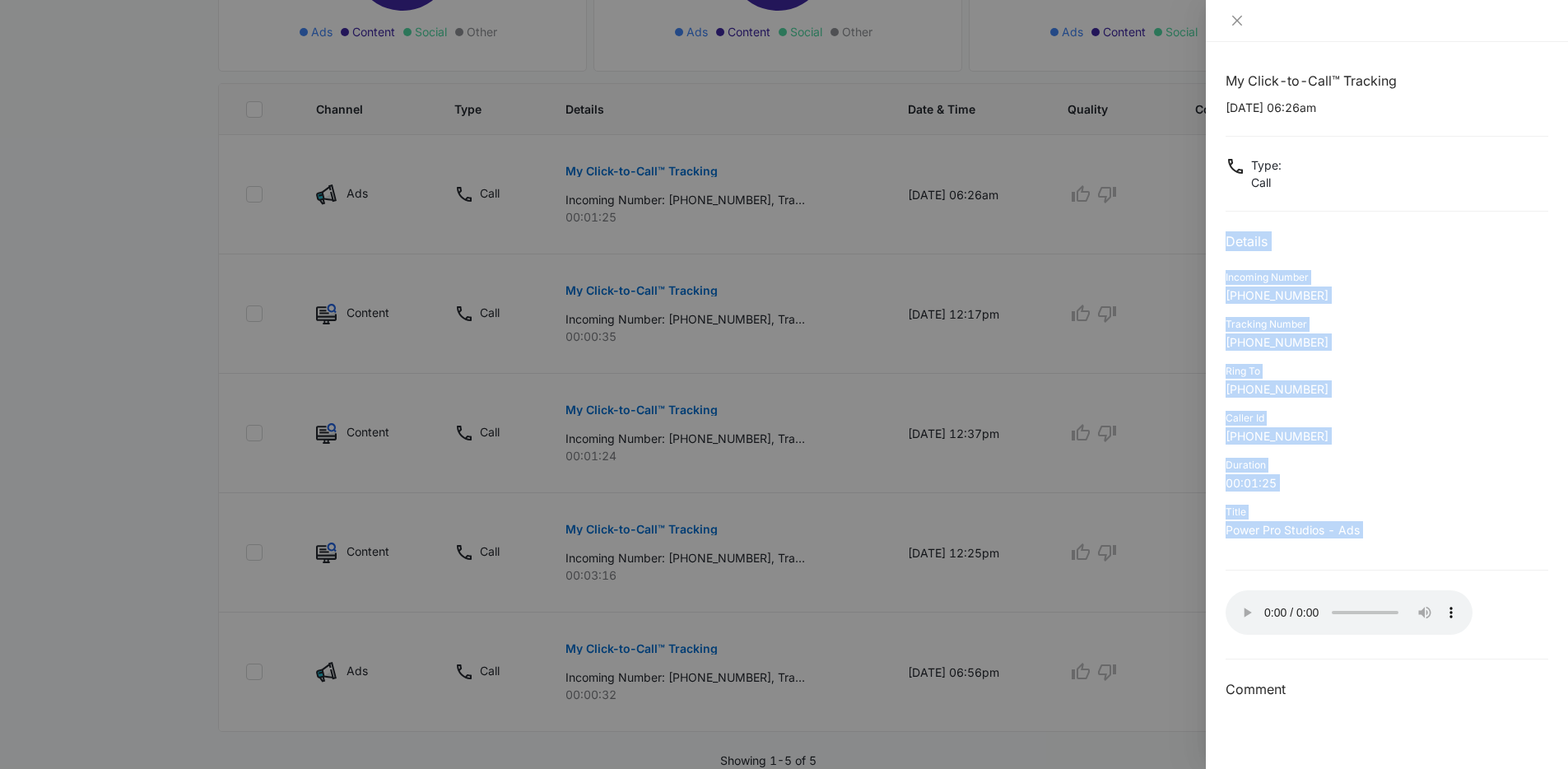
drag, startPoint x: 1388, startPoint y: 541, endPoint x: 1218, endPoint y: 232, distance: 352.7
click at [1218, 232] on div "My Click-to-Call™ Tracking 08/24/2025 at 06:26am Type : Call Details Incoming N…" at bounding box center [1387, 405] width 362 height 727
drag, startPoint x: 1218, startPoint y: 232, endPoint x: 1384, endPoint y: 525, distance: 336.8
click at [1384, 525] on div "My Click-to-Call™ Tracking 08/24/2025 at 06:26am Type : Call Details Incoming N…" at bounding box center [1387, 405] width 362 height 727
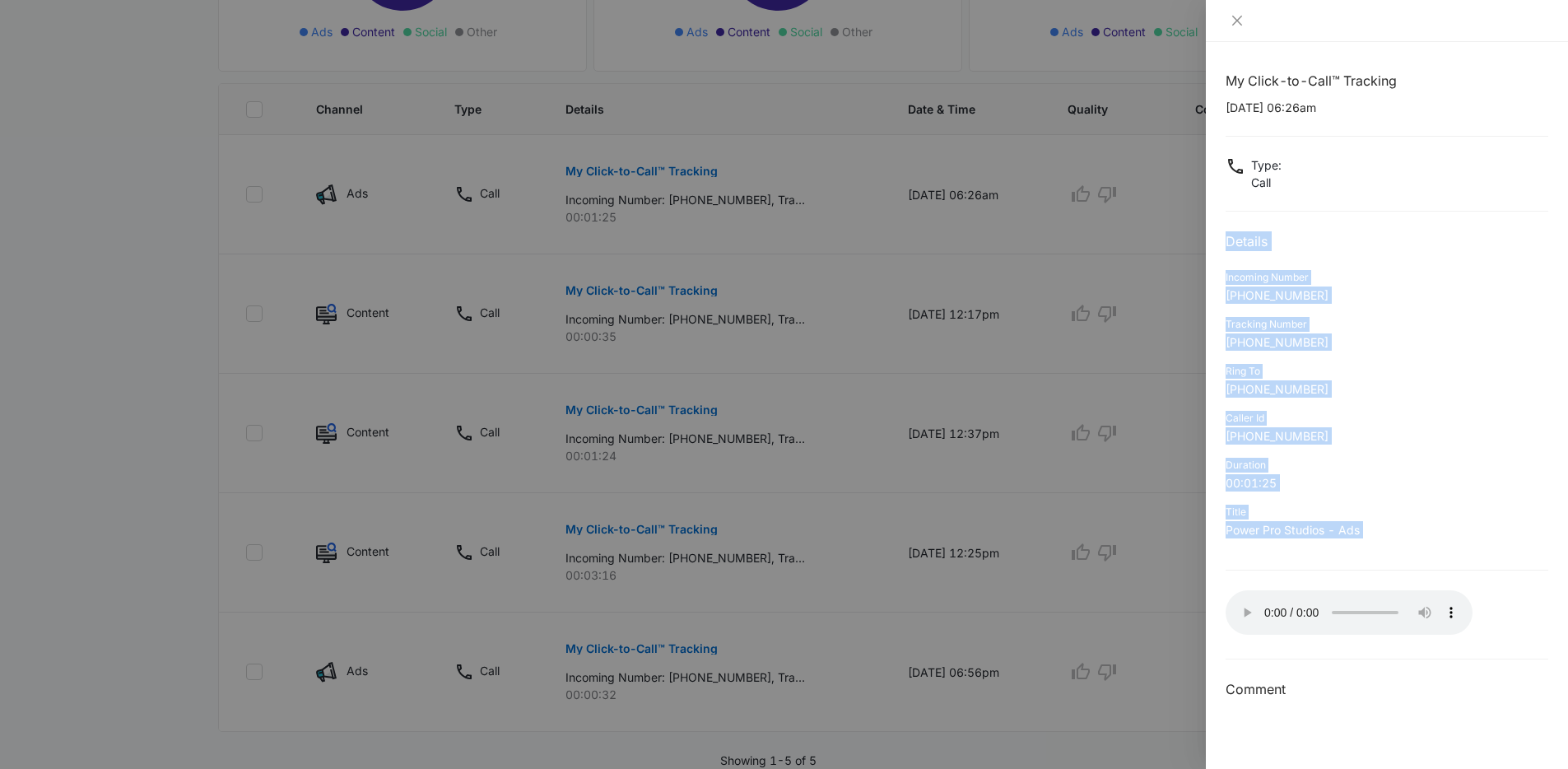
click at [1384, 525] on p "Power Pro Studios - Ads" at bounding box center [1387, 530] width 322 height 17
drag, startPoint x: 1379, startPoint y: 520, endPoint x: 1220, endPoint y: 245, distance: 317.7
click at [1220, 245] on div "My Click-to-Call™ Tracking 08/24/2025 at 06:26am Type : Call Details Incoming N…" at bounding box center [1387, 405] width 362 height 727
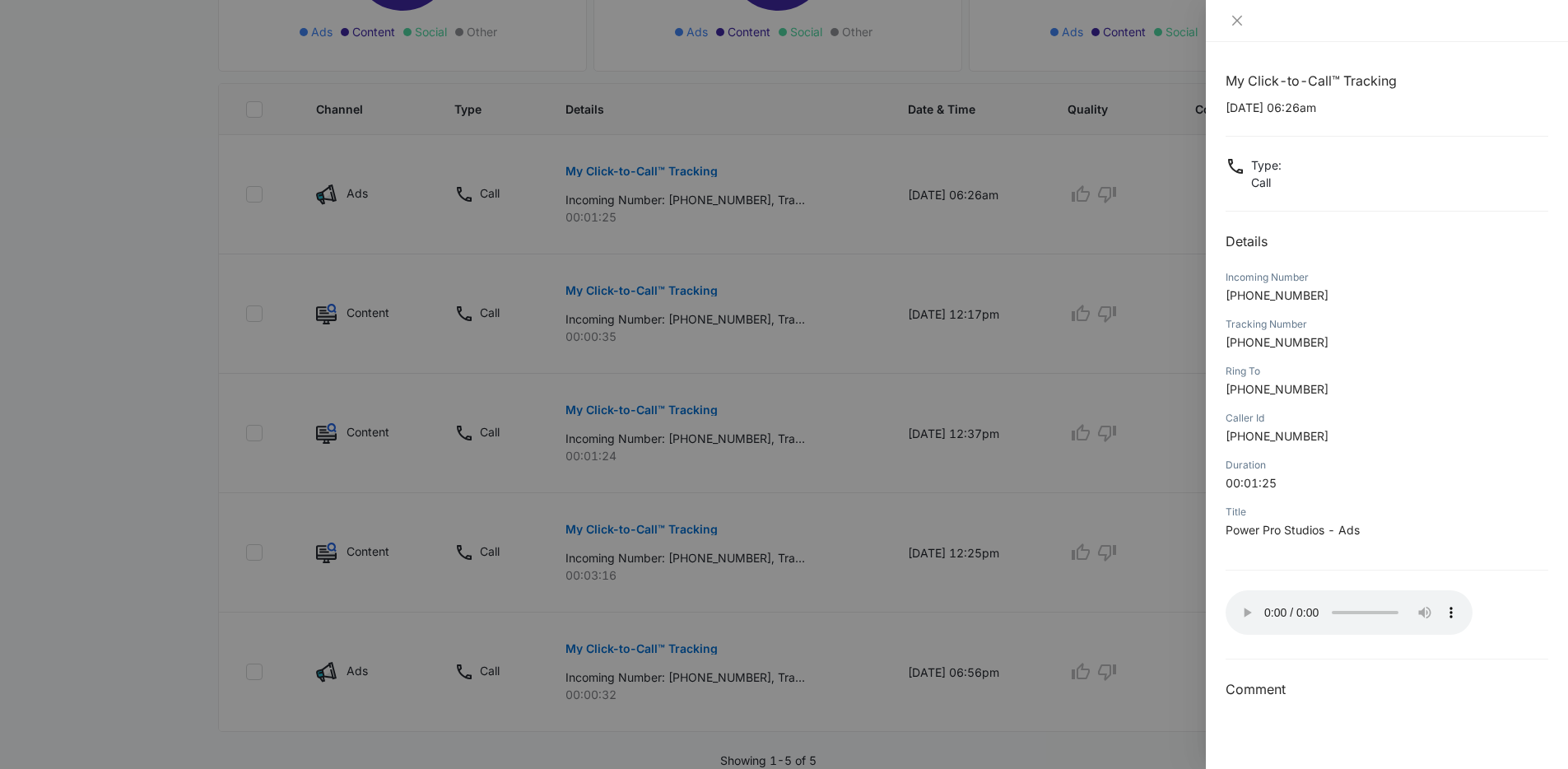
click at [1380, 453] on div "Caller Id +13034763043" at bounding box center [1387, 433] width 322 height 47
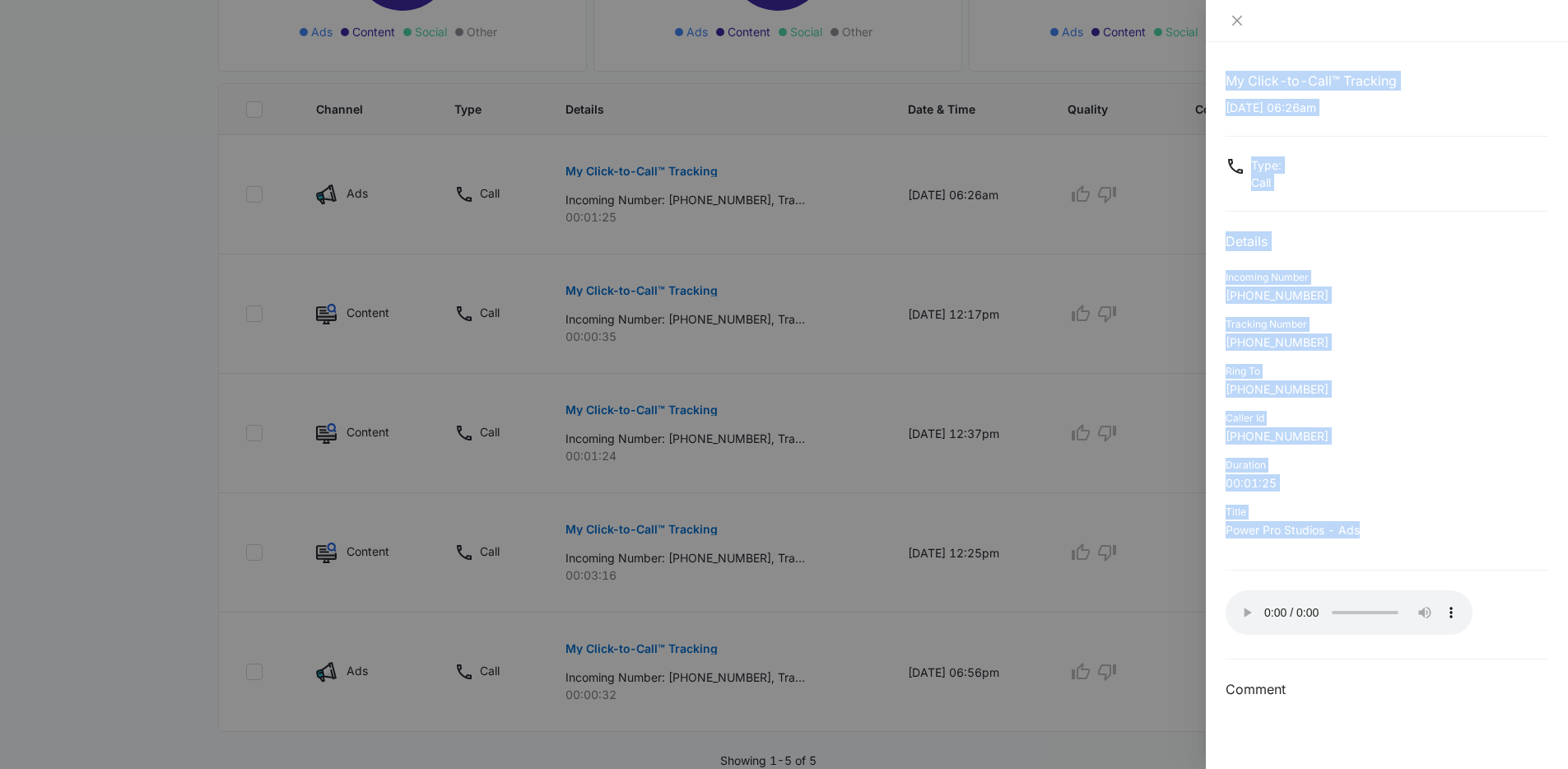
drag, startPoint x: 1375, startPoint y: 524, endPoint x: 1191, endPoint y: 222, distance: 353.6
click at [1191, 222] on div "My Click-to-Call™ Tracking 08/24/2025 at 06:26am Type : Call Details Incoming N…" at bounding box center [784, 384] width 1568 height 769
click at [1226, 223] on div "My Click-to-Call™ Tracking 08/24/2025 at 06:26am Type : Call Details Incoming N…" at bounding box center [1387, 386] width 322 height 629
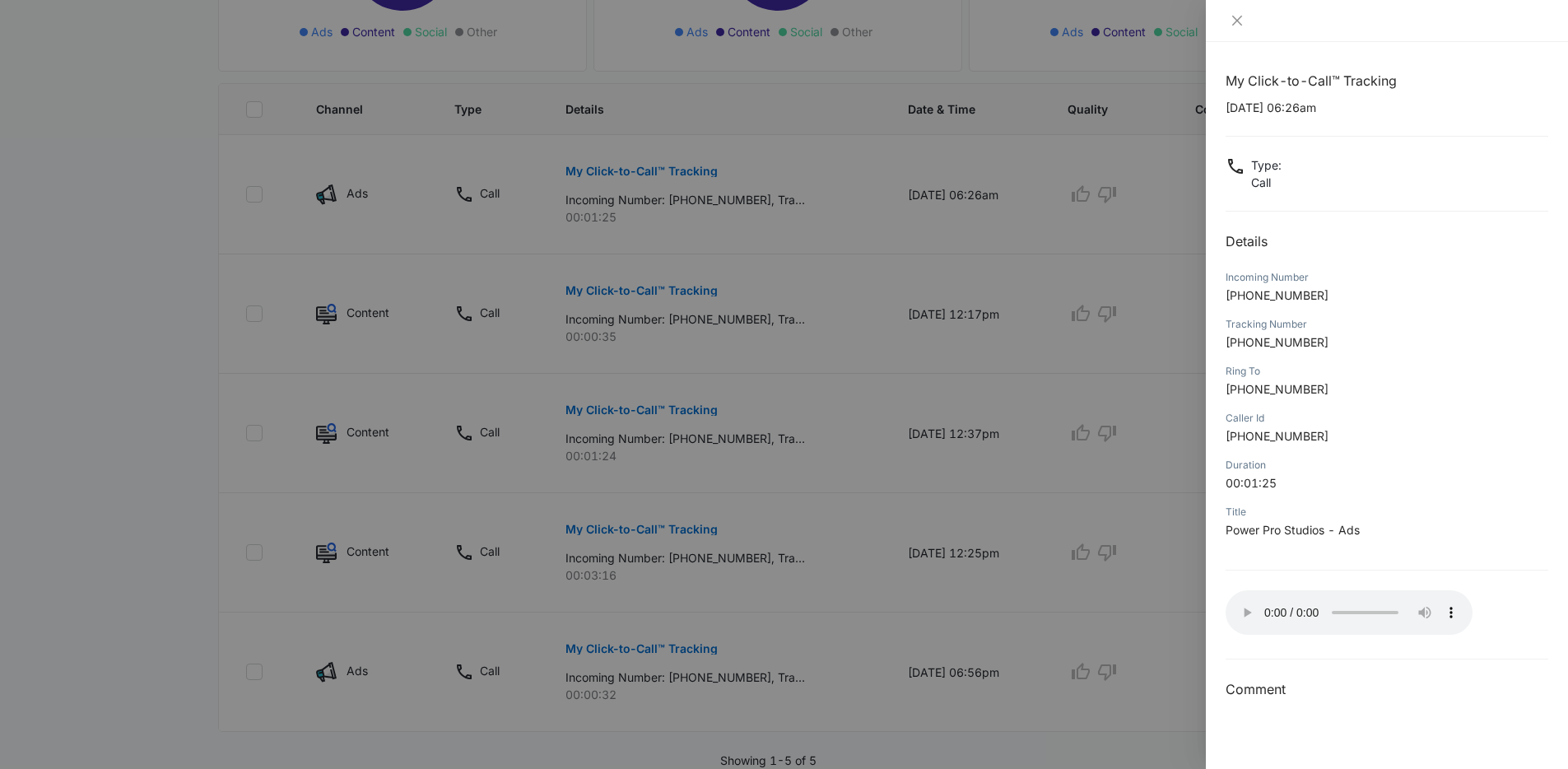
click at [894, 406] on div at bounding box center [784, 384] width 1568 height 769
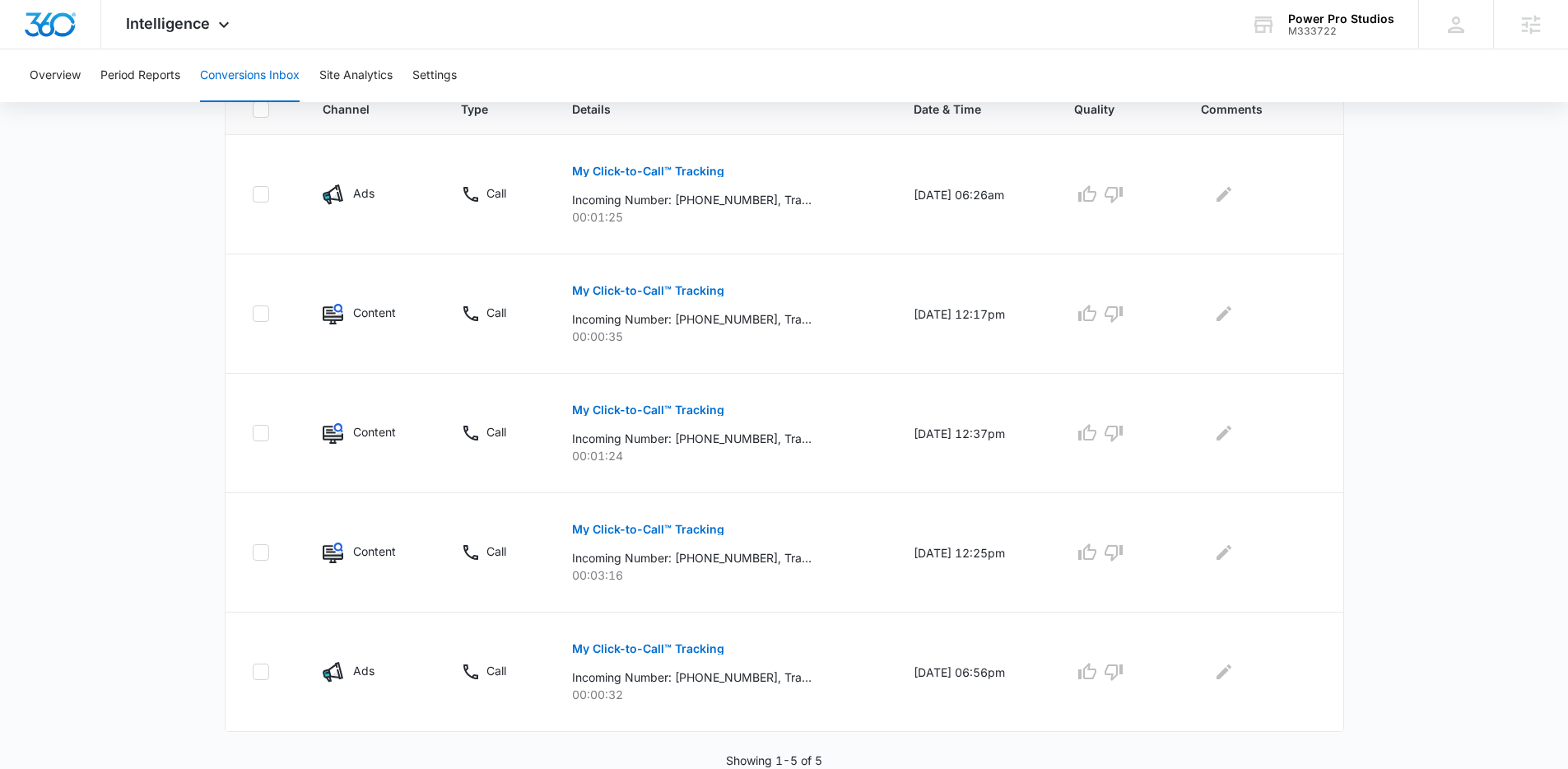
scroll to position [0, 0]
